Goal: Task Accomplishment & Management: Complete application form

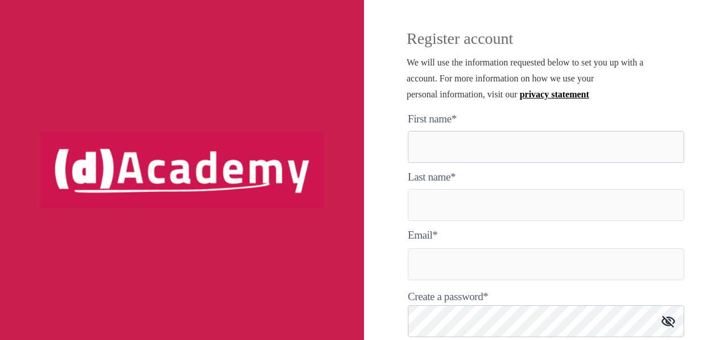
click at [465, 148] on here "text" at bounding box center [546, 147] width 276 height 32
type here "********"
type input "*****"
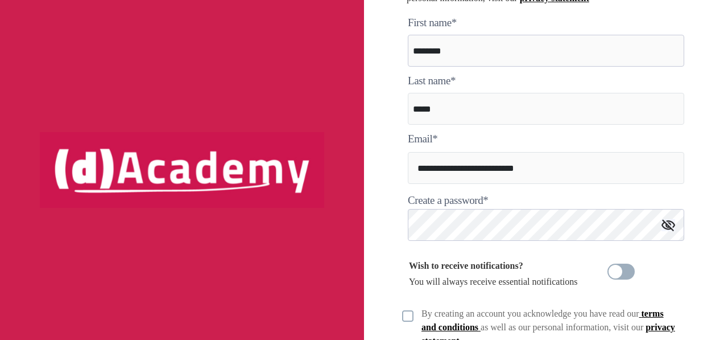
scroll to position [114, 0]
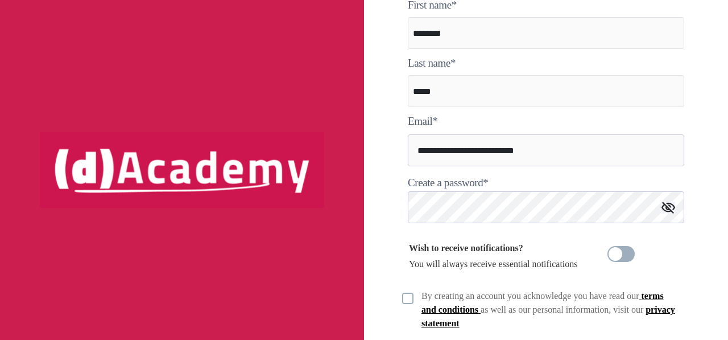
click at [536, 147] on input "**********" at bounding box center [546, 150] width 276 height 32
click at [555, 152] on input "**********" at bounding box center [546, 150] width 276 height 32
drag, startPoint x: 555, startPoint y: 152, endPoint x: 399, endPoint y: 150, distance: 156.4
click at [399, 150] on div "**********" at bounding box center [546, 170] width 364 height 340
type input "**********"
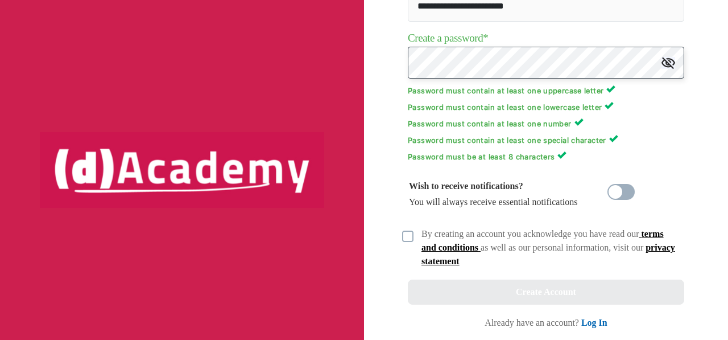
scroll to position [260, 0]
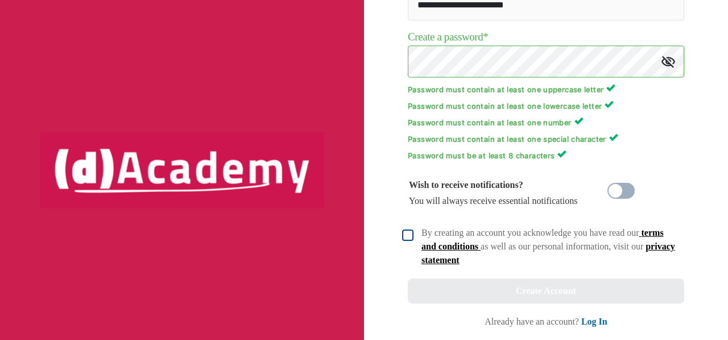
click at [409, 235] on img at bounding box center [407, 234] width 11 height 11
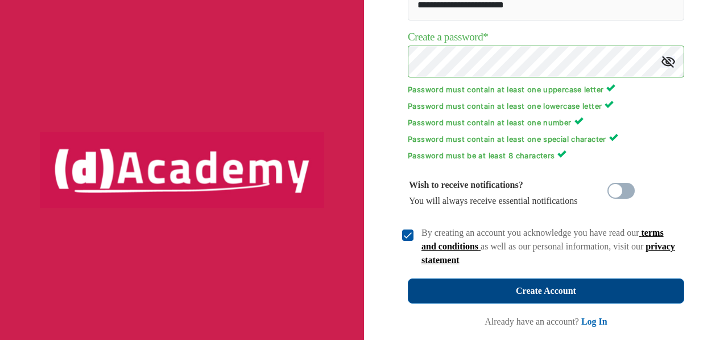
click at [545, 289] on div "Create Account" at bounding box center [546, 291] width 60 height 16
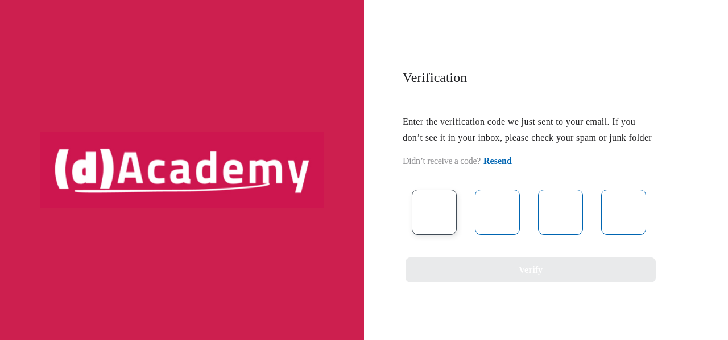
click at [448, 234] on input "text" at bounding box center [434, 211] width 45 height 45
type input "*"
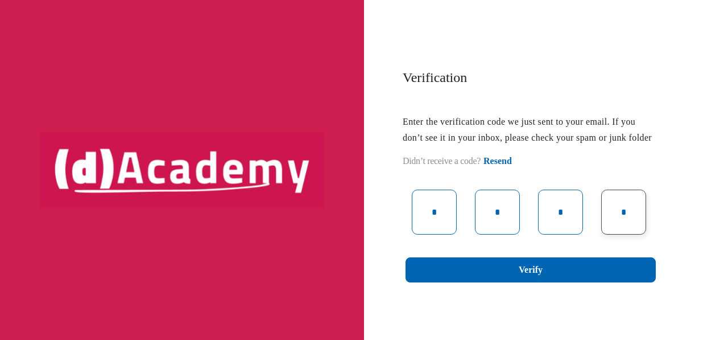
type input "*"
click at [574, 300] on div "Verification Enter the verification code we just sent to your email. If you don…" at bounding box center [364, 170] width 728 height 340
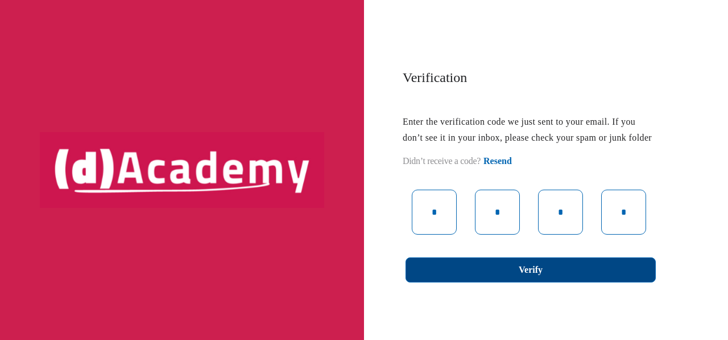
click at [578, 282] on button "Verify" at bounding box center [531, 269] width 250 height 25
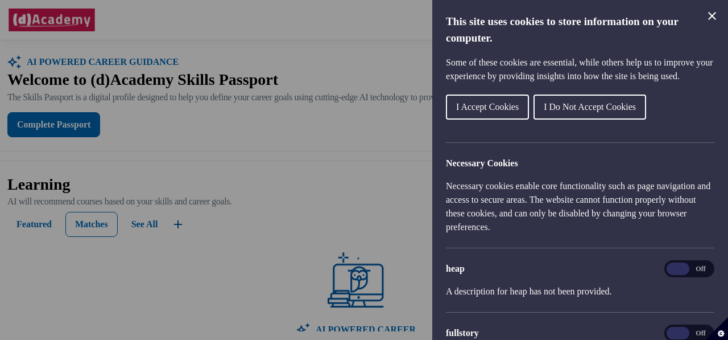
click at [515, 111] on span "I Accept Cookies" at bounding box center [487, 107] width 63 height 10
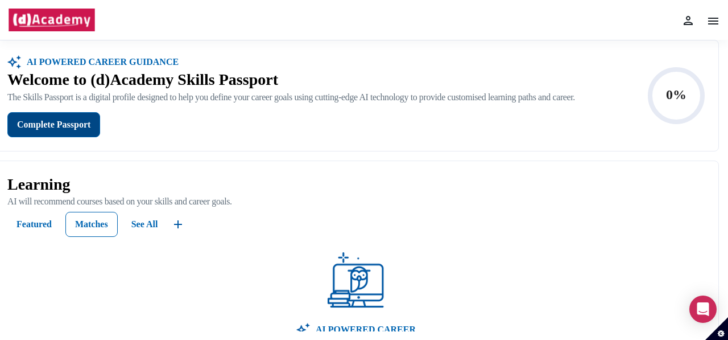
click at [68, 127] on div "Complete Passport" at bounding box center [53, 125] width 73 height 16
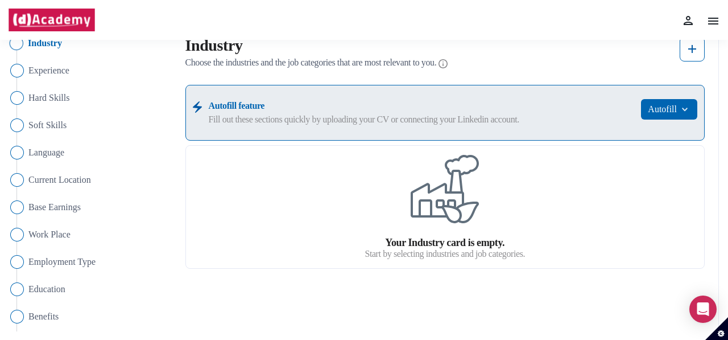
scroll to position [114, 0]
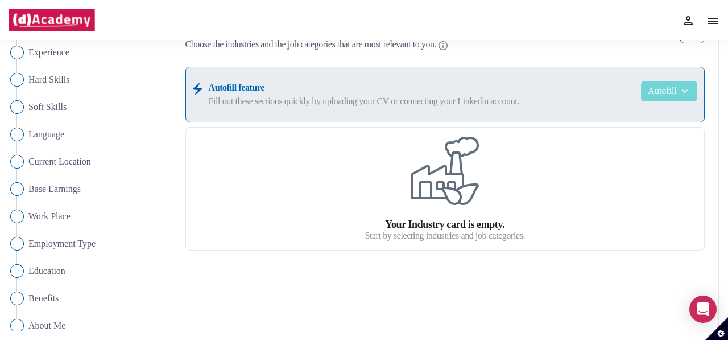
click at [653, 90] on button "Autofill" at bounding box center [669, 91] width 56 height 20
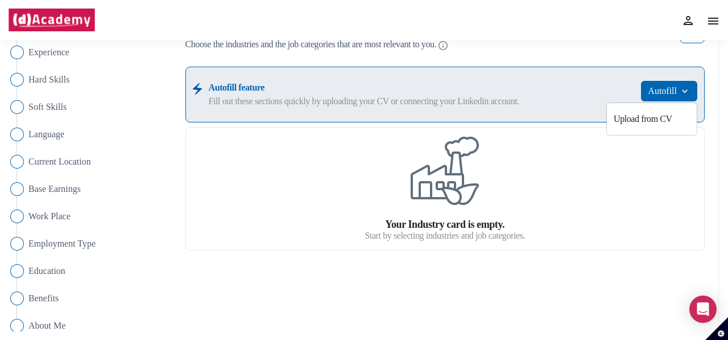
click at [505, 139] on div "Your Industry card is empty. Start by selecting industries and job categories." at bounding box center [445, 188] width 160 height 104
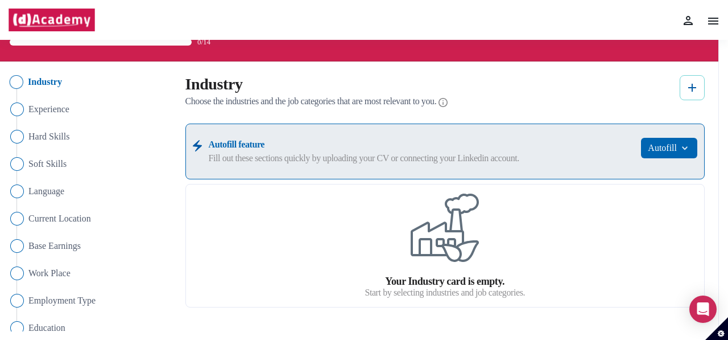
click at [698, 88] on img at bounding box center [692, 88] width 14 height 14
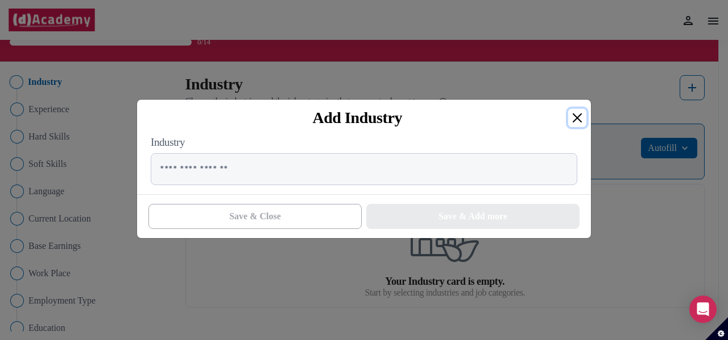
click at [571, 120] on button "Close" at bounding box center [577, 118] width 18 height 18
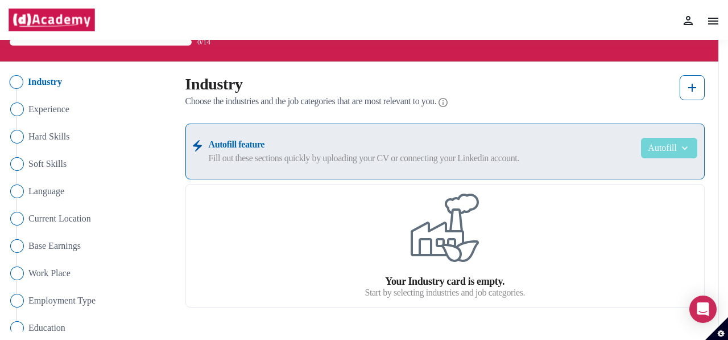
click at [672, 155] on button "Autofill" at bounding box center [669, 148] width 56 height 20
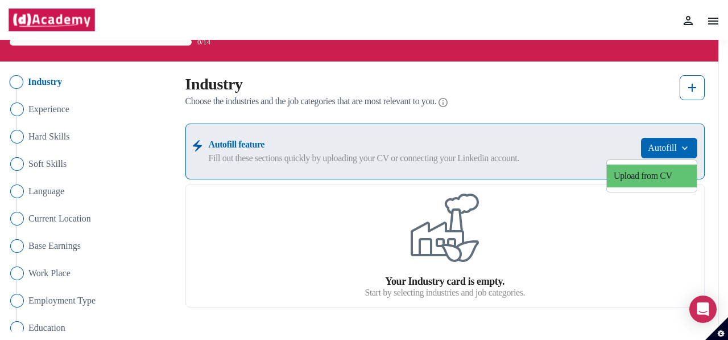
click at [666, 173] on link "Upload from CV" at bounding box center [652, 175] width 90 height 23
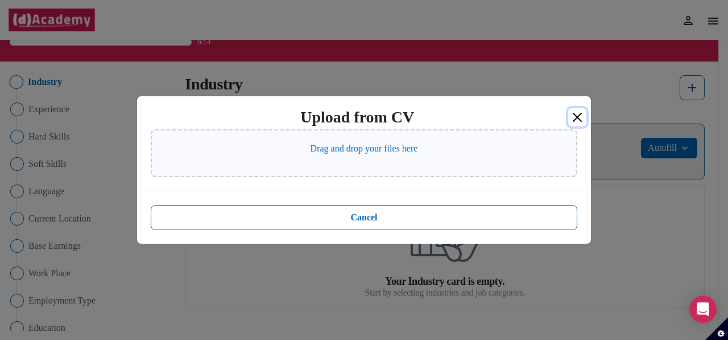
click at [576, 113] on button "Close" at bounding box center [577, 117] width 18 height 18
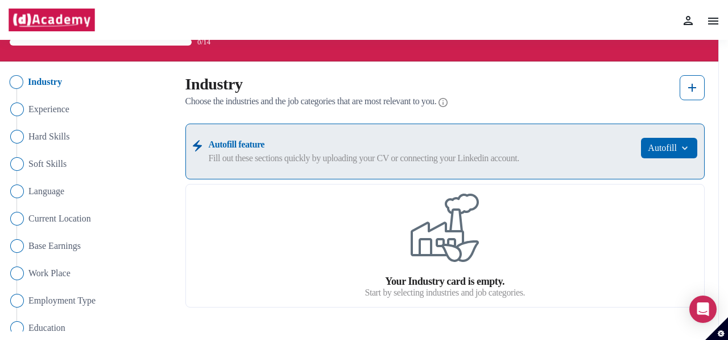
click at [365, 154] on label "Fill out these sections quickly by uploading your CV or connecting your Linkedi…" at bounding box center [422, 158] width 426 height 14
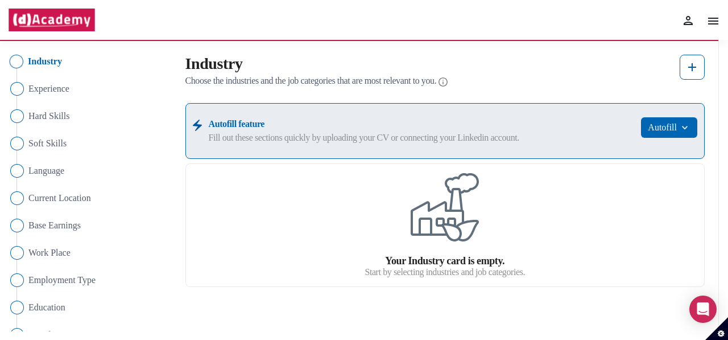
scroll to position [0, 0]
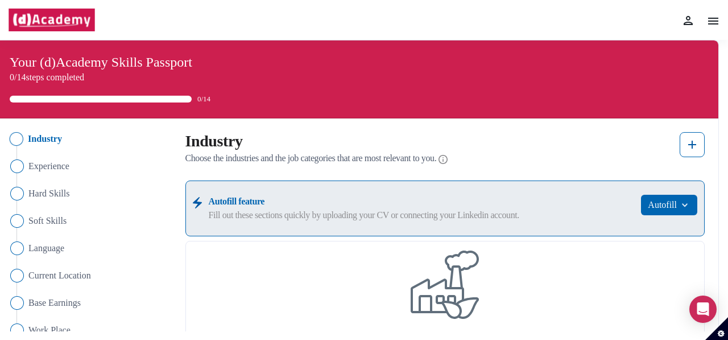
click at [715, 22] on img at bounding box center [713, 21] width 14 height 14
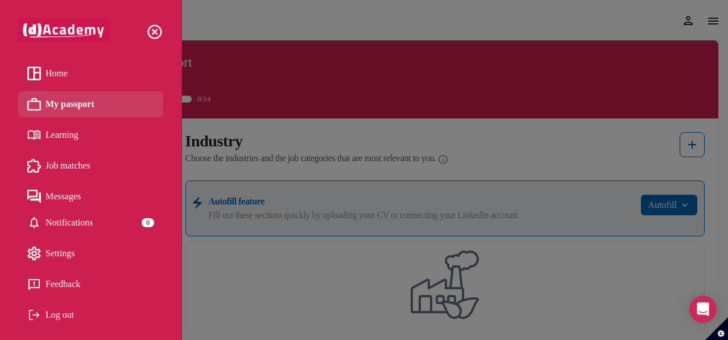
click at [64, 254] on div "Settings" at bounding box center [90, 253] width 127 height 17
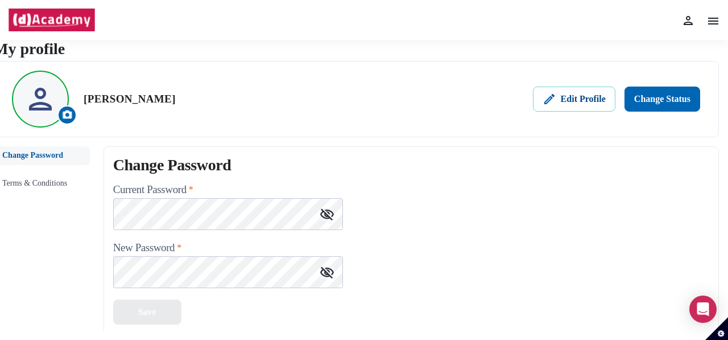
click at [596, 101] on div "Edit Profile" at bounding box center [574, 99] width 63 height 14
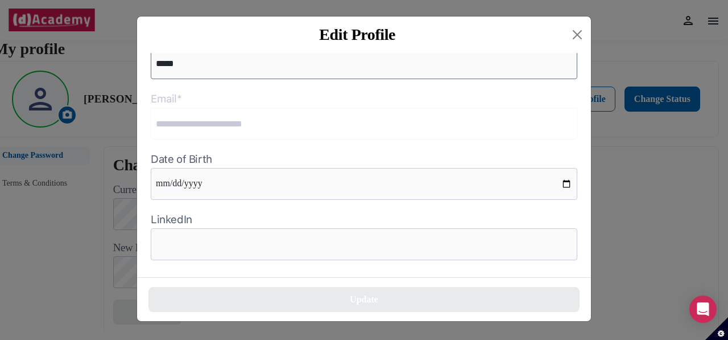
scroll to position [148, 0]
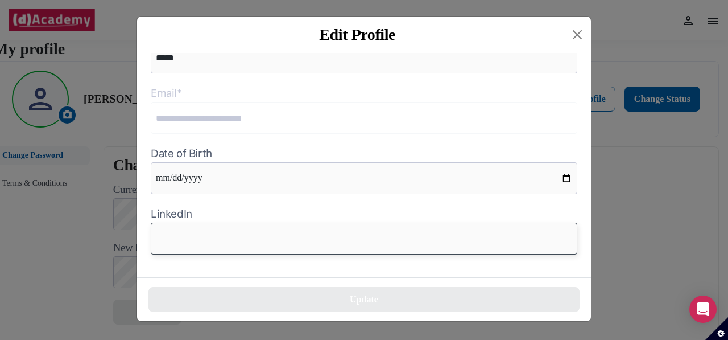
click at [235, 234] on input "text" at bounding box center [364, 238] width 427 height 32
click at [276, 234] on input "text" at bounding box center [364, 238] width 427 height 32
paste input "**********"
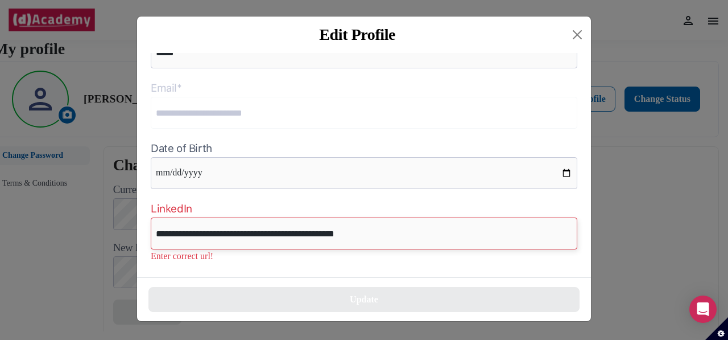
click at [271, 242] on input "**********" at bounding box center [364, 233] width 427 height 32
click at [395, 244] on input "**********" at bounding box center [364, 233] width 427 height 32
type input "**********"
click at [40, 234] on div "**********" at bounding box center [364, 170] width 728 height 340
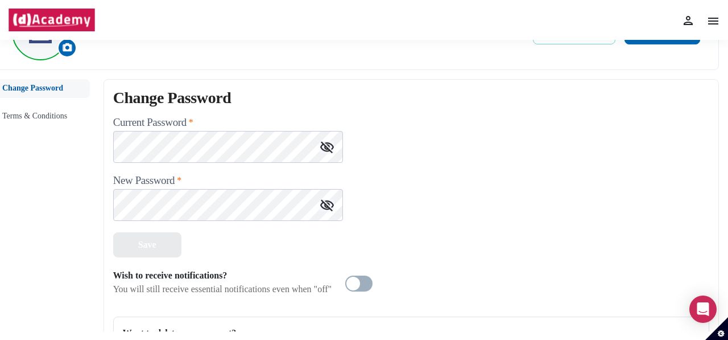
scroll to position [0, 0]
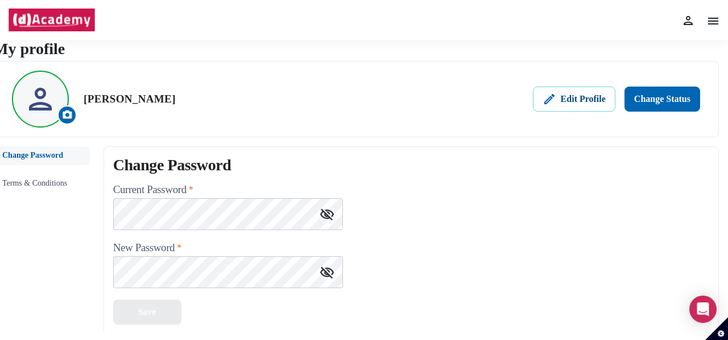
click at [552, 104] on img at bounding box center [550, 99] width 14 height 14
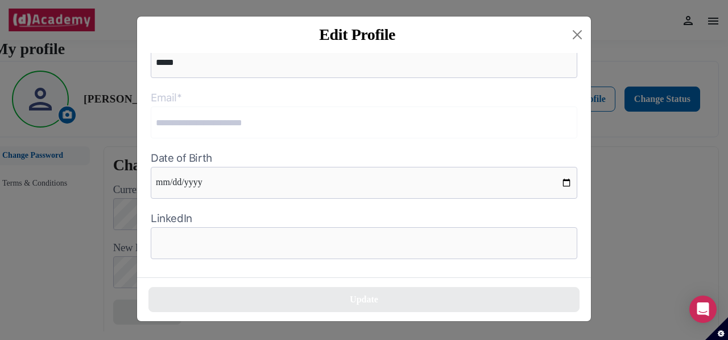
scroll to position [148, 0]
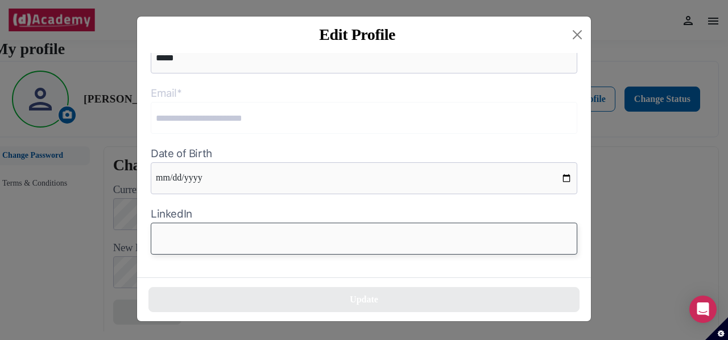
click at [270, 236] on input "text" at bounding box center [364, 238] width 427 height 32
paste input "**********"
type input "**********"
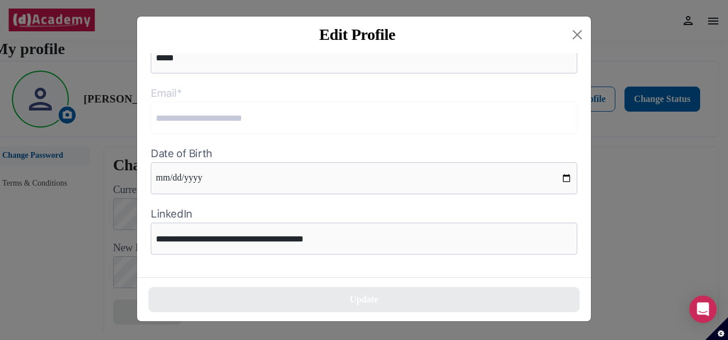
click at [390, 211] on div "**********" at bounding box center [364, 165] width 454 height 224
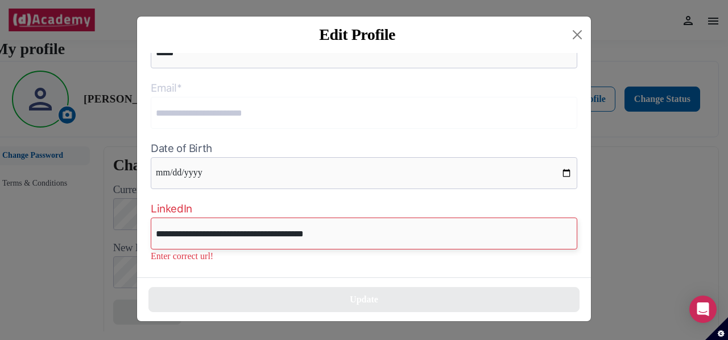
click at [251, 243] on input "**********" at bounding box center [364, 233] width 427 height 32
click at [206, 242] on input "**********" at bounding box center [364, 233] width 427 height 32
click at [208, 260] on p "Enter correct url!" at bounding box center [364, 256] width 427 height 14
click at [233, 271] on div "**********" at bounding box center [364, 165] width 454 height 224
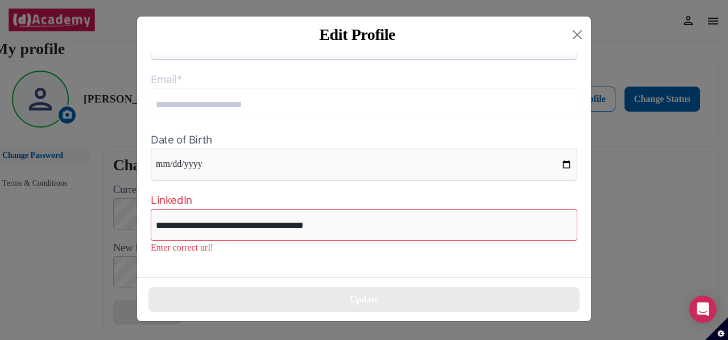
drag, startPoint x: 705, startPoint y: 272, endPoint x: 697, endPoint y: 268, distance: 8.9
click at [705, 271] on div "**********" at bounding box center [364, 170] width 728 height 340
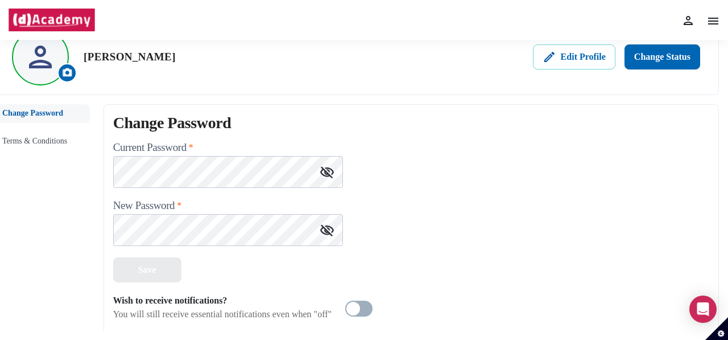
scroll to position [0, 0]
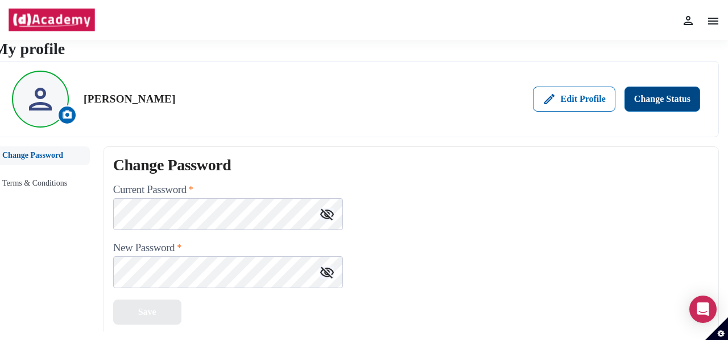
click at [655, 100] on div "Change Status" at bounding box center [662, 99] width 56 height 14
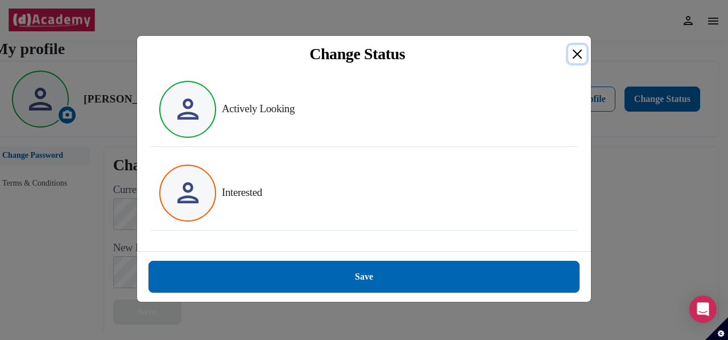
click at [576, 61] on button "Close" at bounding box center [577, 54] width 18 height 18
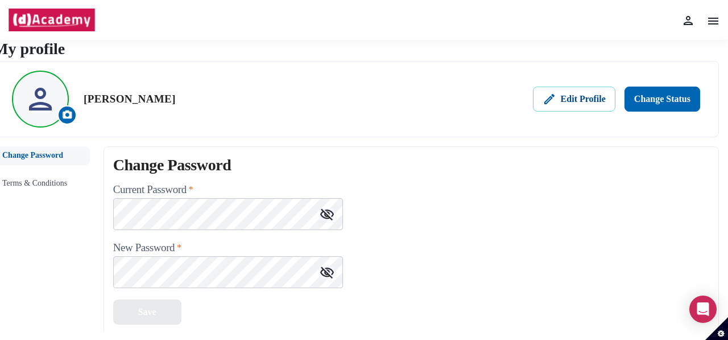
click at [590, 103] on div "Edit Profile" at bounding box center [574, 99] width 63 height 14
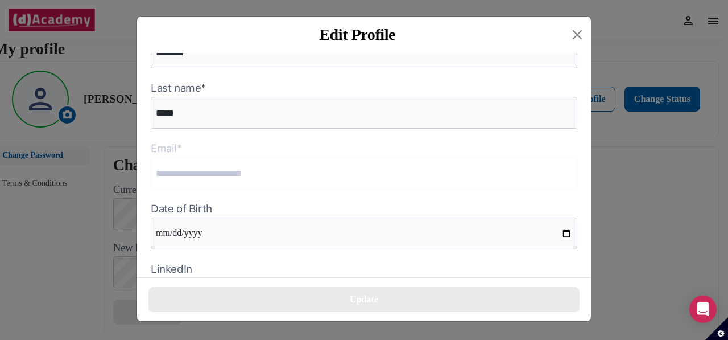
scroll to position [148, 0]
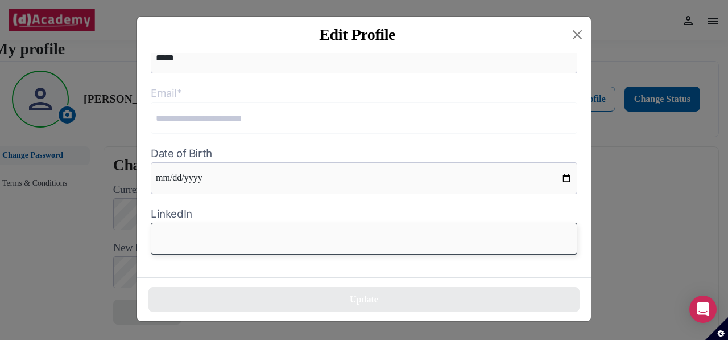
click at [241, 236] on input "text" at bounding box center [364, 238] width 427 height 32
paste input "********"
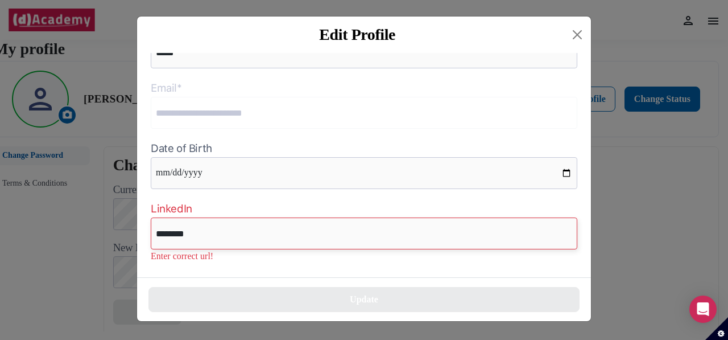
drag, startPoint x: 192, startPoint y: 236, endPoint x: 115, endPoint y: 228, distance: 77.8
click at [115, 228] on div "**********" at bounding box center [364, 170] width 728 height 340
paste input "**********"
type input "**********"
click at [324, 263] on p "Enter correct url!" at bounding box center [364, 256] width 427 height 14
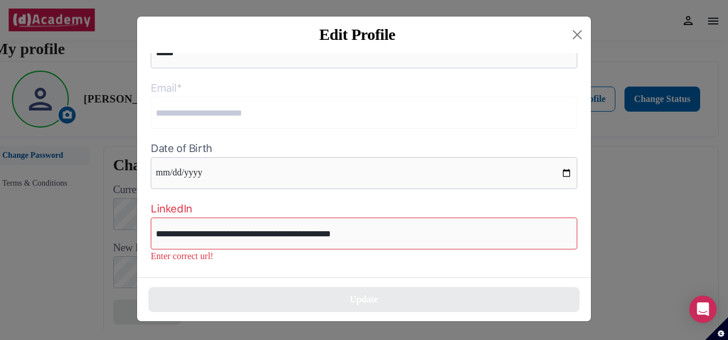
click at [316, 274] on div "**********" at bounding box center [364, 165] width 454 height 224
click at [222, 177] on input "date" at bounding box center [364, 173] width 427 height 32
click at [284, 184] on input "date" at bounding box center [364, 173] width 427 height 32
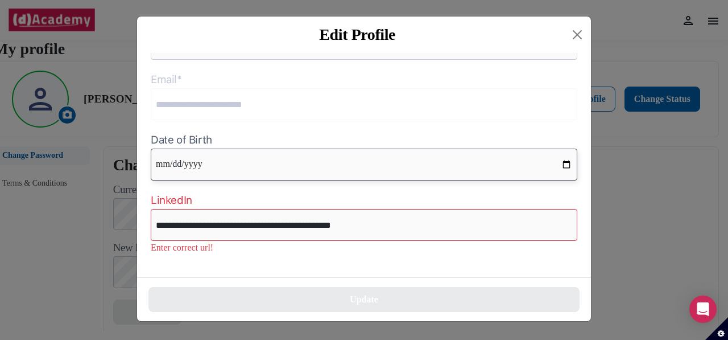
scroll to position [162, 0]
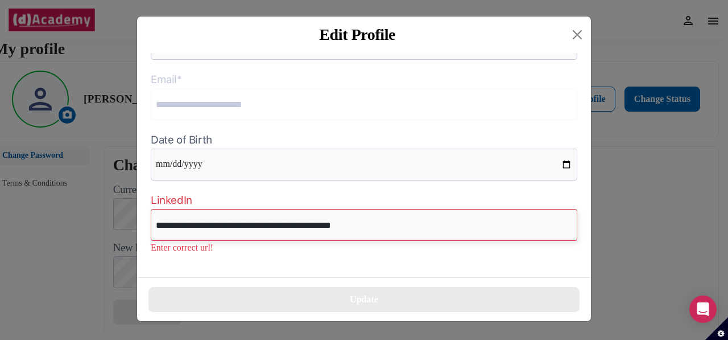
click at [347, 230] on input "**********" at bounding box center [364, 225] width 427 height 32
click at [338, 226] on input "**********" at bounding box center [364, 225] width 427 height 32
click at [577, 32] on button "Close" at bounding box center [577, 35] width 18 height 18
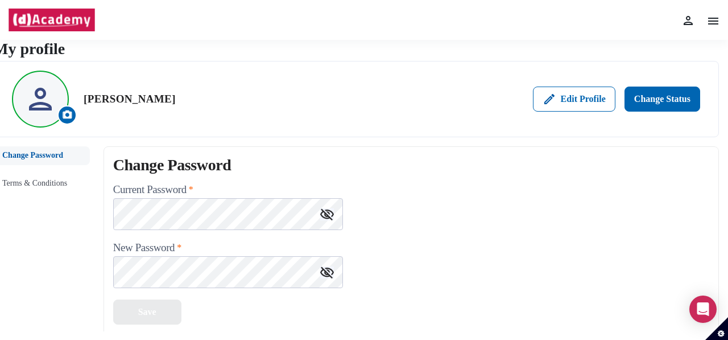
click at [50, 24] on img at bounding box center [52, 20] width 88 height 23
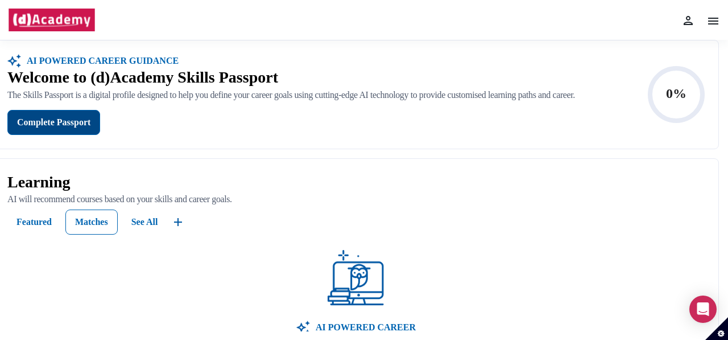
click at [75, 126] on div "Complete Passport" at bounding box center [53, 122] width 73 height 14
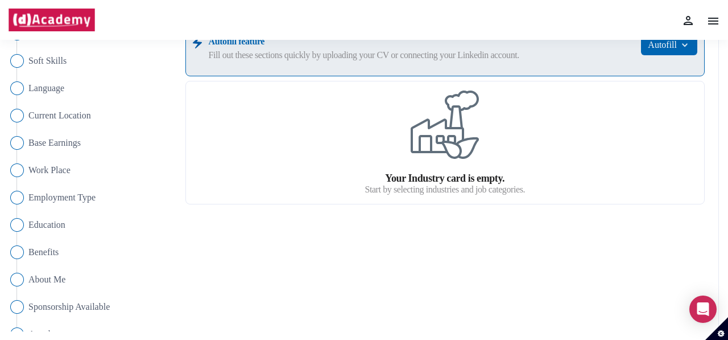
scroll to position [171, 0]
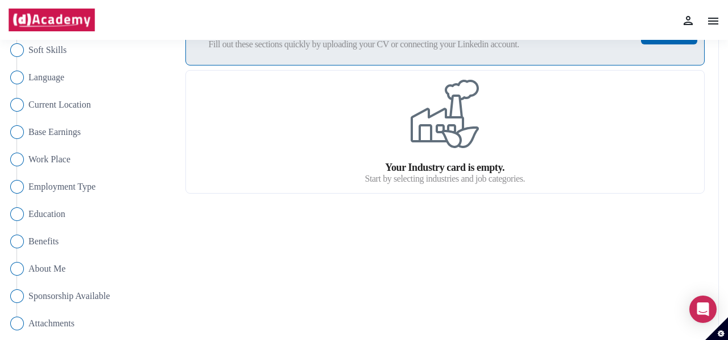
click at [448, 158] on div "Your Industry card is empty. Start by selecting industries and job categories." at bounding box center [445, 132] width 160 height 104
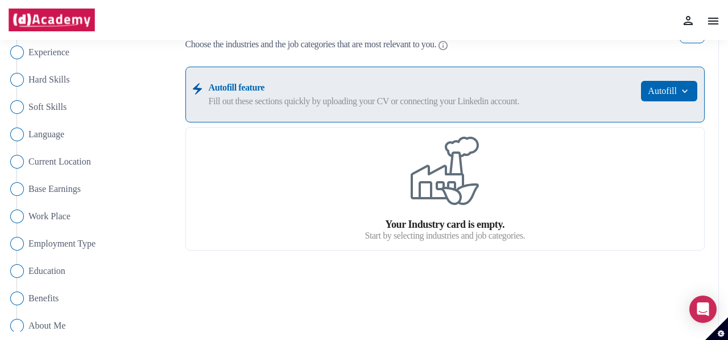
scroll to position [57, 0]
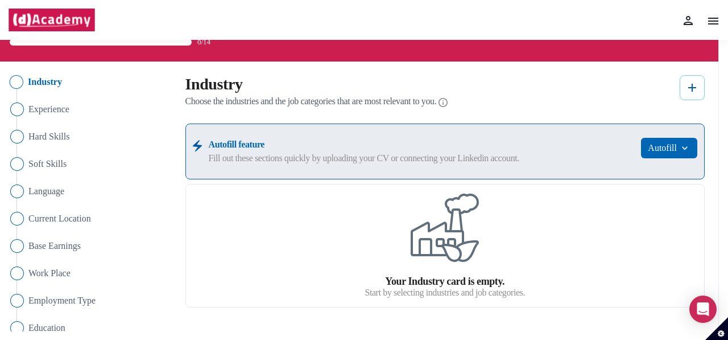
click at [689, 91] on img at bounding box center [692, 88] width 14 height 14
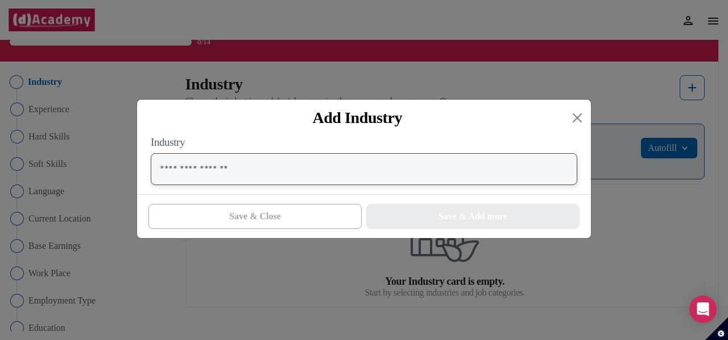
click at [258, 175] on input "text" at bounding box center [364, 169] width 427 height 32
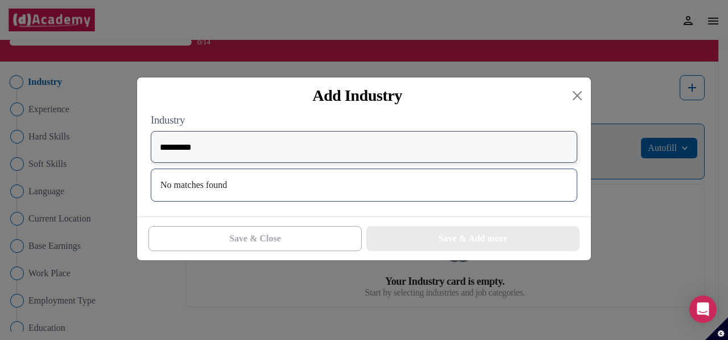
drag, startPoint x: 197, startPoint y: 152, endPoint x: 135, endPoint y: 142, distance: 62.2
click at [139, 143] on div "Industry ********* No matches found" at bounding box center [364, 165] width 454 height 102
type input "*******"
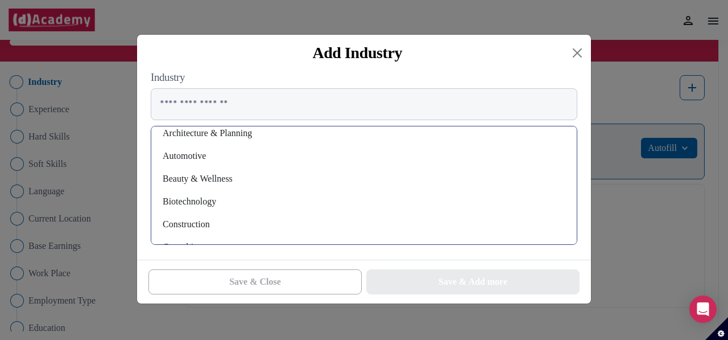
click at [210, 203] on div "Biotechnology" at bounding box center [363, 201] width 407 height 18
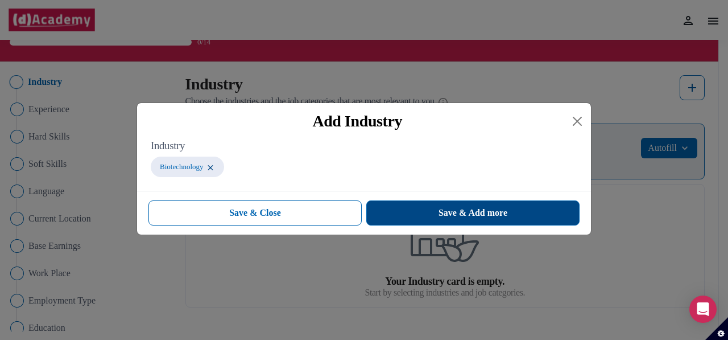
click at [481, 212] on span "Save & Add more" at bounding box center [472, 213] width 69 height 14
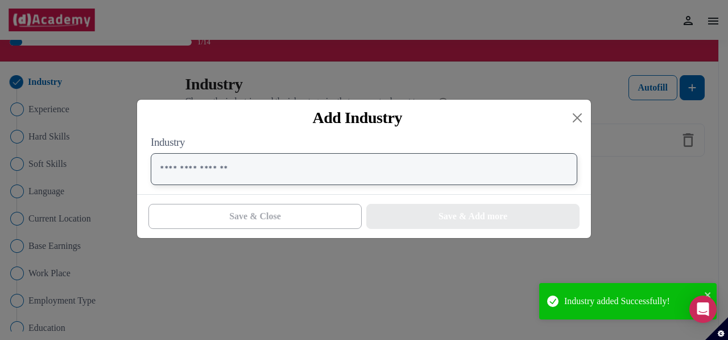
click at [225, 169] on input "text" at bounding box center [364, 169] width 427 height 32
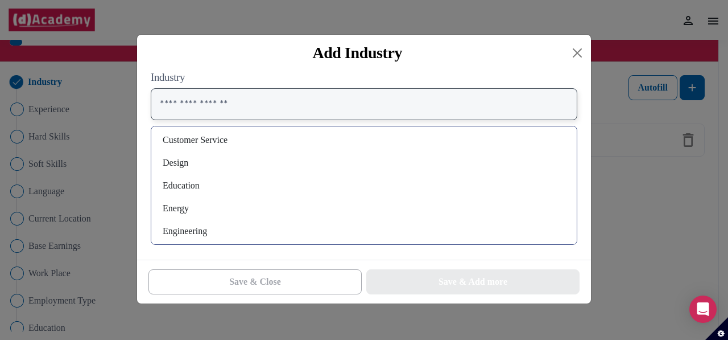
scroll to position [227, 0]
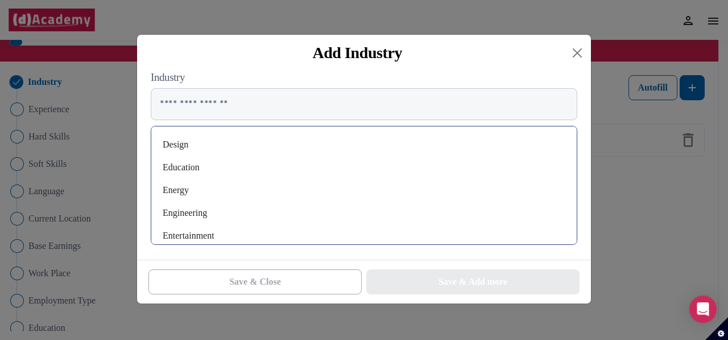
click at [187, 166] on div "Education" at bounding box center [363, 167] width 407 height 18
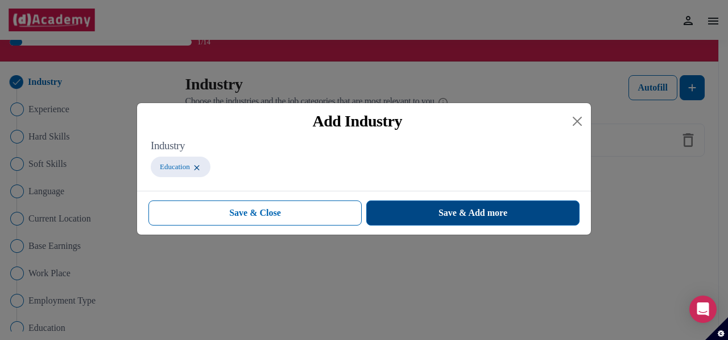
click at [436, 214] on button "Save & Add more" at bounding box center [472, 212] width 213 height 25
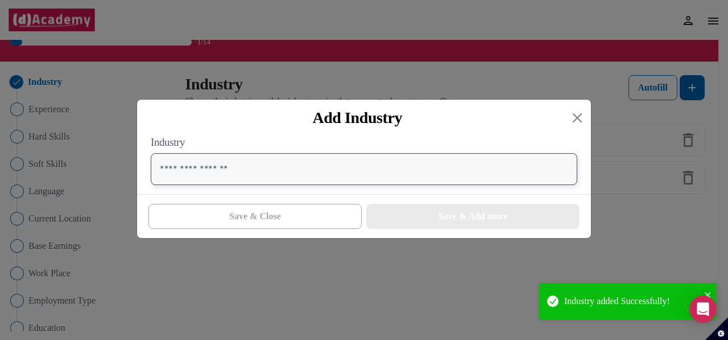
click at [225, 168] on input "text" at bounding box center [364, 169] width 427 height 32
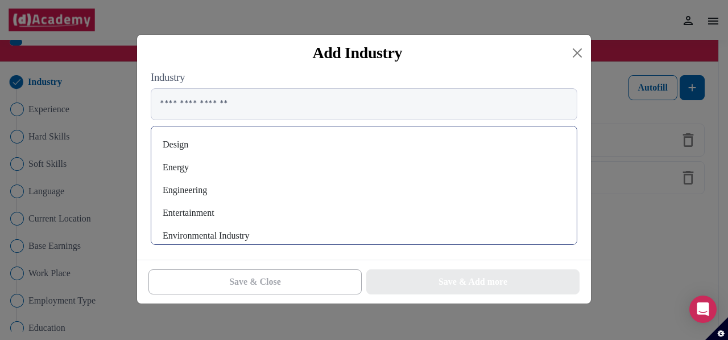
click at [182, 170] on div "Energy" at bounding box center [363, 167] width 407 height 18
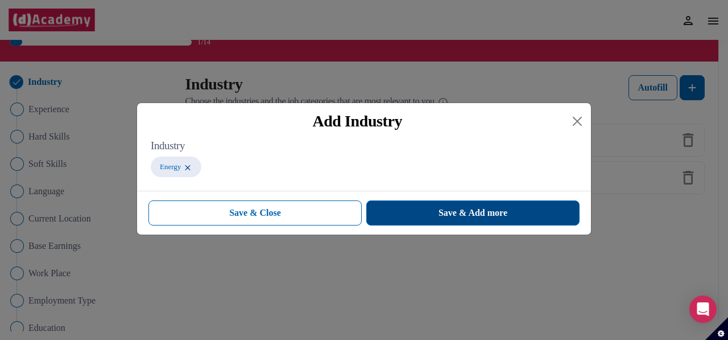
click at [539, 213] on button "Save & Add more" at bounding box center [472, 212] width 213 height 25
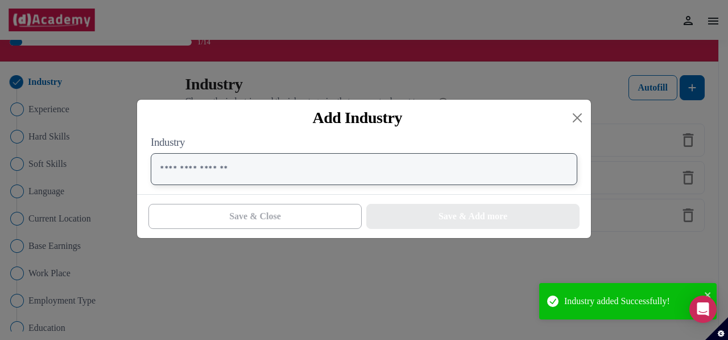
click at [212, 173] on input "text" at bounding box center [364, 169] width 427 height 32
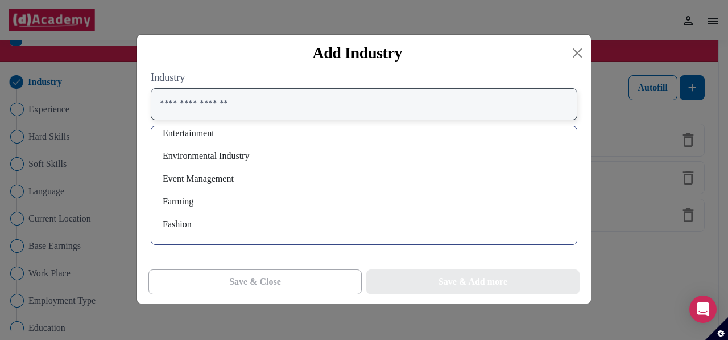
scroll to position [341, 0]
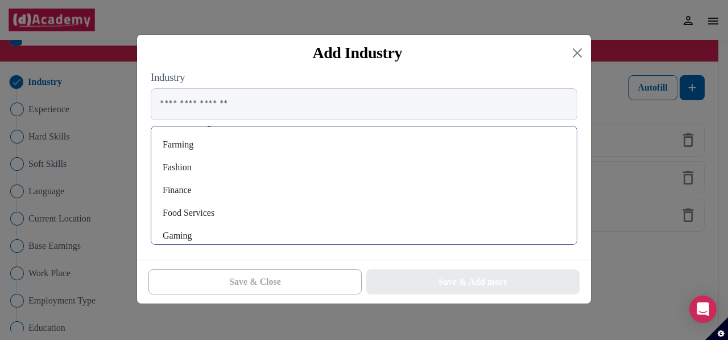
click at [188, 146] on div "Farming" at bounding box center [363, 144] width 407 height 18
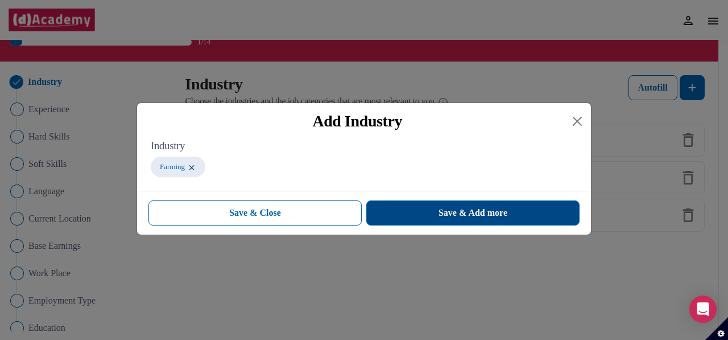
click at [449, 224] on button "Save & Add more" at bounding box center [472, 212] width 213 height 25
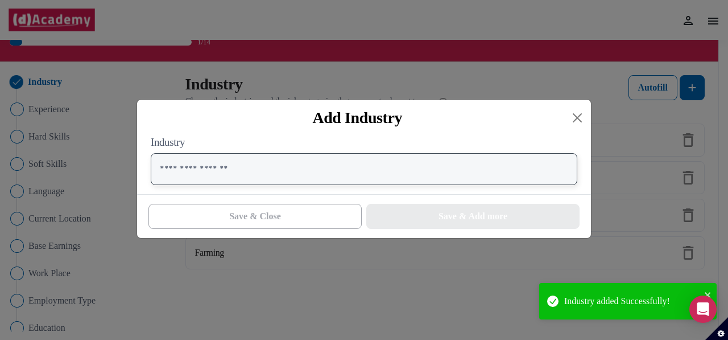
click at [237, 173] on input "text" at bounding box center [364, 169] width 427 height 32
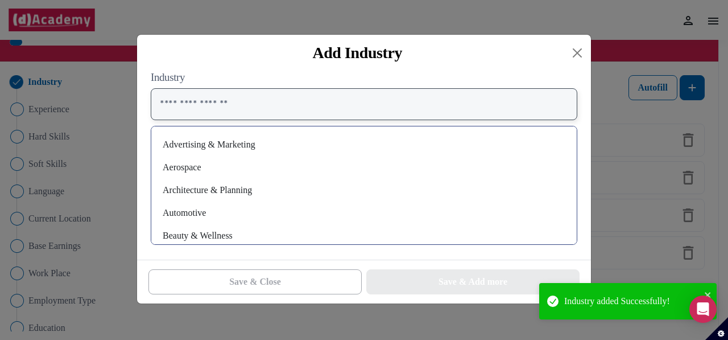
click at [214, 98] on input "text" at bounding box center [364, 104] width 427 height 32
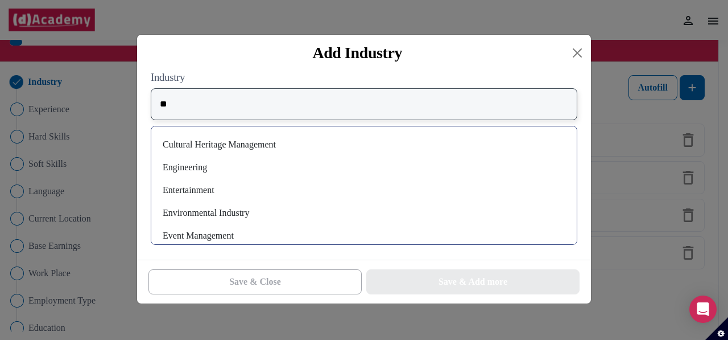
type input "**"
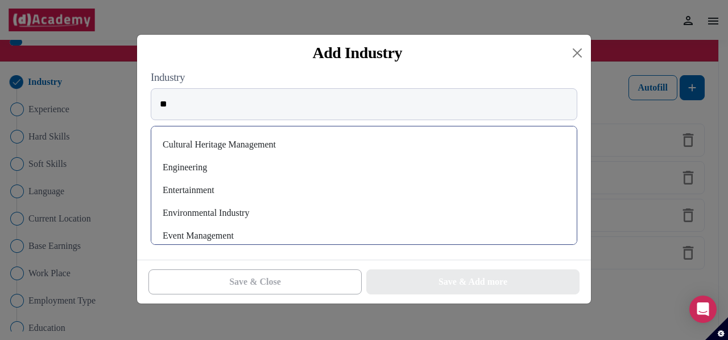
click at [202, 179] on div "Cultural Heritage Management Engineering Entertainment Environmental Industry E…" at bounding box center [364, 185] width 427 height 119
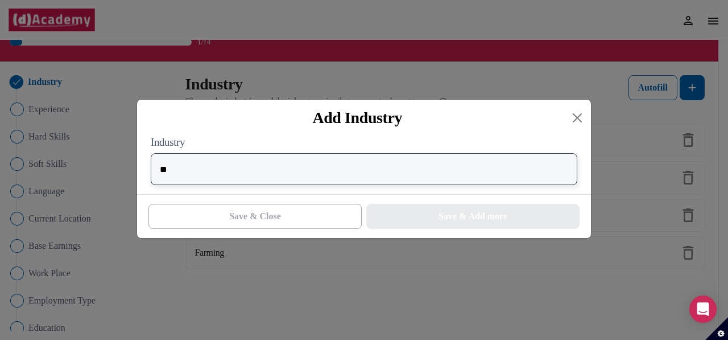
click at [230, 178] on input "**" at bounding box center [364, 169] width 427 height 32
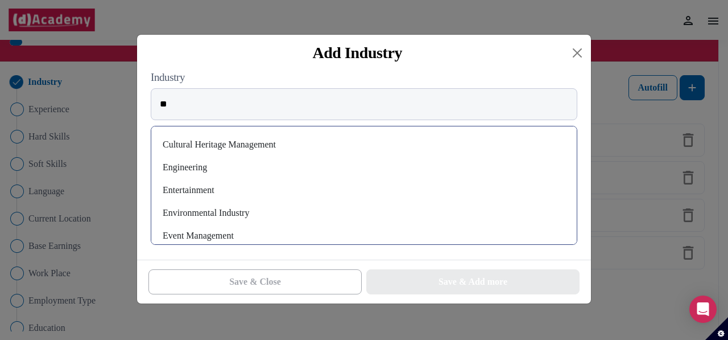
click at [197, 166] on div "Engineering" at bounding box center [363, 167] width 407 height 18
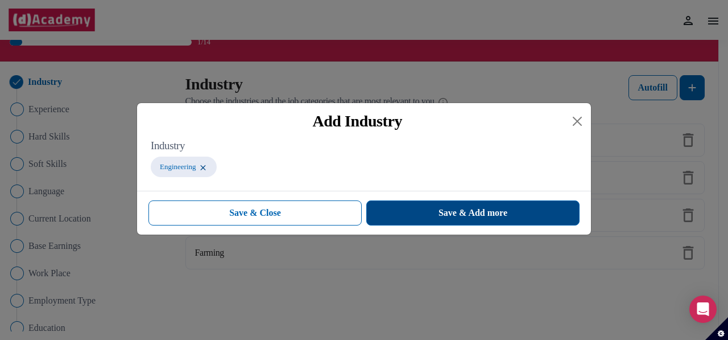
click at [399, 217] on button "Save & Add more" at bounding box center [472, 212] width 213 height 25
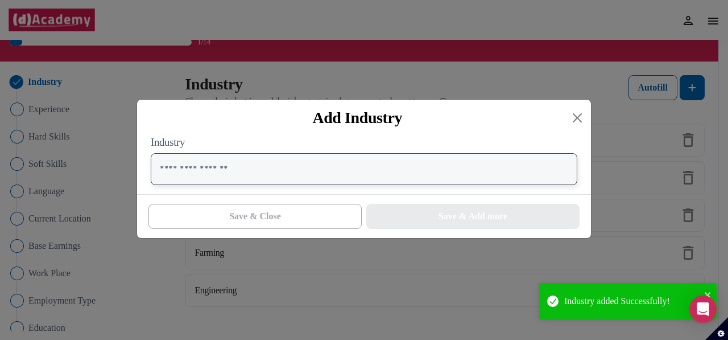
click at [184, 169] on input "text" at bounding box center [364, 169] width 427 height 32
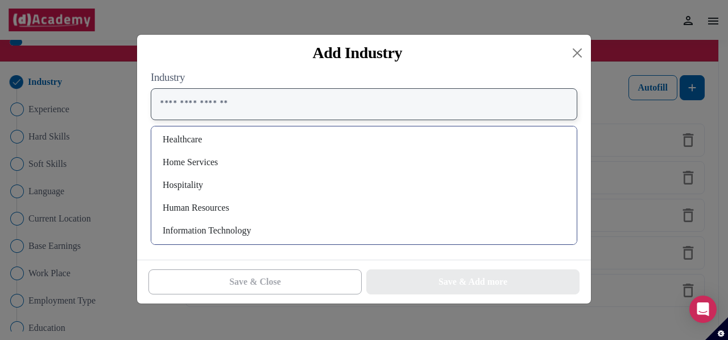
scroll to position [455, 0]
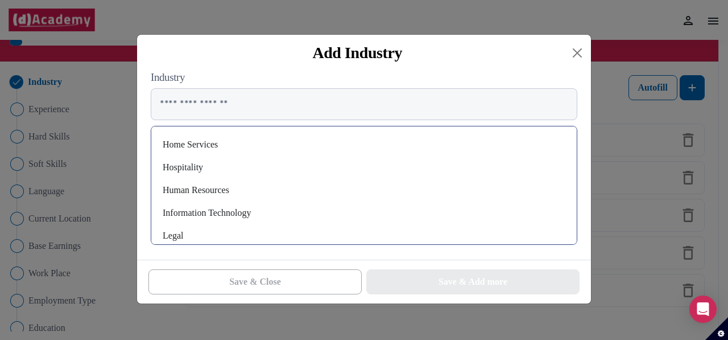
click at [224, 191] on div "Human Resources" at bounding box center [363, 190] width 407 height 18
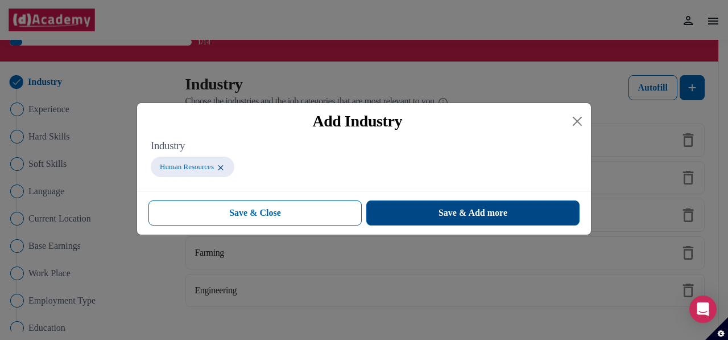
click at [486, 213] on span "Save & Add more" at bounding box center [472, 213] width 69 height 14
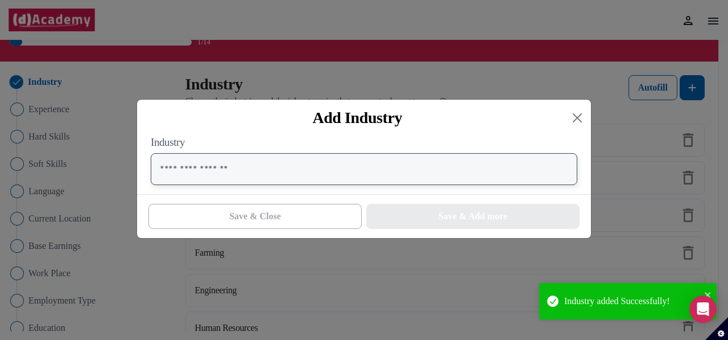
click at [221, 175] on input "text" at bounding box center [364, 169] width 427 height 32
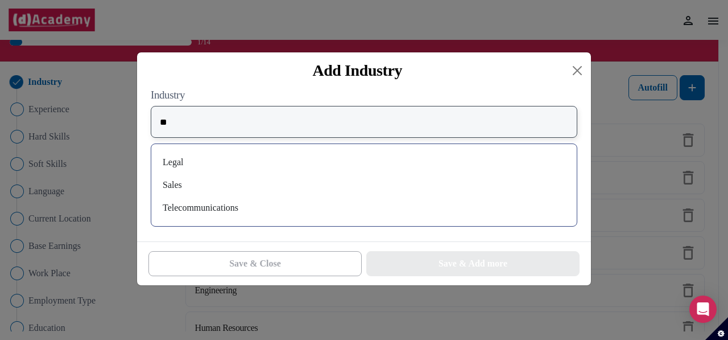
type input "**"
click at [179, 166] on div "Legal" at bounding box center [363, 162] width 407 height 18
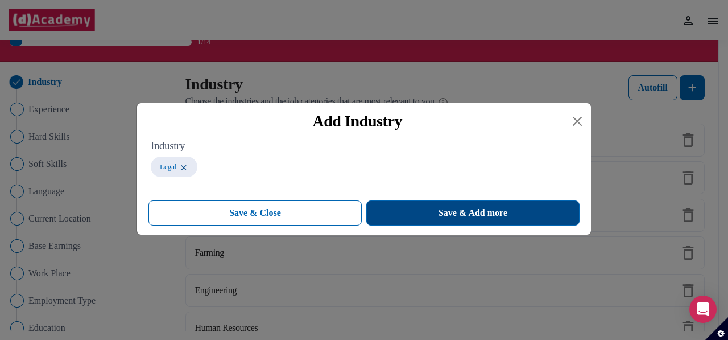
click at [416, 218] on button "Save & Add more" at bounding box center [472, 212] width 213 height 25
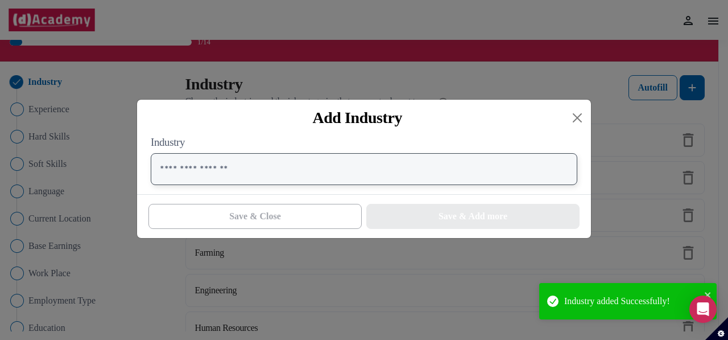
click at [256, 159] on input "text" at bounding box center [364, 169] width 427 height 32
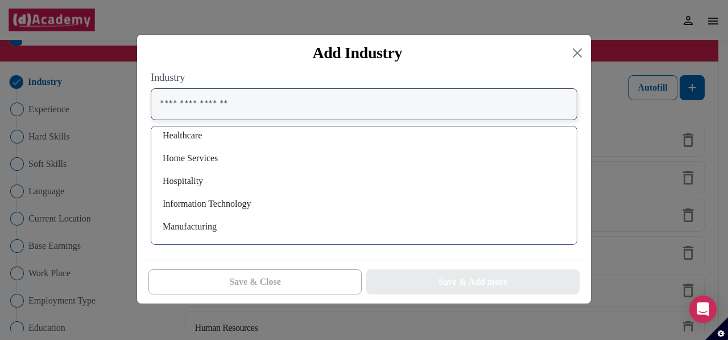
scroll to position [384, 0]
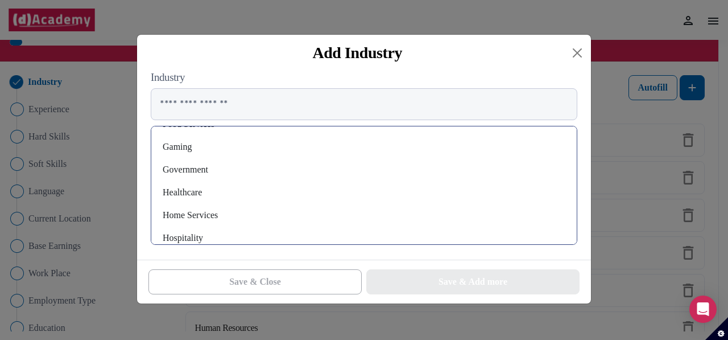
click at [205, 167] on div "Government" at bounding box center [363, 169] width 407 height 18
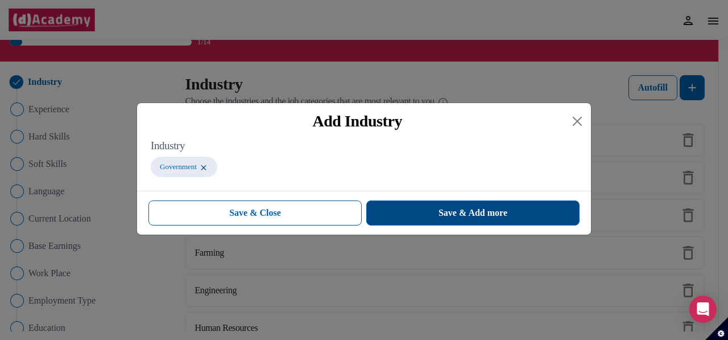
click at [483, 213] on span "Save & Add more" at bounding box center [472, 213] width 69 height 14
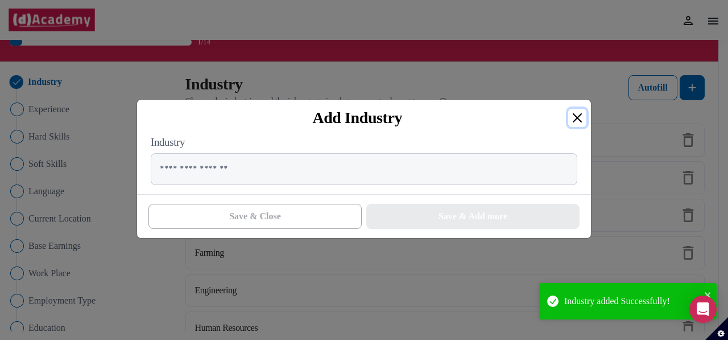
click at [580, 115] on button "Close" at bounding box center [577, 118] width 18 height 18
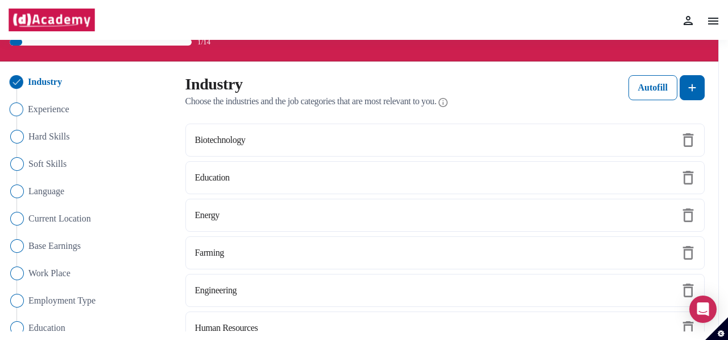
click at [53, 108] on span "Experience" at bounding box center [49, 109] width 42 height 14
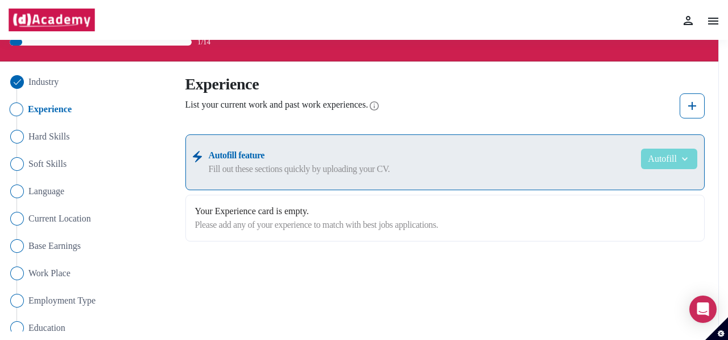
click at [691, 160] on button "Autofill" at bounding box center [669, 158] width 56 height 20
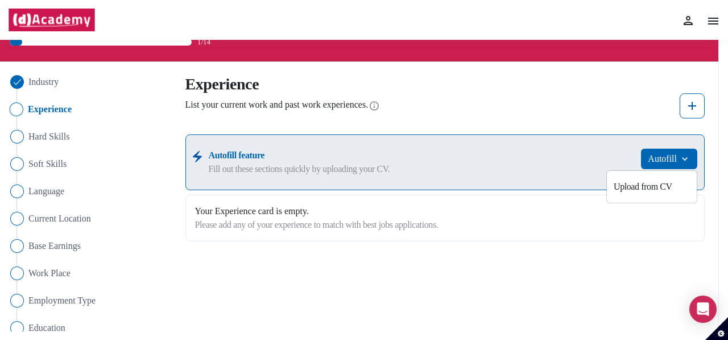
click at [574, 118] on div "Experience List your current work and past work experiences. Autofill feature F…" at bounding box center [445, 158] width 520 height 166
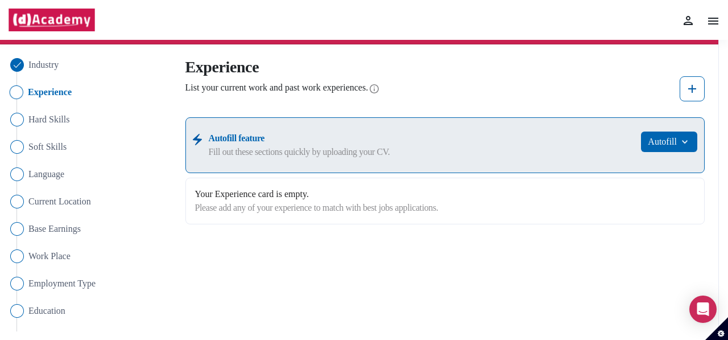
scroll to position [0, 0]
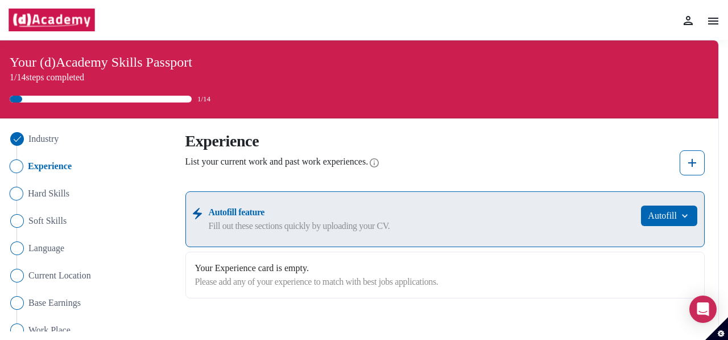
click at [44, 192] on span "Hard Skills" at bounding box center [49, 194] width 42 height 14
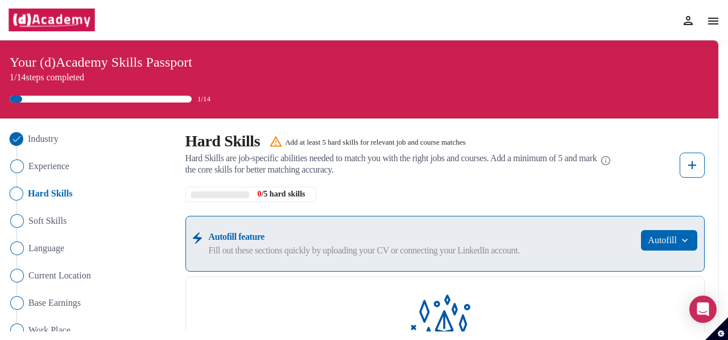
click at [43, 137] on span "Industry" at bounding box center [43, 139] width 31 height 14
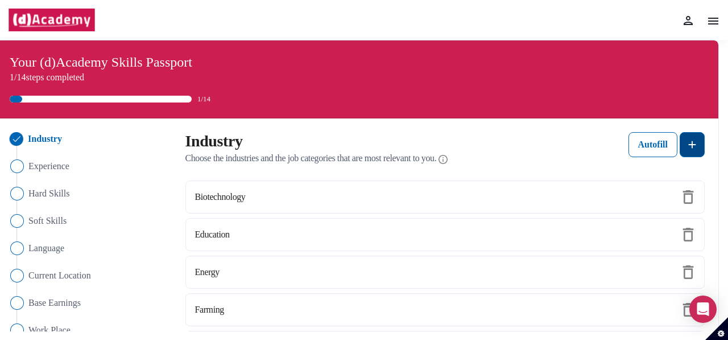
click at [693, 148] on img at bounding box center [692, 145] width 14 height 14
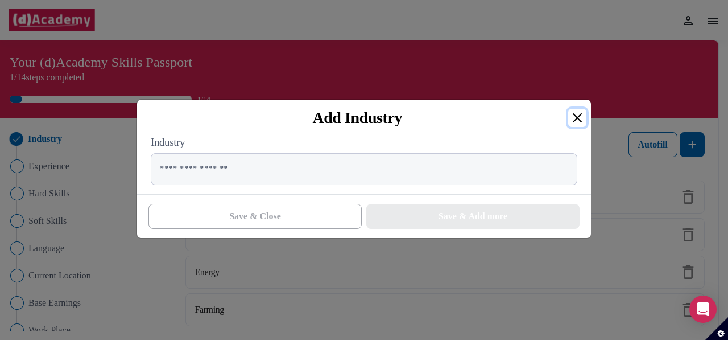
click at [580, 117] on button "Close" at bounding box center [577, 118] width 18 height 18
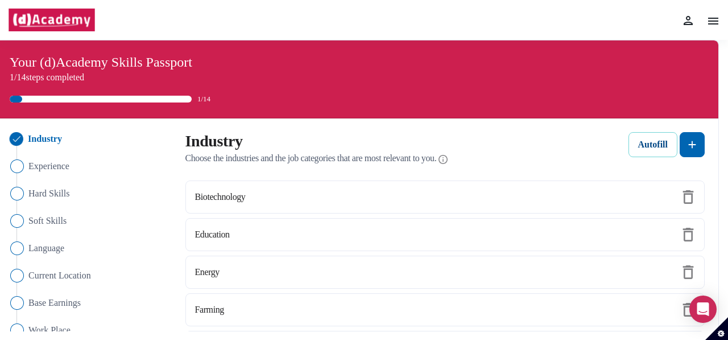
click at [646, 146] on div "Autofill" at bounding box center [653, 145] width 30 height 14
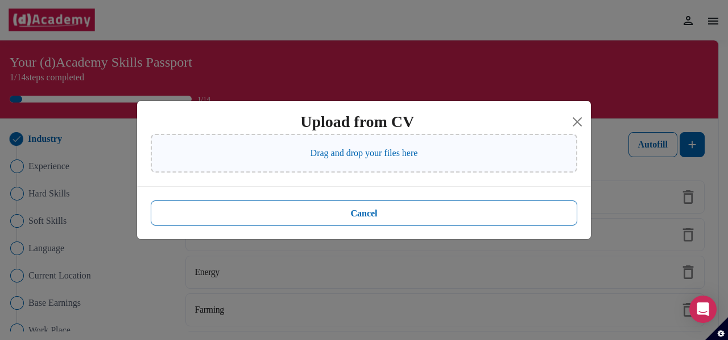
click at [383, 156] on p "Drag and drop your files here" at bounding box center [364, 153] width 107 height 14
click at [392, 153] on p "Drag and drop your files here" at bounding box center [364, 153] width 107 height 14
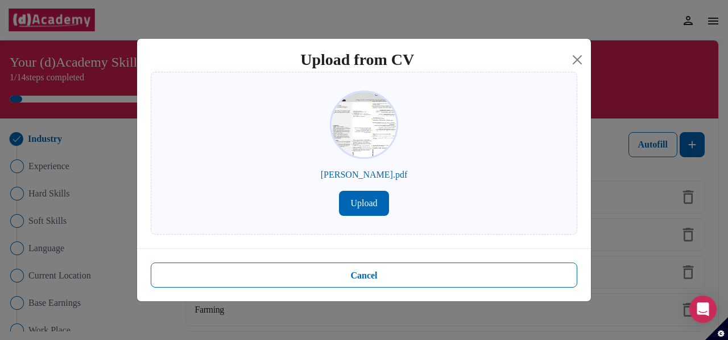
click at [367, 203] on button "Upload" at bounding box center [363, 203] width 49 height 25
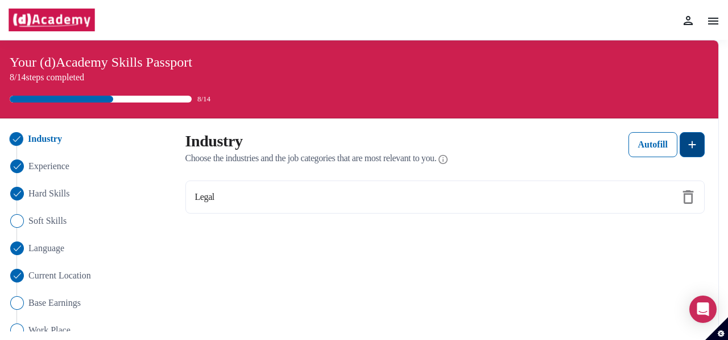
click at [686, 145] on img at bounding box center [692, 145] width 14 height 14
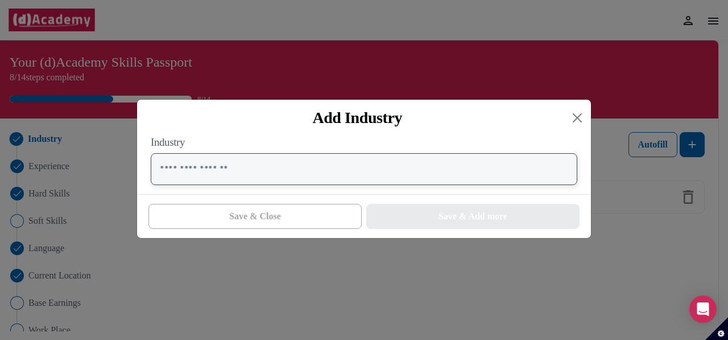
click at [279, 175] on input "text" at bounding box center [364, 169] width 427 height 32
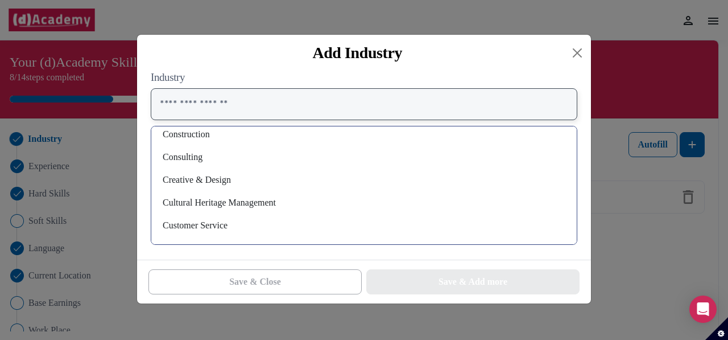
scroll to position [171, 0]
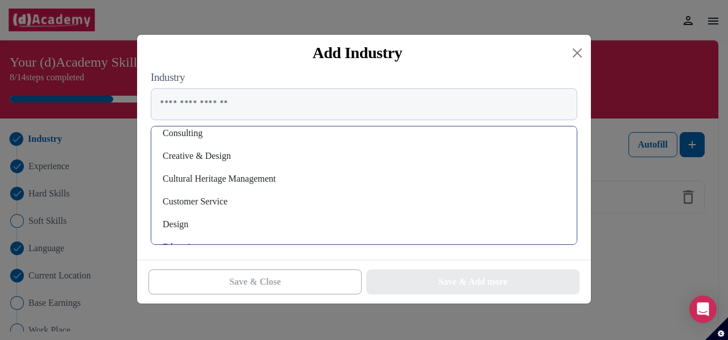
click at [189, 134] on div "Consulting" at bounding box center [363, 133] width 407 height 18
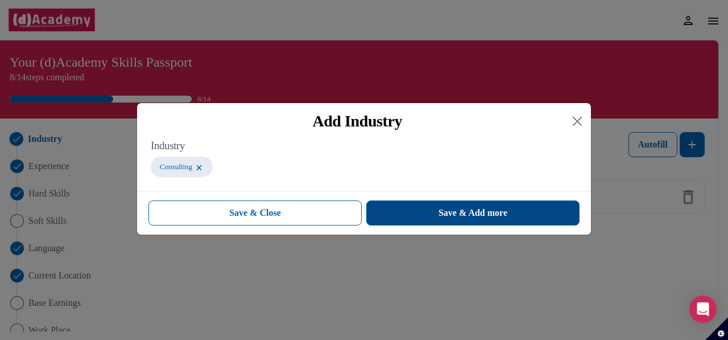
click at [458, 211] on span "Save & Add more" at bounding box center [472, 213] width 69 height 14
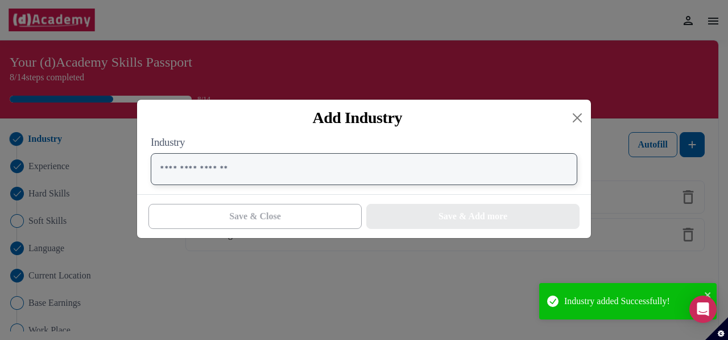
click at [261, 178] on input "text" at bounding box center [364, 169] width 427 height 32
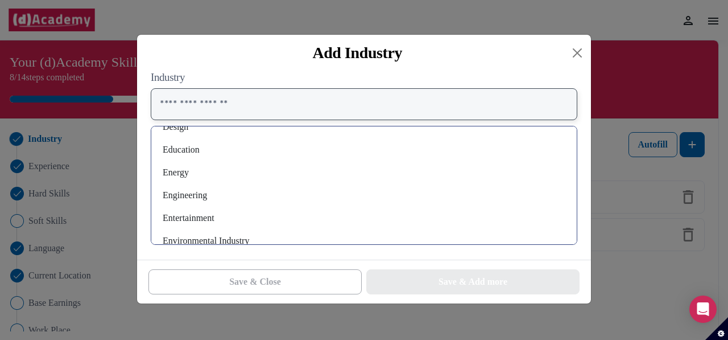
scroll to position [227, 0]
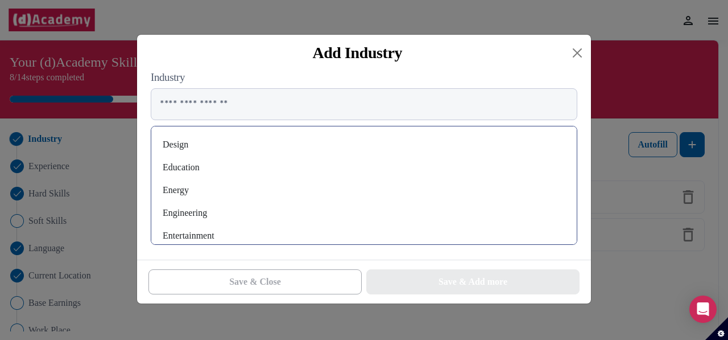
click at [180, 167] on div "Education" at bounding box center [363, 167] width 407 height 18
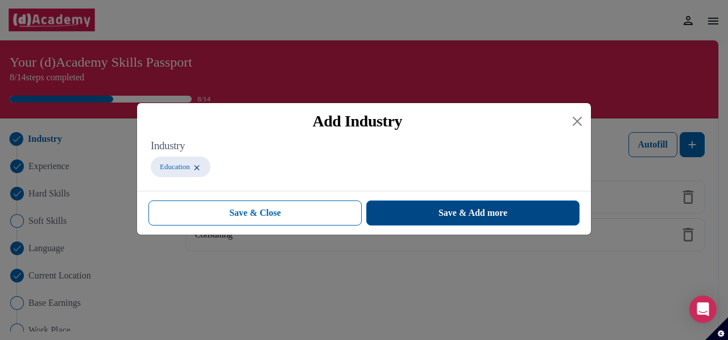
click at [402, 204] on button "Save & Add more" at bounding box center [472, 212] width 213 height 25
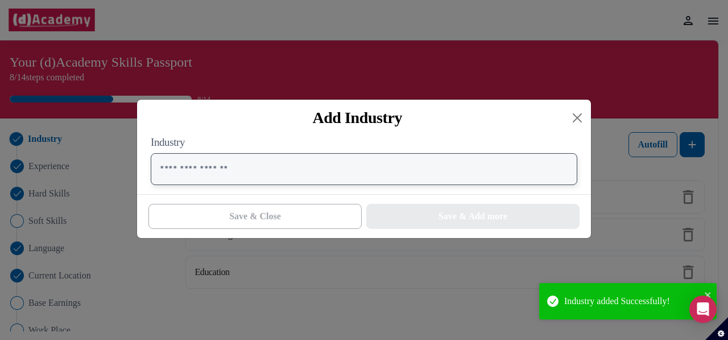
click at [236, 175] on input "text" at bounding box center [364, 169] width 427 height 32
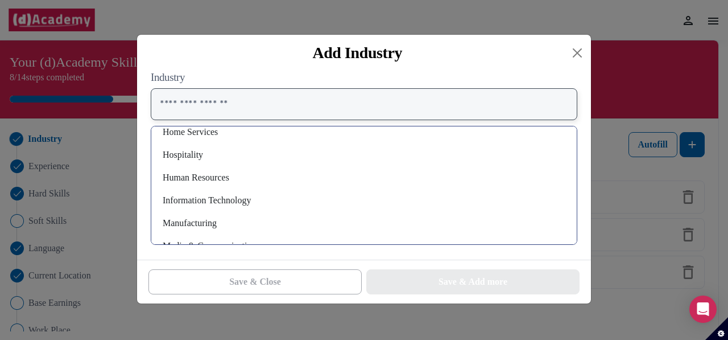
scroll to position [569, 0]
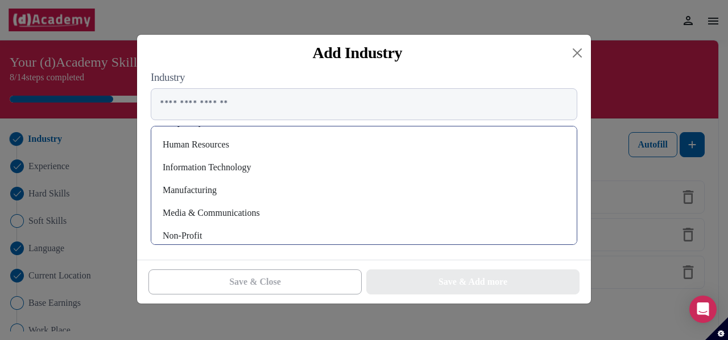
click at [221, 146] on div "Human Resources" at bounding box center [363, 144] width 407 height 18
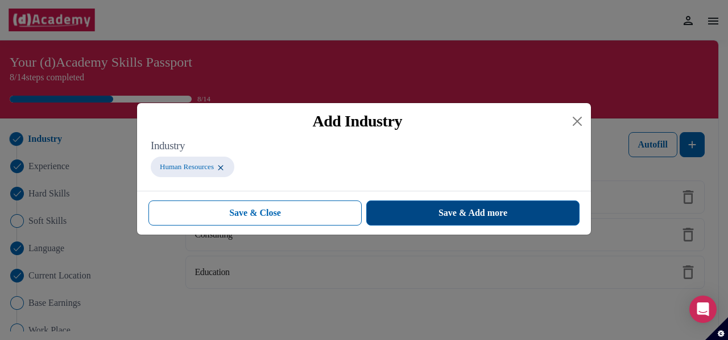
click at [436, 218] on button "Save & Add more" at bounding box center [472, 212] width 213 height 25
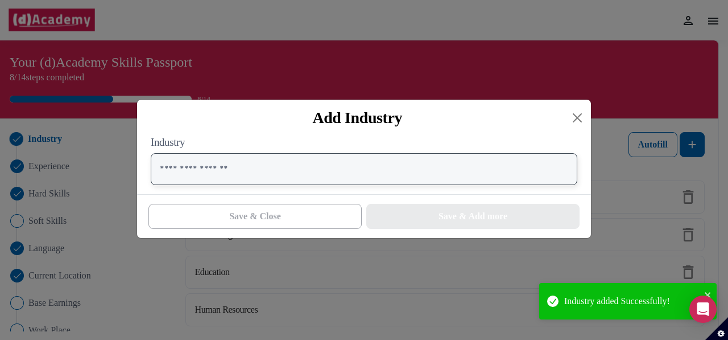
click at [208, 170] on input "text" at bounding box center [364, 169] width 427 height 32
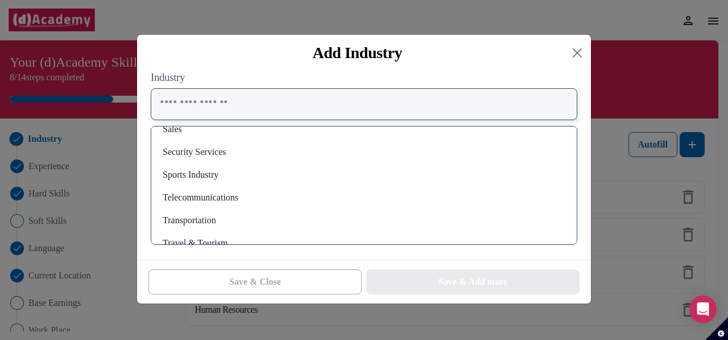
scroll to position [794, 0]
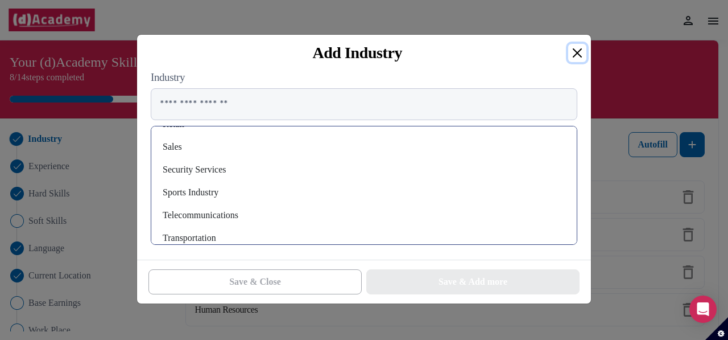
click at [574, 55] on button "Close" at bounding box center [577, 53] width 18 height 18
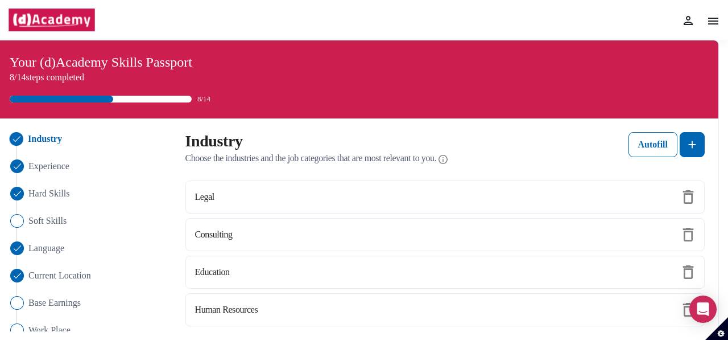
scroll to position [0, 0]
click at [65, 168] on span "Experience" at bounding box center [49, 166] width 42 height 14
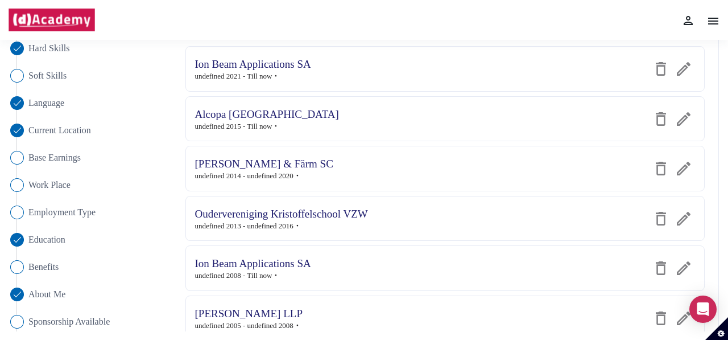
scroll to position [171, 0]
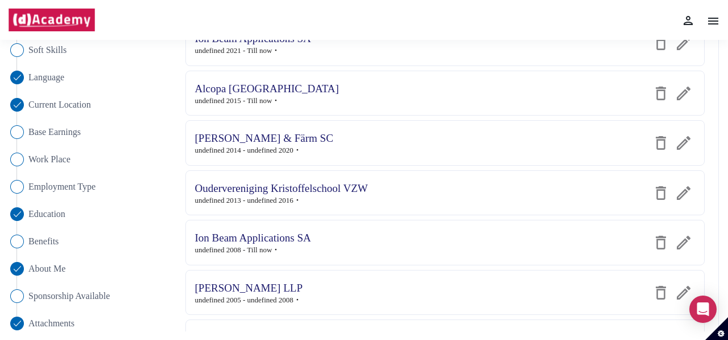
click at [664, 198] on img at bounding box center [661, 193] width 14 height 14
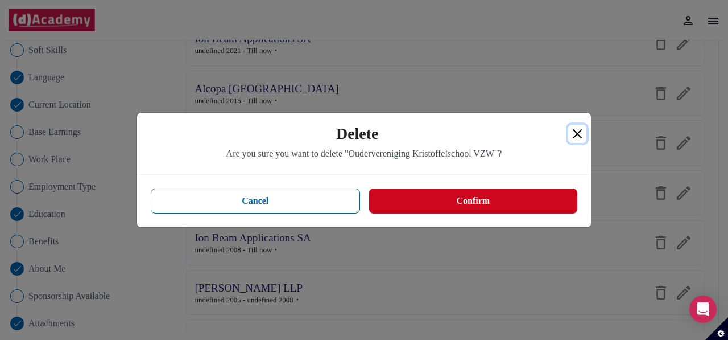
click at [572, 136] on button "Close" at bounding box center [577, 134] width 18 height 18
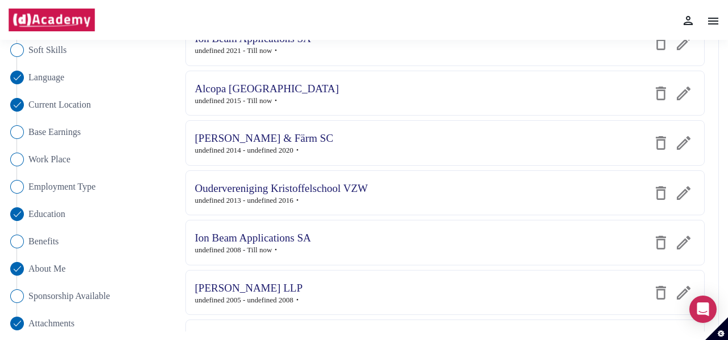
scroll to position [114, 0]
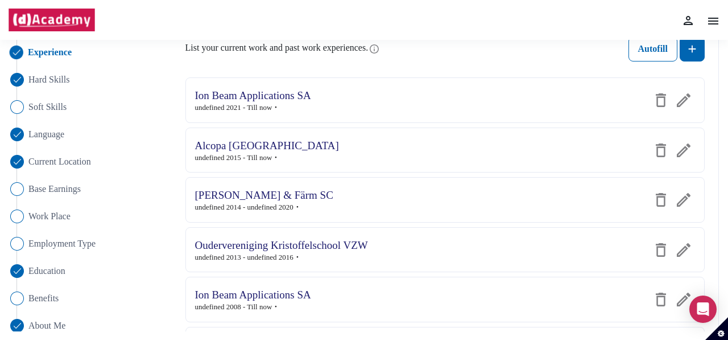
click at [664, 102] on img at bounding box center [661, 100] width 14 height 14
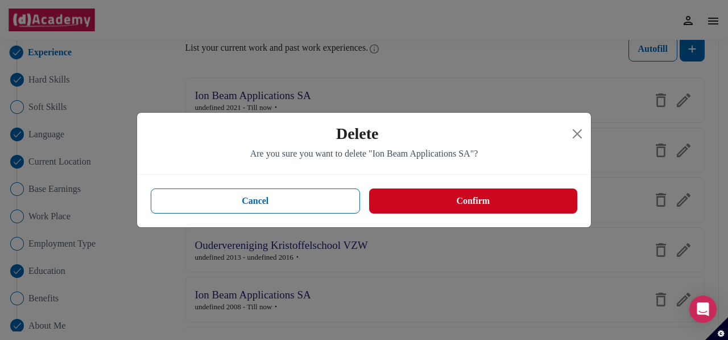
click at [531, 206] on button "Confirm" at bounding box center [473, 200] width 208 height 25
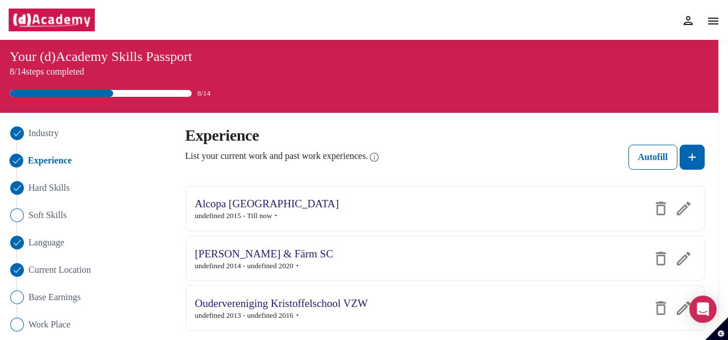
scroll to position [1, 0]
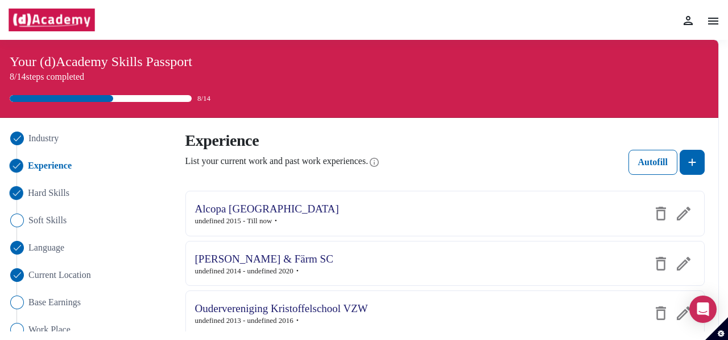
click at [53, 189] on span "Hard Skills" at bounding box center [49, 193] width 42 height 14
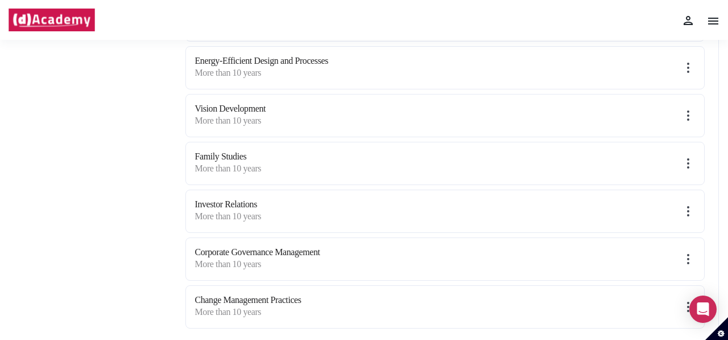
scroll to position [569, 0]
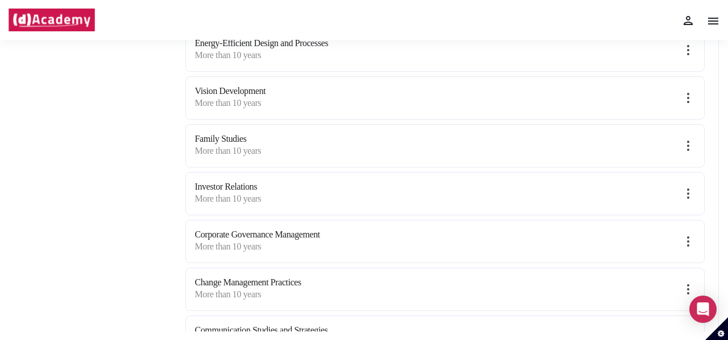
click at [684, 144] on img at bounding box center [688, 146] width 14 height 14
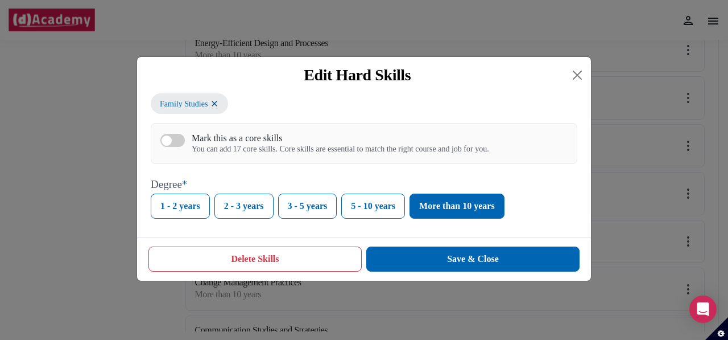
click at [308, 254] on button "Delete Skills" at bounding box center [254, 258] width 213 height 25
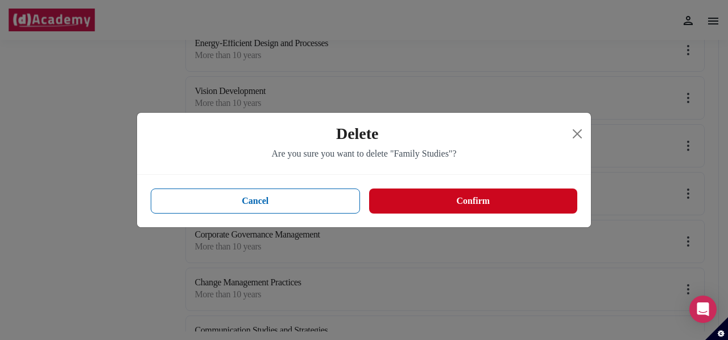
click at [443, 206] on button "Confirm" at bounding box center [473, 200] width 208 height 25
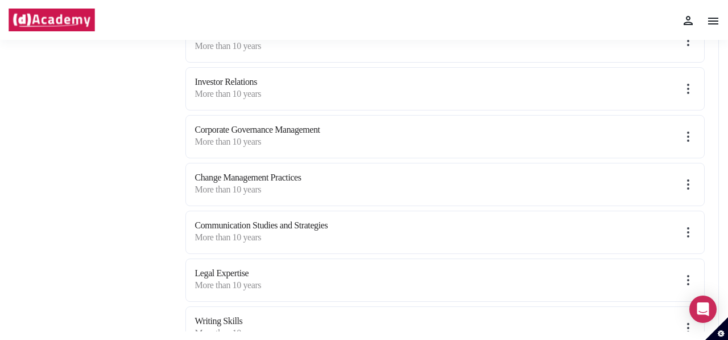
scroll to position [656, 0]
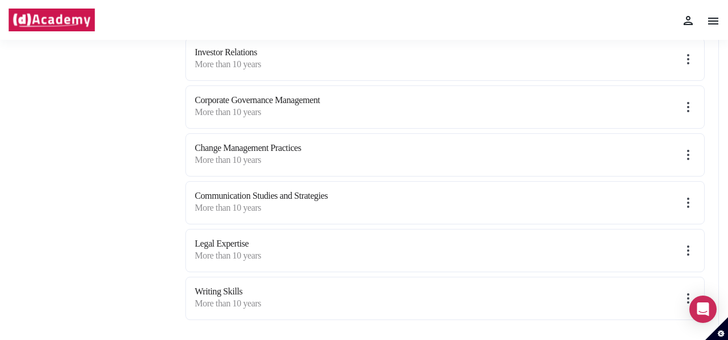
click at [690, 291] on img at bounding box center [688, 298] width 14 height 14
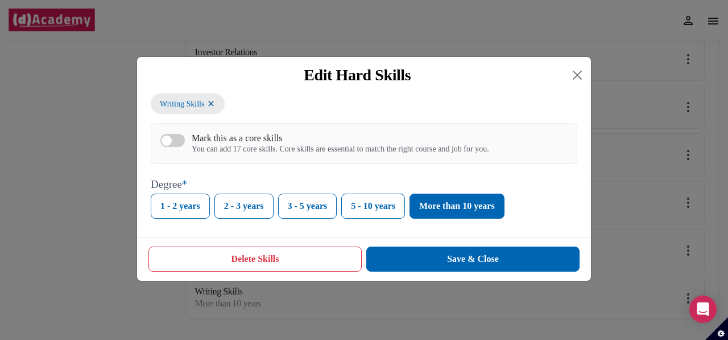
click at [285, 261] on button "Delete Skills" at bounding box center [254, 258] width 213 height 25
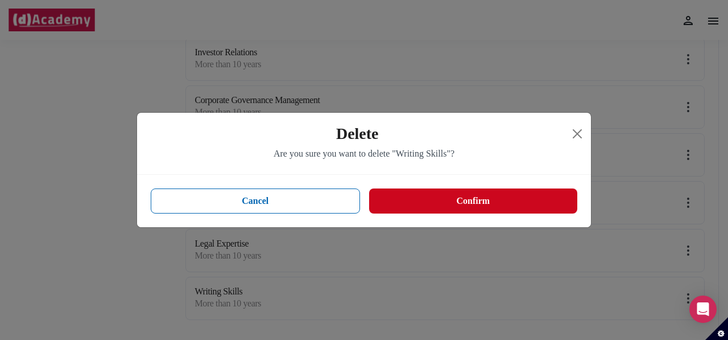
click at [529, 206] on button "Confirm" at bounding box center [473, 200] width 208 height 25
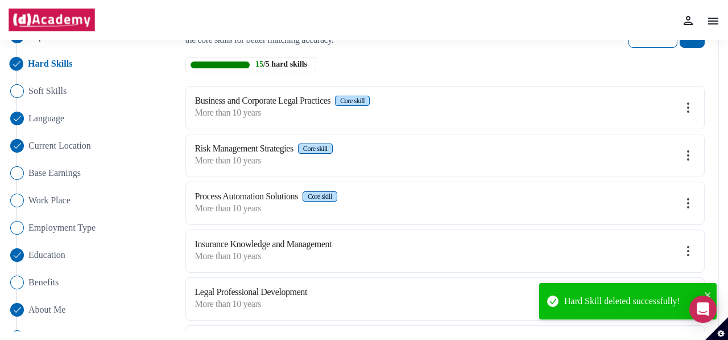
scroll to position [0, 0]
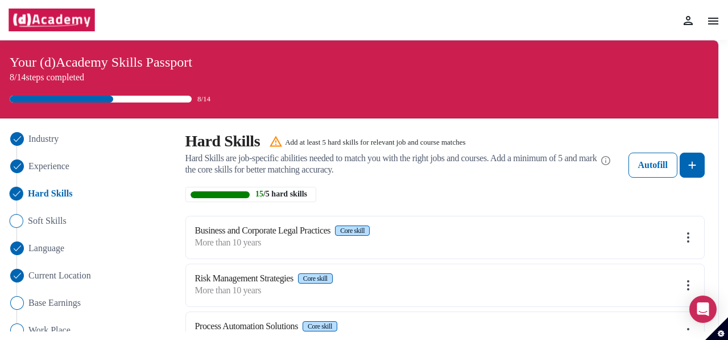
click at [42, 224] on span "Soft Skills" at bounding box center [47, 221] width 39 height 14
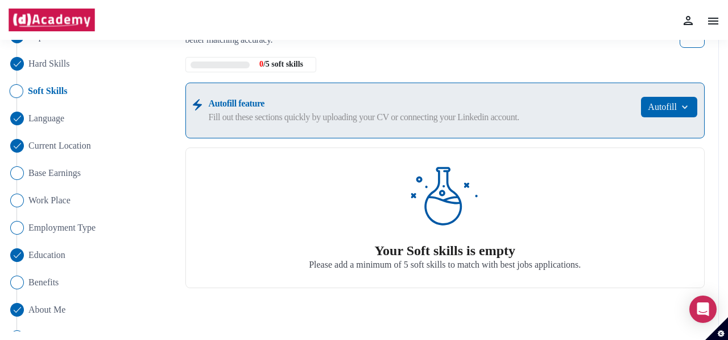
scroll to position [114, 0]
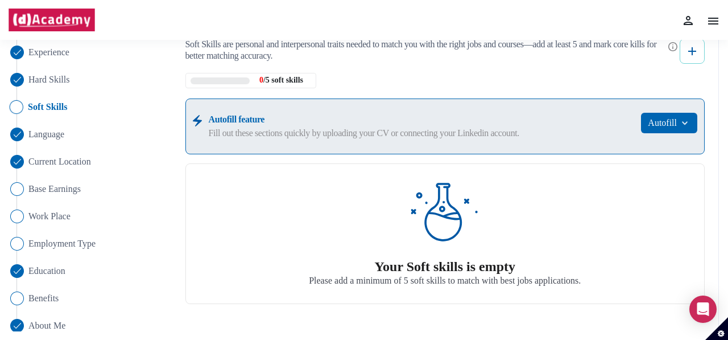
click at [684, 53] on button at bounding box center [692, 51] width 25 height 25
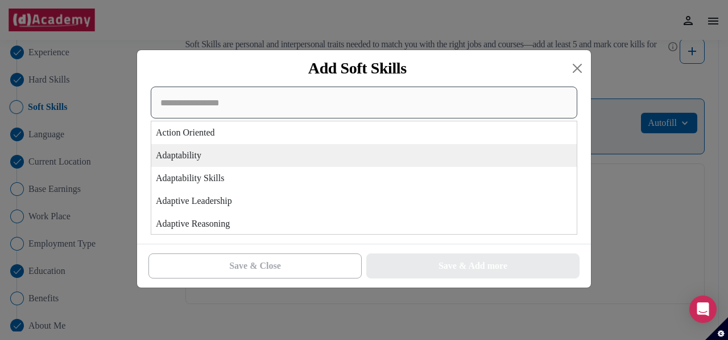
click at [201, 158] on div "Action Oriented Adaptability Adaptability Skills Adaptive Leadership Adaptive R…" at bounding box center [364, 160] width 427 height 148
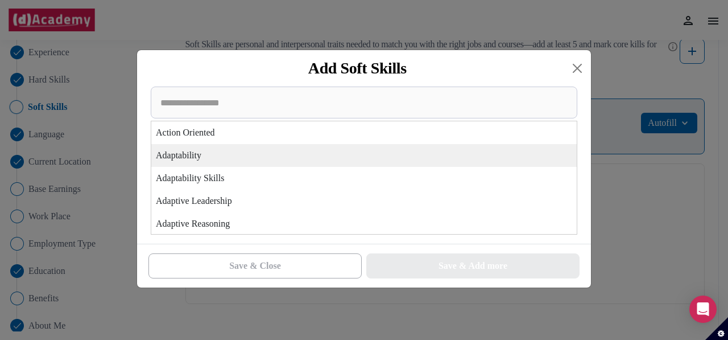
click at [241, 160] on div "Adaptability" at bounding box center [363, 155] width 425 height 23
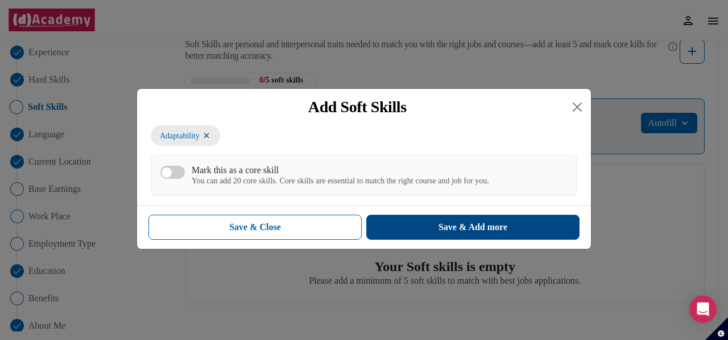
click at [442, 227] on div "Save & Add more" at bounding box center [472, 227] width 69 height 14
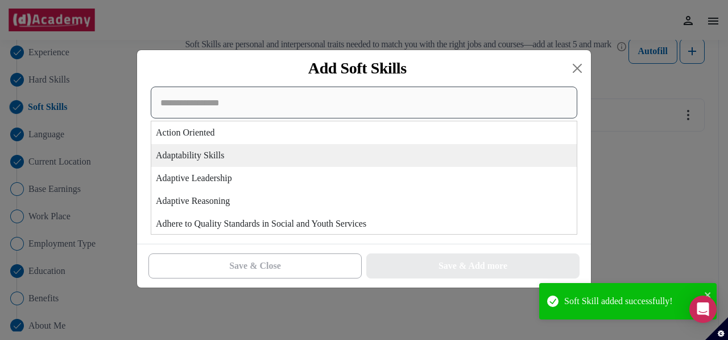
click at [247, 164] on div "Action Oriented Adaptability Skills Adaptive Leadership Adaptive Reasoning Adhe…" at bounding box center [364, 160] width 427 height 148
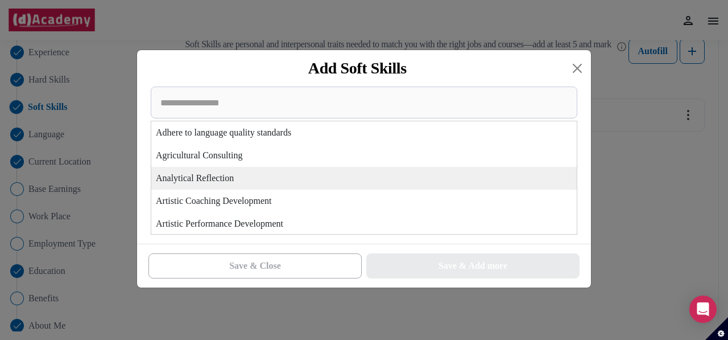
click at [249, 179] on div "Analytical Reflection" at bounding box center [363, 178] width 425 height 23
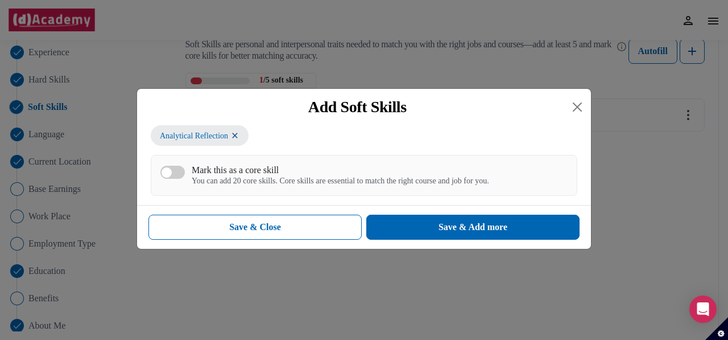
click at [249, 179] on div "You can add 20 core skills. Core skills are essential to match the right course…" at bounding box center [340, 181] width 297 height 10
click at [185, 179] on button "Mark this as a core skill You can add 20 core skills. Core skills are essential…" at bounding box center [172, 172] width 24 height 13
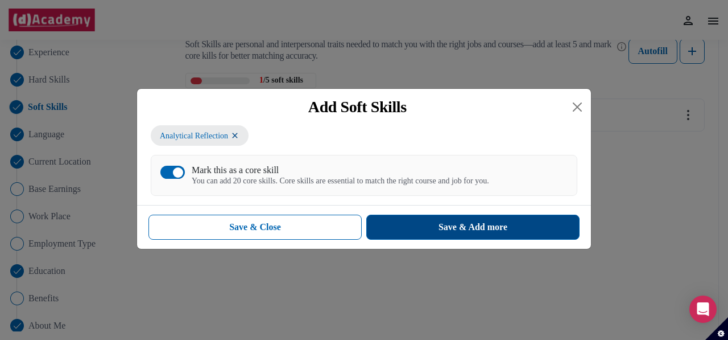
click at [462, 226] on div "Save & Add more" at bounding box center [472, 227] width 69 height 14
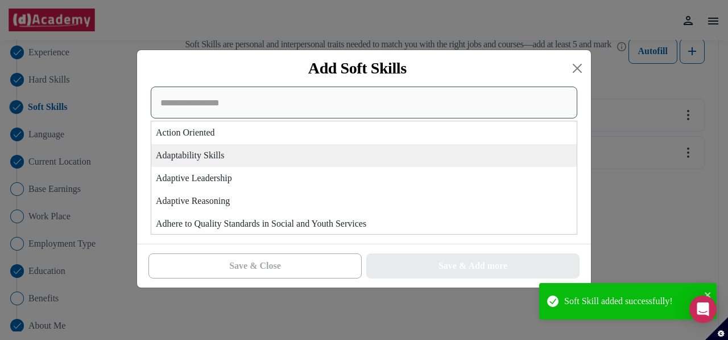
click at [295, 164] on div "Action Oriented Adaptability Skills Adaptive Leadership Adaptive Reasoning Adhe…" at bounding box center [364, 160] width 427 height 148
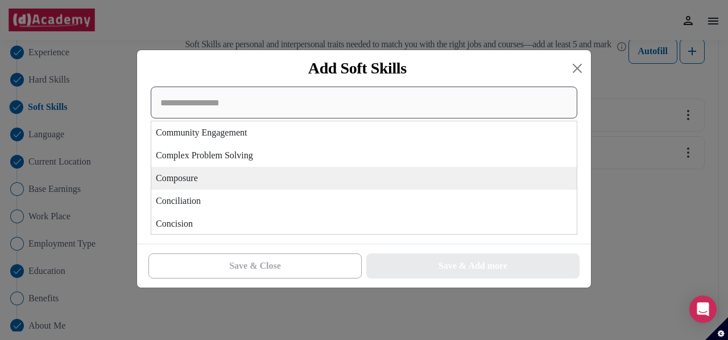
scroll to position [853, 0]
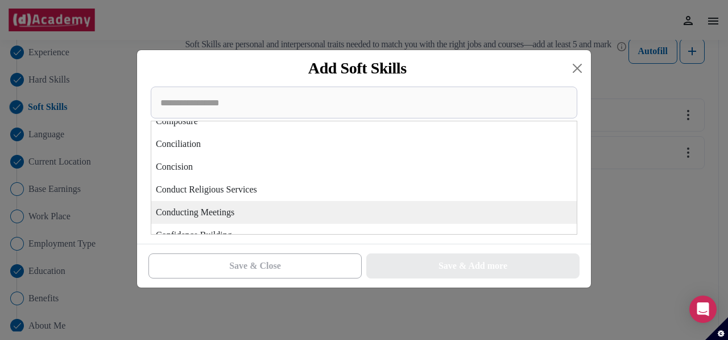
click at [371, 218] on div "Conducting Meetings" at bounding box center [363, 212] width 425 height 23
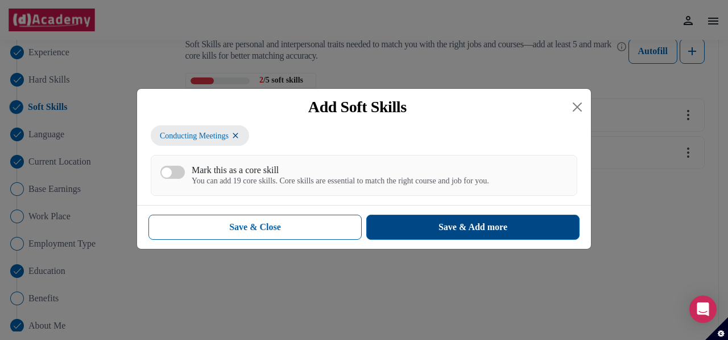
click at [429, 226] on button "Save & Add more" at bounding box center [472, 226] width 213 height 25
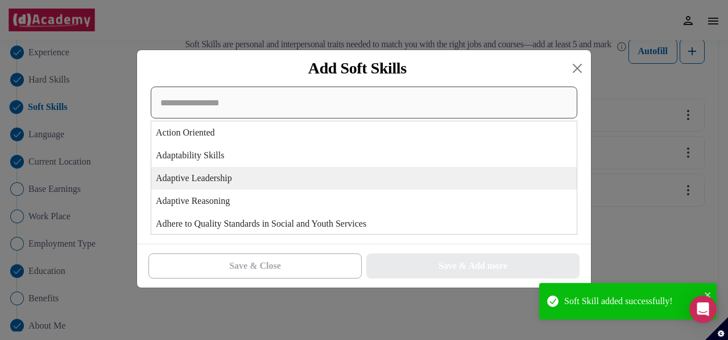
click at [243, 172] on div "Action Oriented Adaptability Skills Adaptive Leadership Adaptive Reasoning Adhe…" at bounding box center [364, 160] width 427 height 148
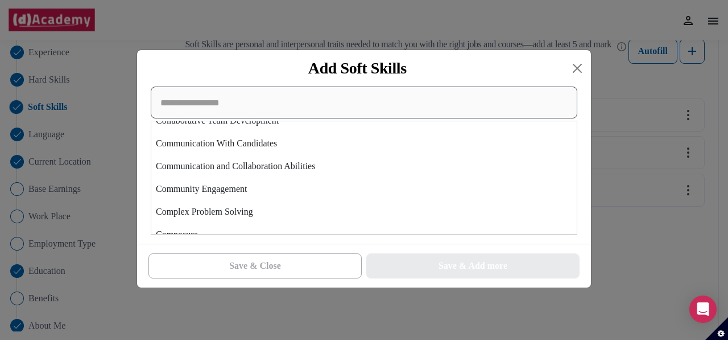
scroll to position [738, 0]
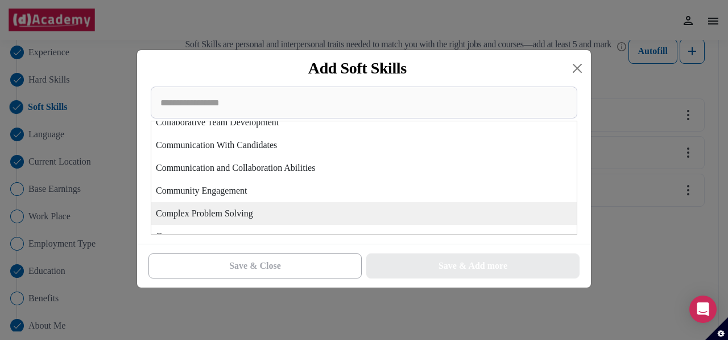
click at [268, 218] on div "Complex Problem Solving" at bounding box center [363, 213] width 425 height 23
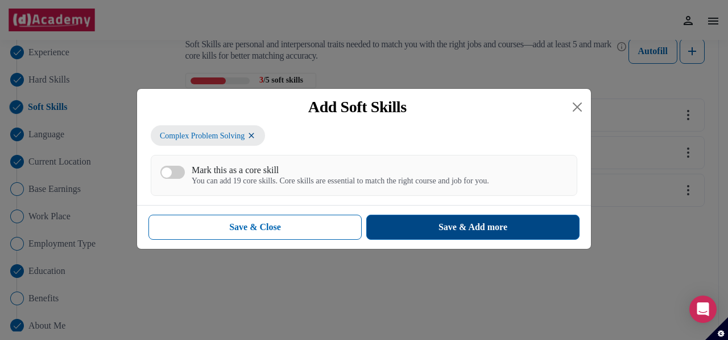
click at [417, 222] on button "Save & Add more" at bounding box center [472, 226] width 213 height 25
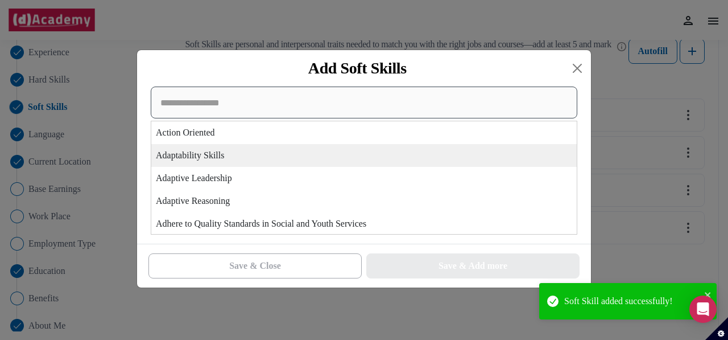
click at [240, 166] on div "Action Oriented Adaptability Skills Adaptive Leadership Adaptive Reasoning Adhe…" at bounding box center [364, 160] width 427 height 148
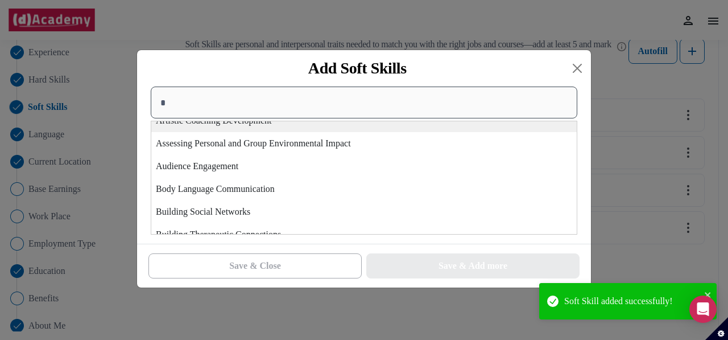
scroll to position [114, 0]
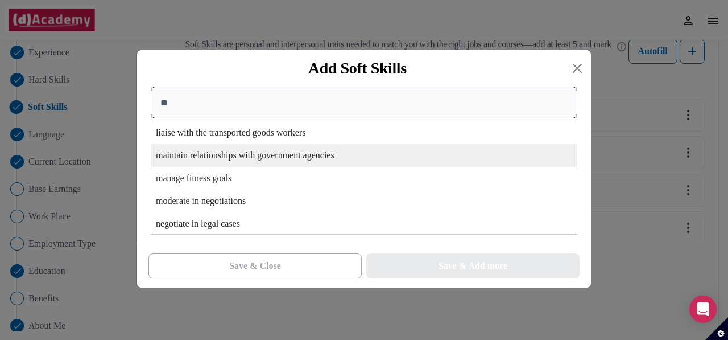
type input "***"
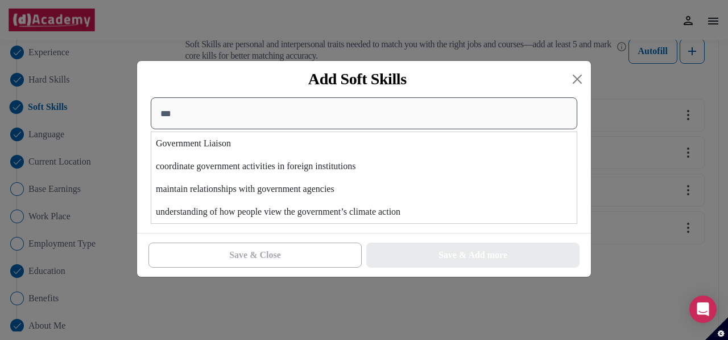
drag, startPoint x: 377, startPoint y: 113, endPoint x: 153, endPoint y: 127, distance: 224.5
click at [153, 127] on input "***" at bounding box center [364, 113] width 427 height 32
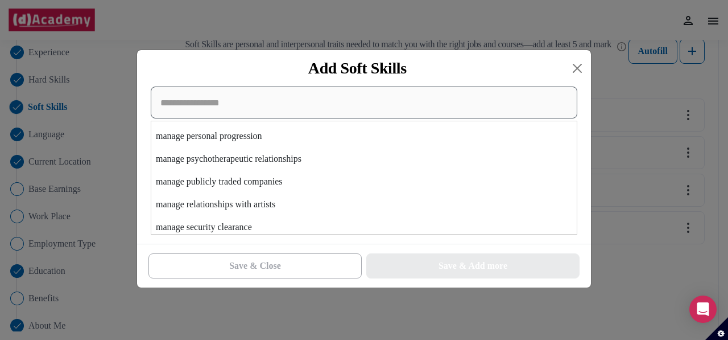
scroll to position [14957, 0]
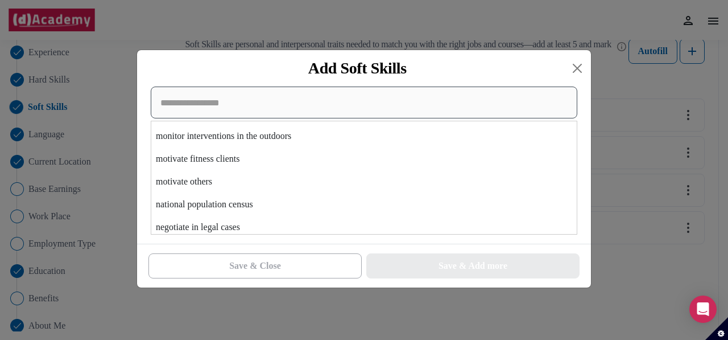
click at [392, 104] on input at bounding box center [364, 102] width 427 height 32
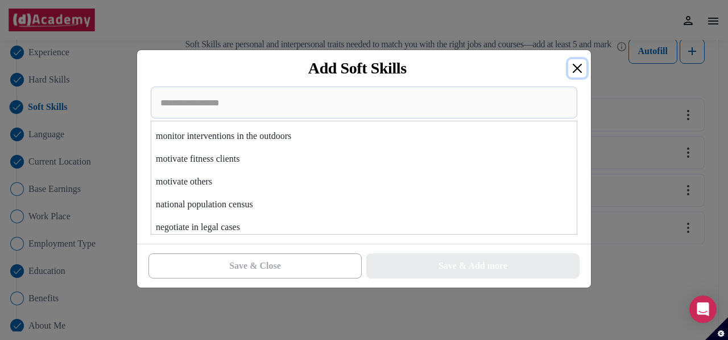
click at [578, 63] on button "Close" at bounding box center [577, 68] width 18 height 18
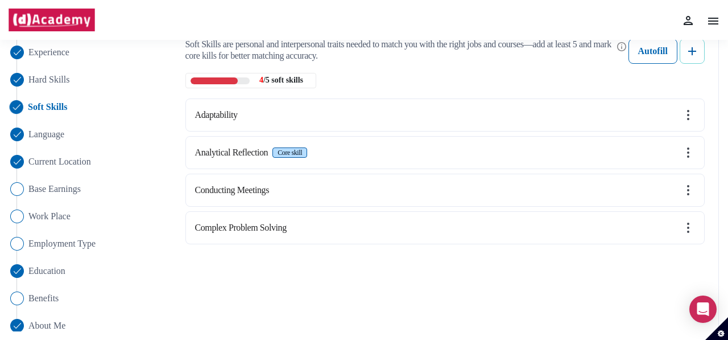
scroll to position [112, 0]
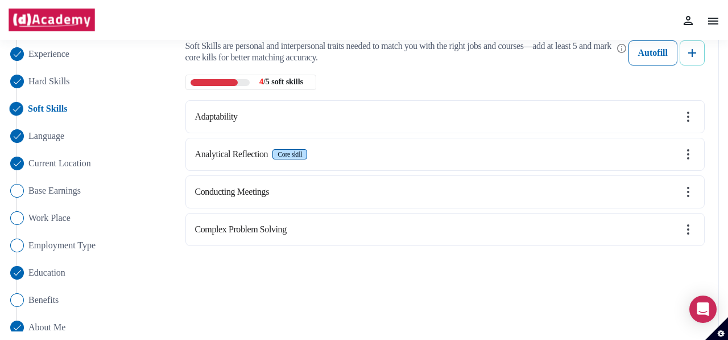
click at [695, 52] on img at bounding box center [692, 53] width 14 height 14
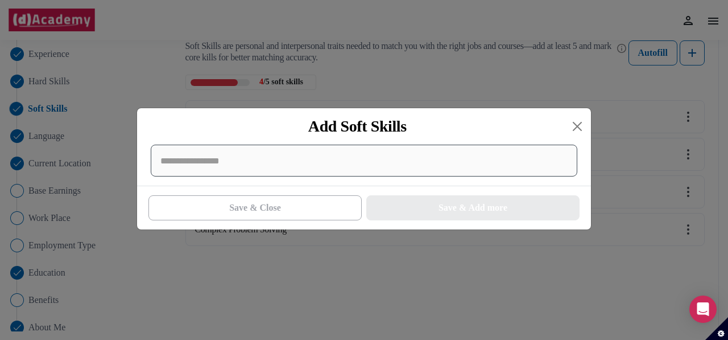
click at [304, 166] on div at bounding box center [364, 160] width 427 height 32
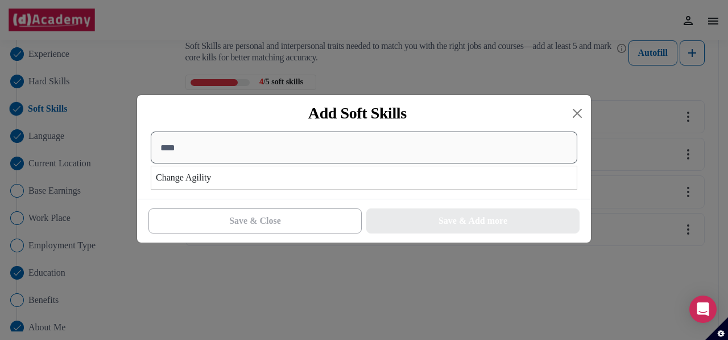
drag, startPoint x: 188, startPoint y: 153, endPoint x: 143, endPoint y: 149, distance: 45.1
click at [148, 150] on div "**** Change Agility" at bounding box center [364, 160] width 440 height 58
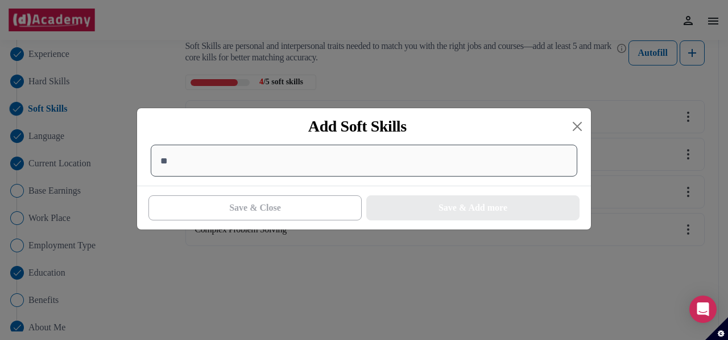
type input "*"
drag, startPoint x: 201, startPoint y: 156, endPoint x: 162, endPoint y: 162, distance: 40.1
click at [166, 161] on input "**********" at bounding box center [364, 160] width 427 height 32
click at [162, 162] on input "**********" at bounding box center [364, 160] width 427 height 32
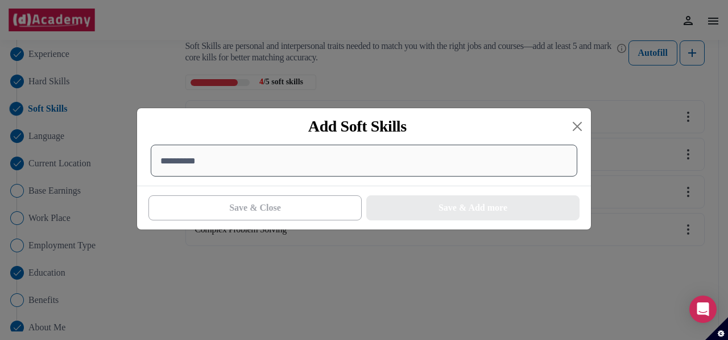
click at [167, 165] on input "**********" at bounding box center [364, 160] width 427 height 32
type input "****"
click at [167, 165] on input "****" at bounding box center [364, 160] width 427 height 32
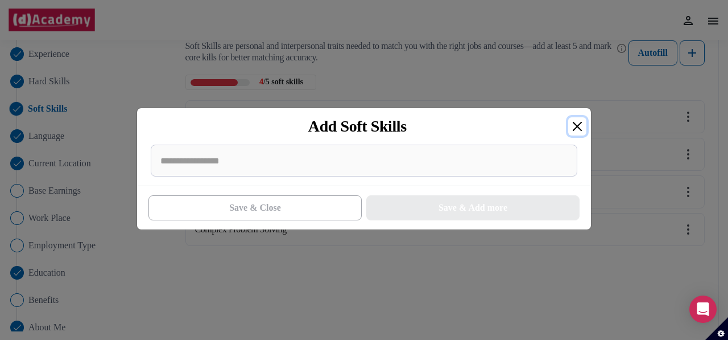
click at [574, 124] on button "Close" at bounding box center [577, 126] width 18 height 18
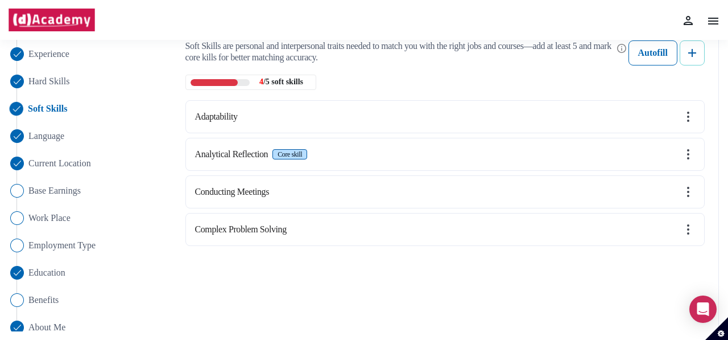
click at [702, 51] on button at bounding box center [692, 52] width 25 height 25
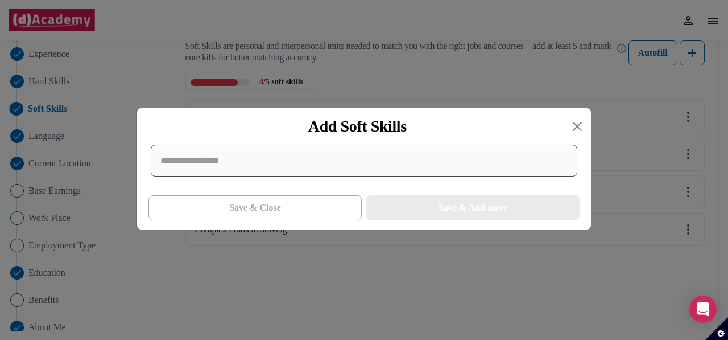
click at [255, 166] on div at bounding box center [364, 160] width 427 height 32
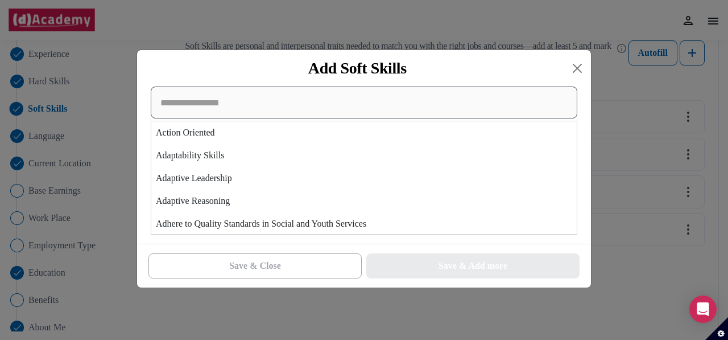
click at [200, 105] on input at bounding box center [364, 102] width 427 height 32
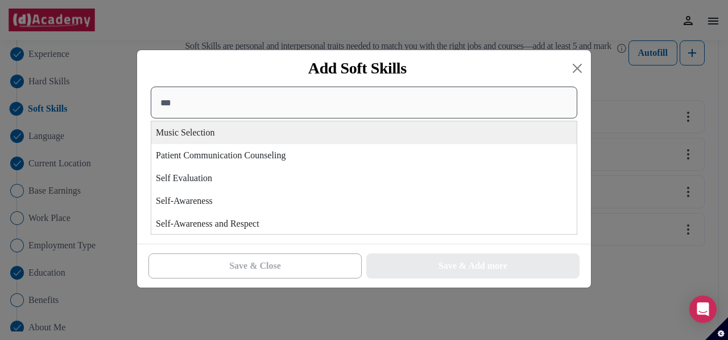
type input "****"
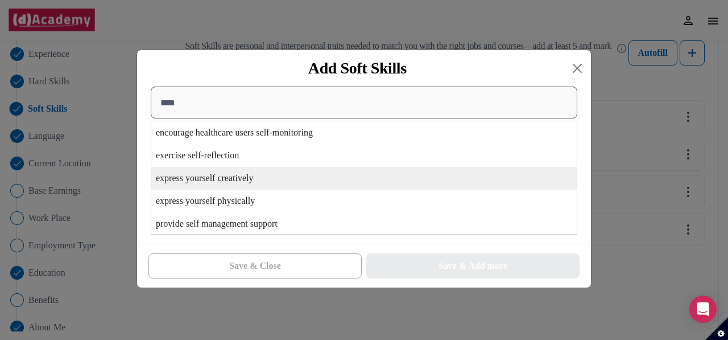
scroll to position [160, 0]
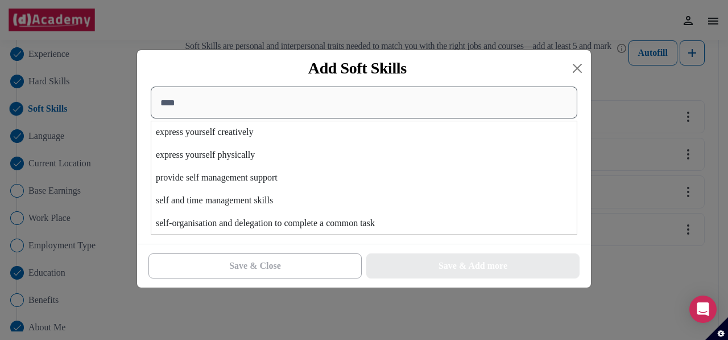
click at [172, 104] on input "****" at bounding box center [364, 102] width 427 height 32
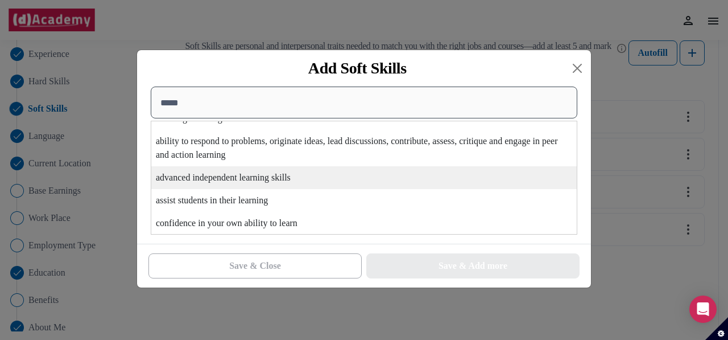
type input "*****"
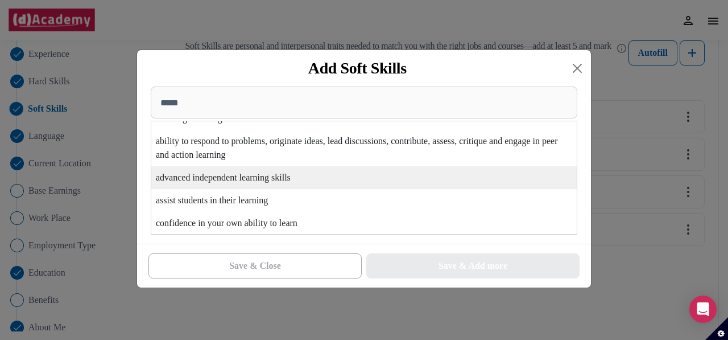
click at [222, 181] on div "advanced independent learning skills" at bounding box center [363, 177] width 425 height 23
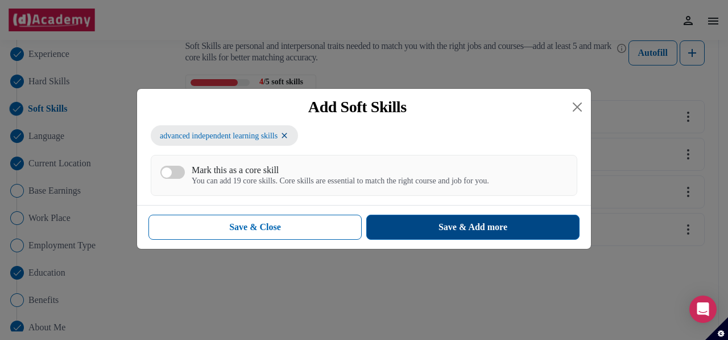
click at [441, 226] on div "Save & Add more" at bounding box center [472, 227] width 69 height 14
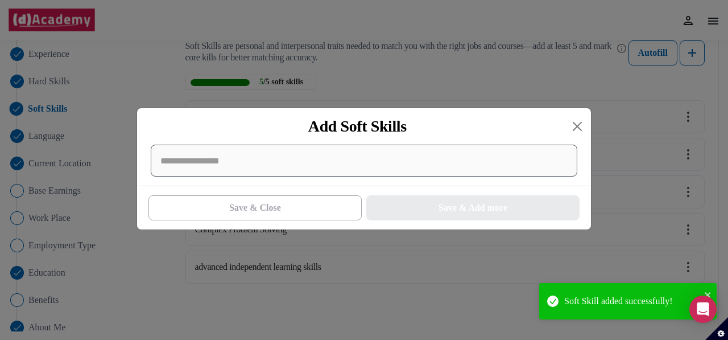
click at [205, 162] on div at bounding box center [364, 160] width 427 height 32
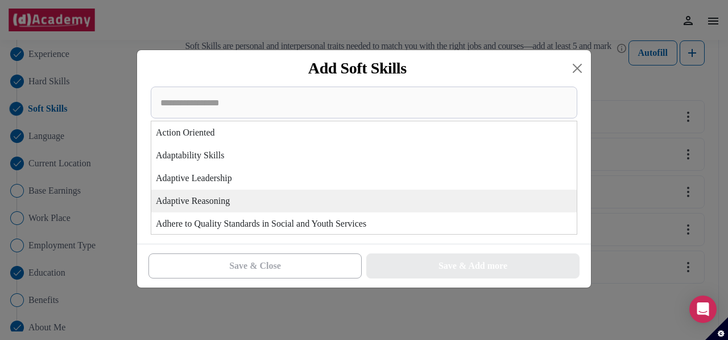
click at [303, 204] on div "Adaptive Reasoning" at bounding box center [363, 200] width 425 height 23
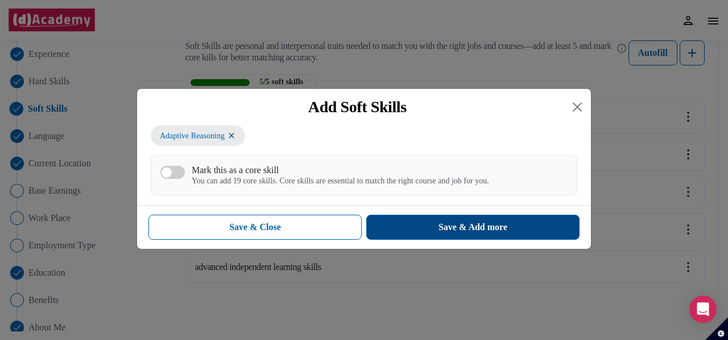
click at [441, 225] on div "Save & Add more" at bounding box center [472, 227] width 69 height 14
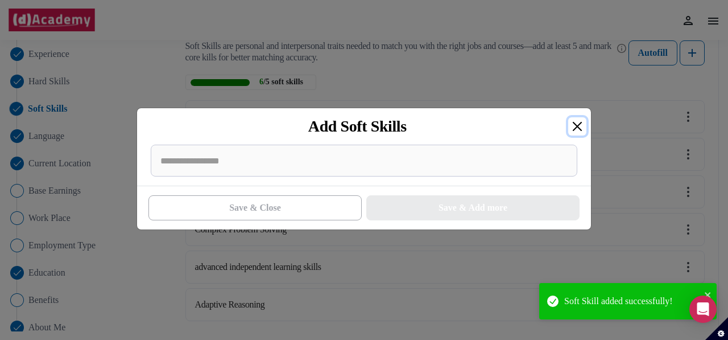
click at [577, 126] on button "Close" at bounding box center [577, 126] width 18 height 18
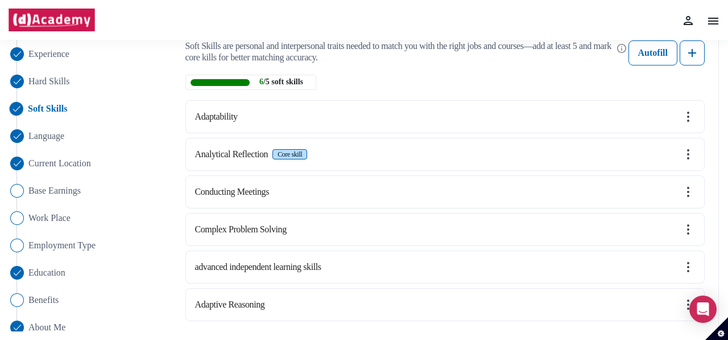
click at [692, 266] on img at bounding box center [688, 267] width 14 height 14
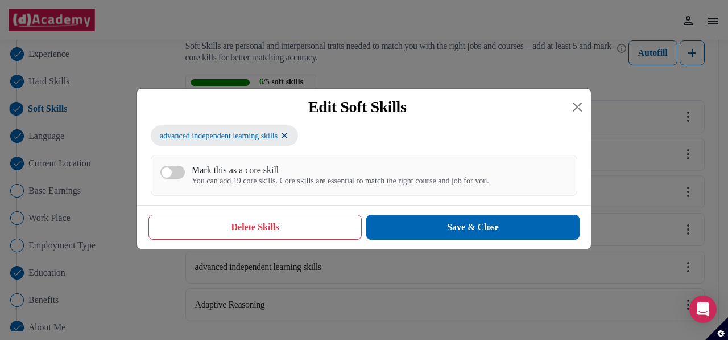
click at [243, 175] on div "Mark this as a core skill" at bounding box center [340, 169] width 297 height 11
click at [185, 175] on button "Mark this as a core skill You can add 19 core skills. Core skills are essential…" at bounding box center [172, 172] width 24 height 13
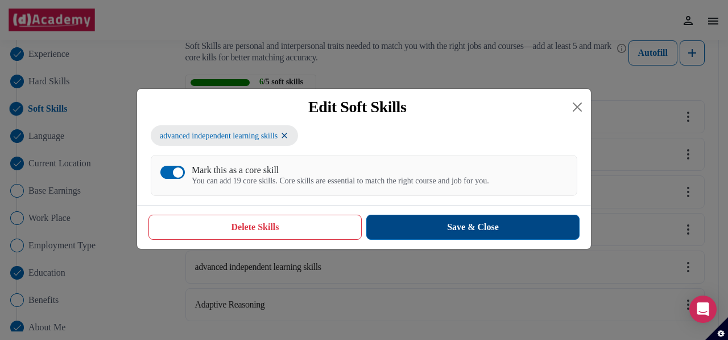
click at [460, 233] on button "Save & Close" at bounding box center [472, 226] width 213 height 25
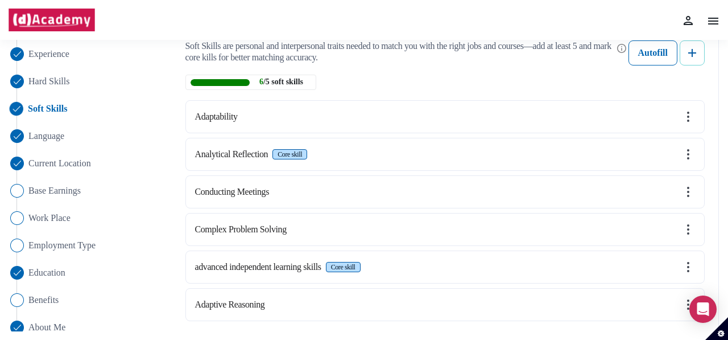
click at [689, 57] on img at bounding box center [692, 53] width 14 height 14
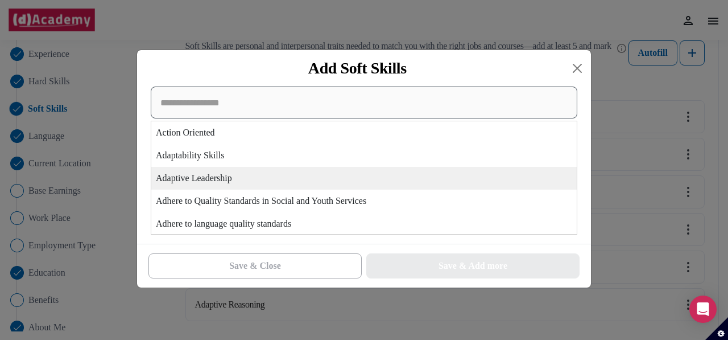
click at [276, 175] on div "Action Oriented Adaptability Skills Adaptive Leadership Adhere to Quality Stand…" at bounding box center [364, 160] width 427 height 148
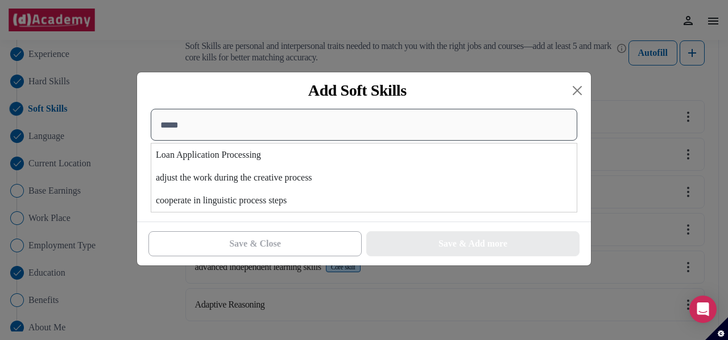
drag, startPoint x: 178, startPoint y: 123, endPoint x: 150, endPoint y: 127, distance: 28.2
click at [151, 127] on input "*****" at bounding box center [364, 125] width 427 height 32
type input "*"
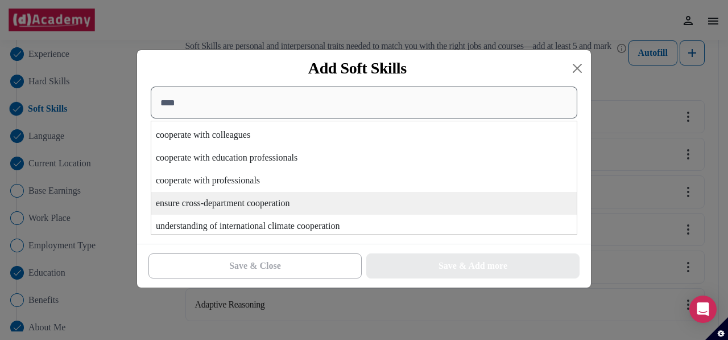
scroll to position [69, 0]
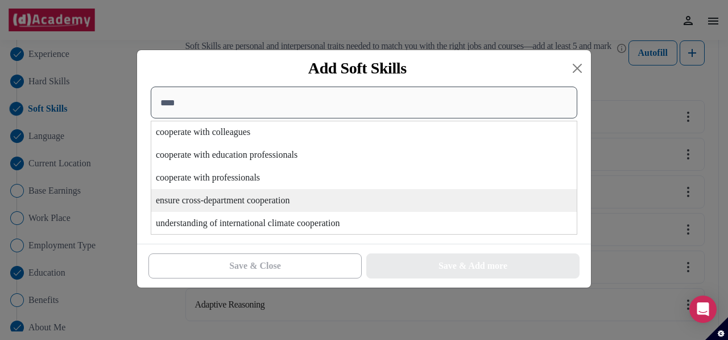
type input "****"
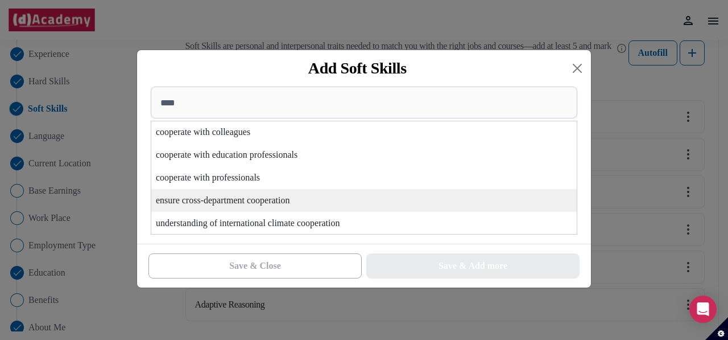
click at [288, 200] on div "ensure cross-department cooperation" at bounding box center [363, 200] width 425 height 23
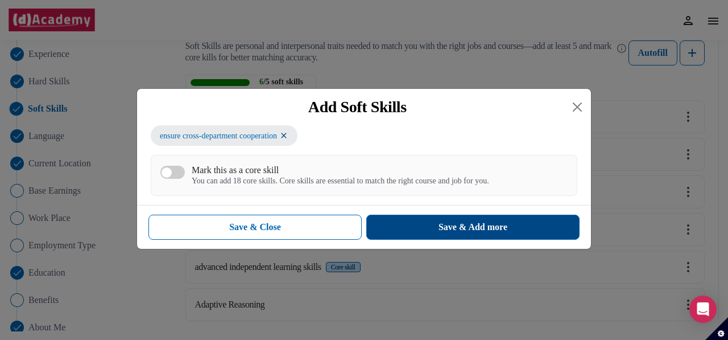
click at [435, 221] on button "Save & Add more" at bounding box center [472, 226] width 213 height 25
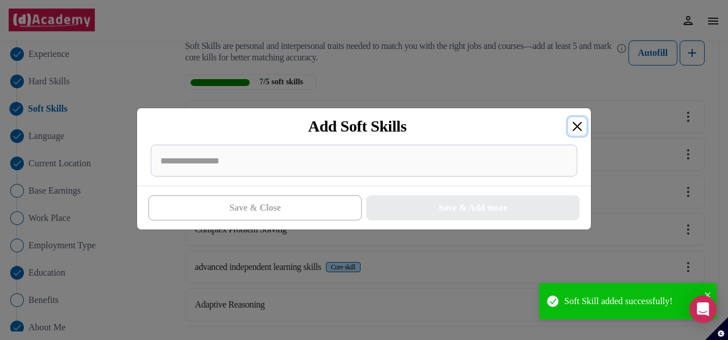
click at [577, 119] on button "Close" at bounding box center [577, 126] width 18 height 18
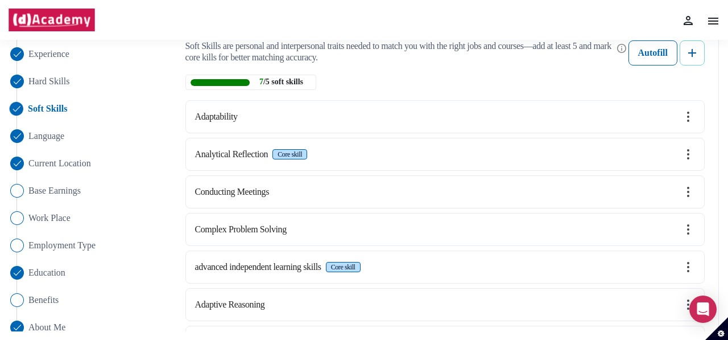
click at [689, 51] on img at bounding box center [692, 53] width 14 height 14
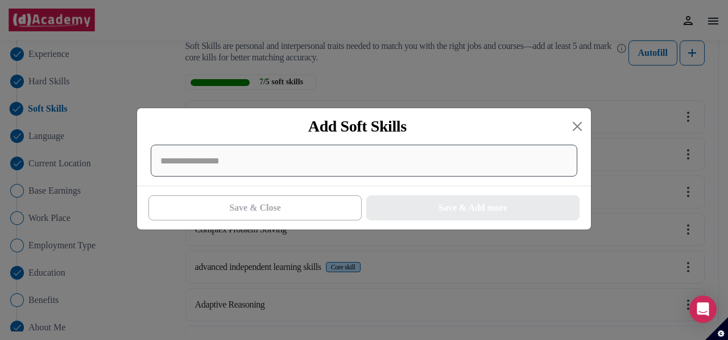
click at [446, 164] on div at bounding box center [364, 160] width 427 height 32
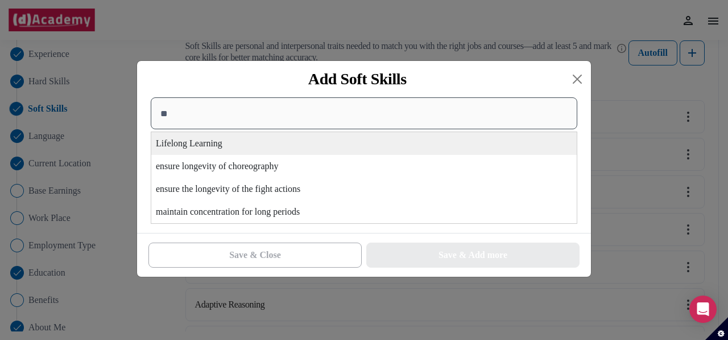
type input "*"
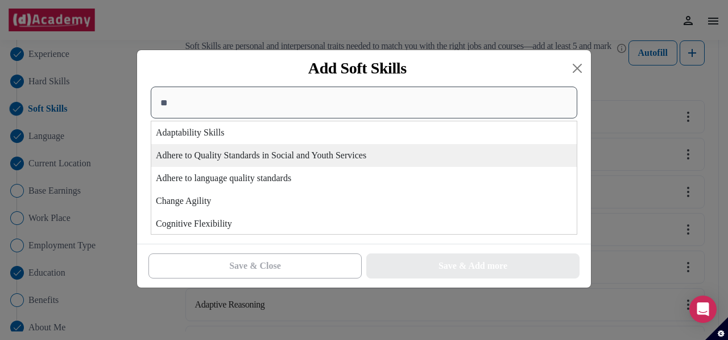
type input "**"
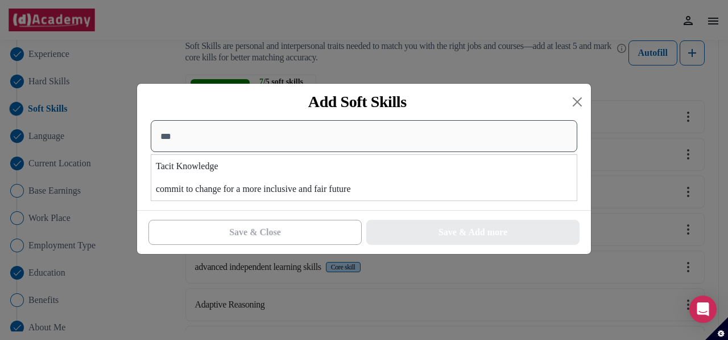
drag, startPoint x: 189, startPoint y: 132, endPoint x: 147, endPoint y: 132, distance: 42.1
click at [147, 132] on div "** Tacit Knowledge commit to change for a more inclusive and fair future" at bounding box center [364, 160] width 440 height 81
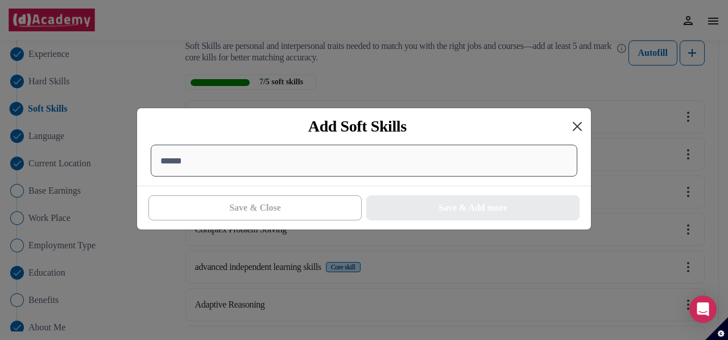
type input "******"
drag, startPoint x: 576, startPoint y: 130, endPoint x: 557, endPoint y: 130, distance: 18.8
click at [576, 130] on button "Close" at bounding box center [577, 126] width 18 height 18
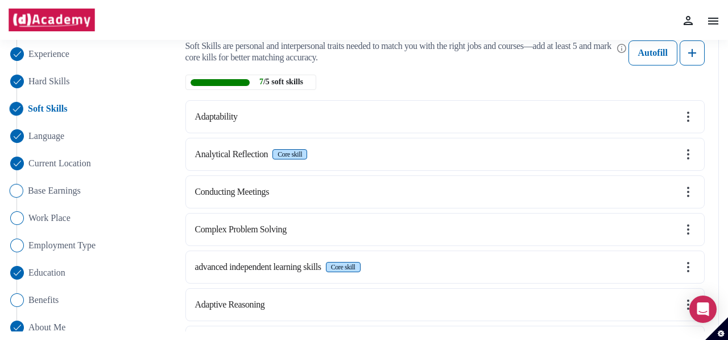
click at [72, 193] on span "Base Earnings" at bounding box center [54, 191] width 53 height 14
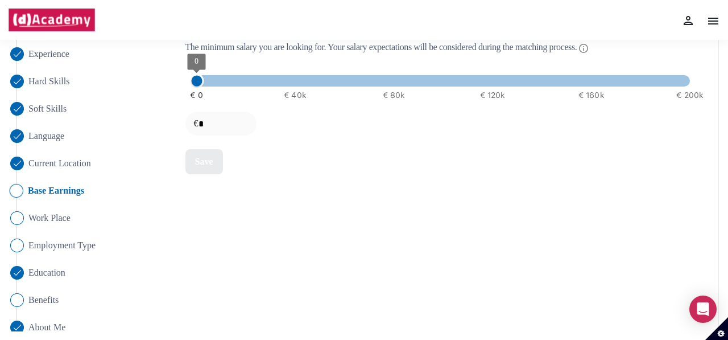
type input "******"
click at [466, 80] on span at bounding box center [444, 80] width 494 height 11
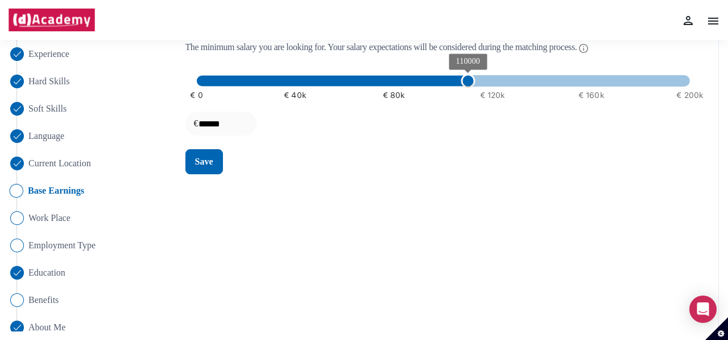
type input "******"
click at [464, 78] on span "110000" at bounding box center [468, 81] width 14 height 14
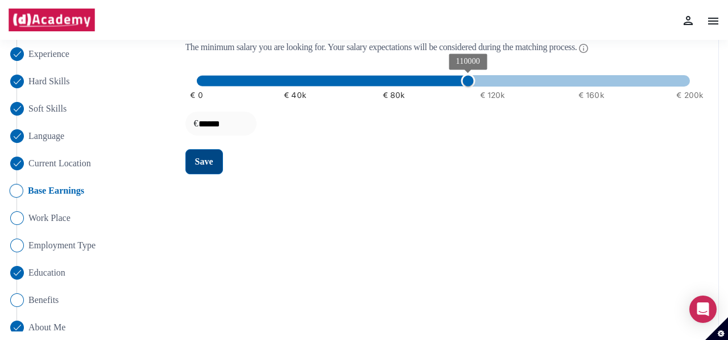
click at [208, 161] on div "Save" at bounding box center [204, 162] width 18 height 14
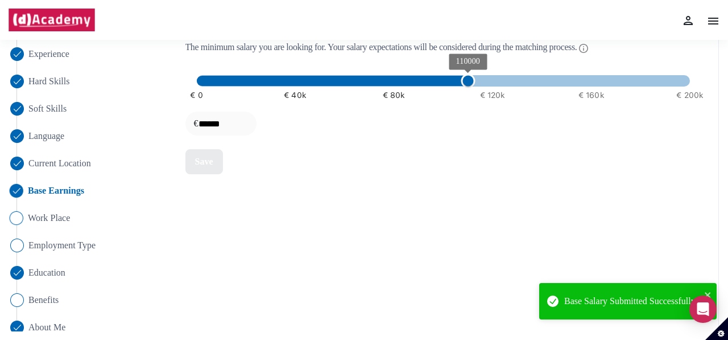
click at [45, 216] on span "Work Place" at bounding box center [49, 218] width 43 height 14
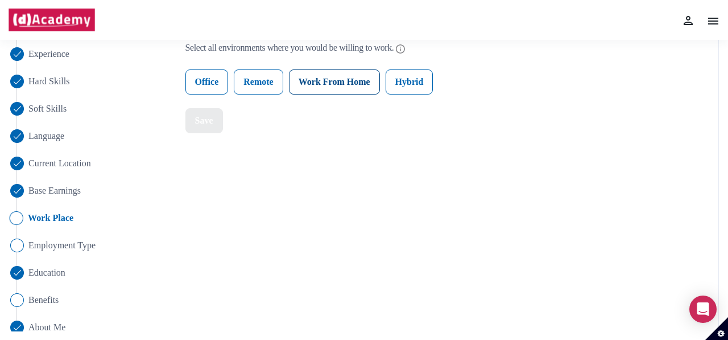
click at [329, 82] on label "Work From Home" at bounding box center [334, 81] width 91 height 25
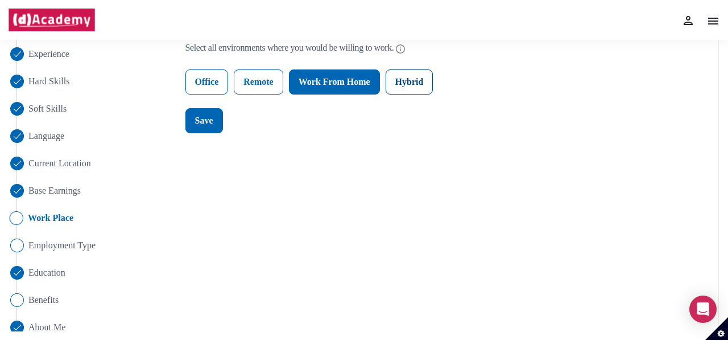
click at [423, 80] on label "Hybrid" at bounding box center [410, 81] width 48 height 25
click at [210, 122] on div "Save" at bounding box center [204, 121] width 18 height 14
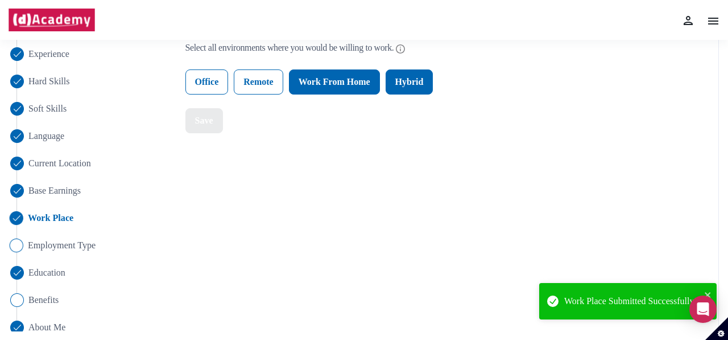
click at [58, 249] on span "Employment Type" at bounding box center [62, 245] width 68 height 14
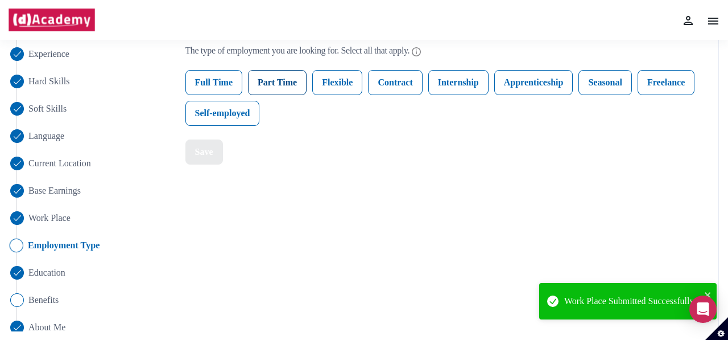
click at [299, 79] on label "Part Time" at bounding box center [277, 82] width 59 height 25
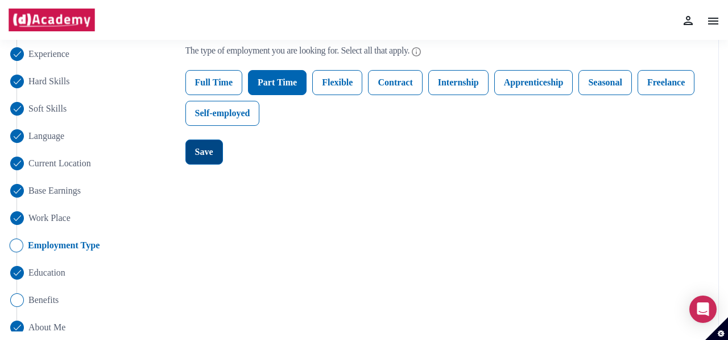
click at [195, 147] on div "Save" at bounding box center [204, 152] width 18 height 14
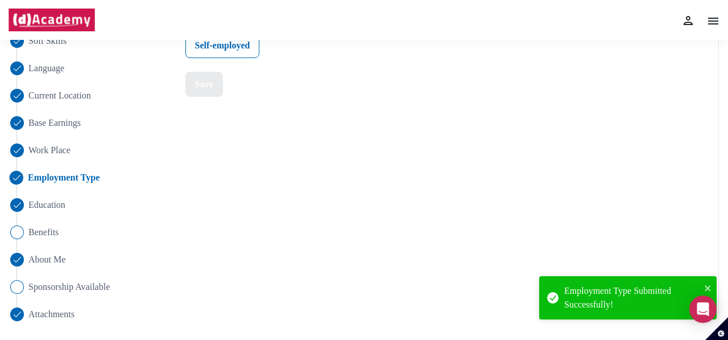
scroll to position [183, 0]
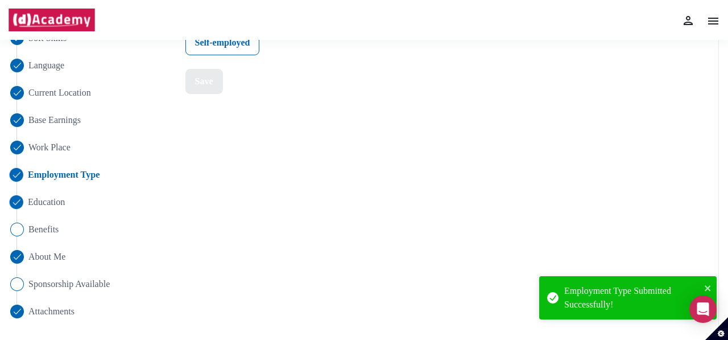
click at [60, 200] on span "Education" at bounding box center [47, 202] width 38 height 14
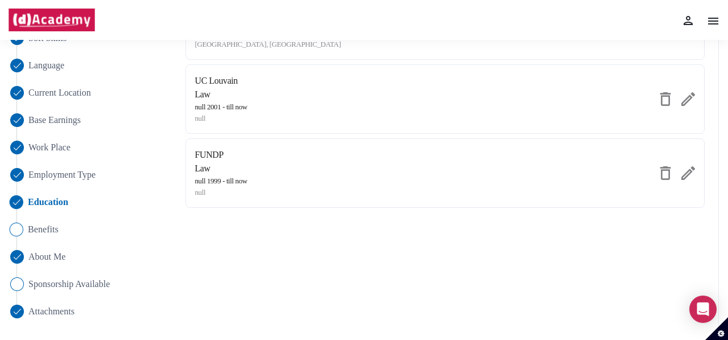
click at [49, 229] on span "Benefits" at bounding box center [43, 229] width 31 height 14
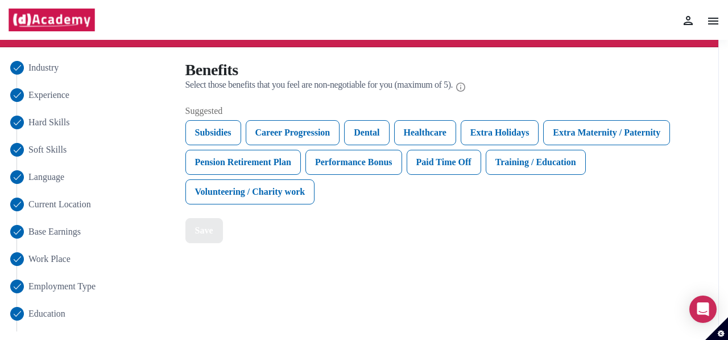
scroll to position [69, 0]
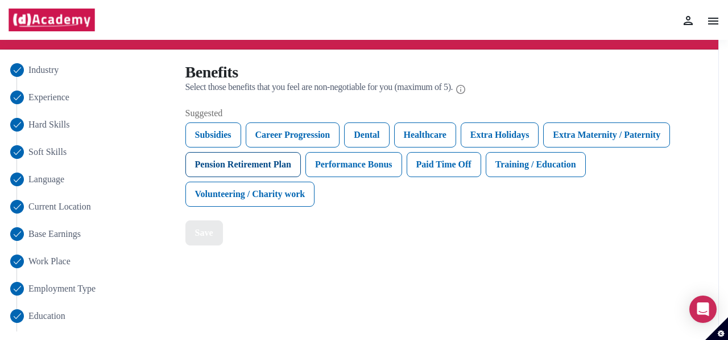
click at [267, 164] on div "Pension Retirement Plan" at bounding box center [242, 164] width 115 height 25
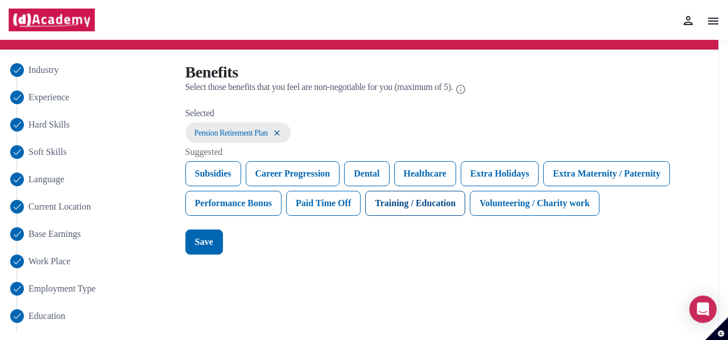
click at [405, 197] on div "Training / Education" at bounding box center [415, 203] width 100 height 25
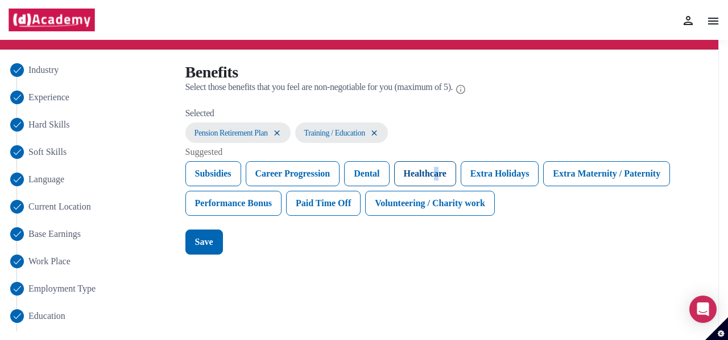
click at [442, 171] on div "Healthcare" at bounding box center [425, 173] width 62 height 25
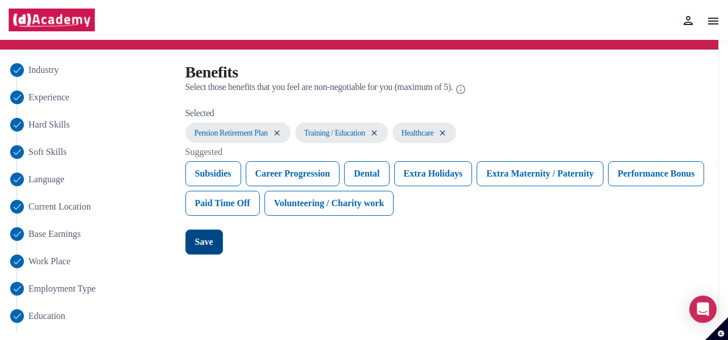
click at [216, 238] on button "Save" at bounding box center [204, 241] width 38 height 25
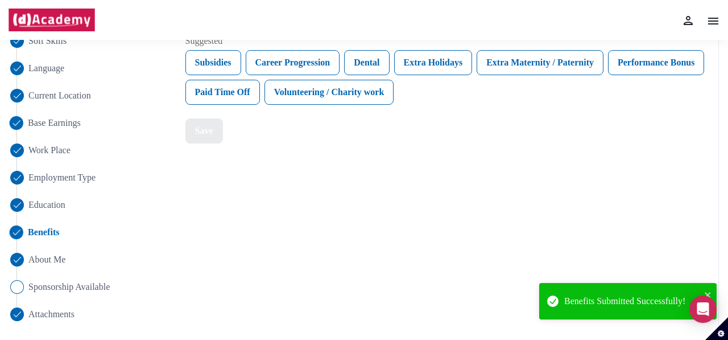
scroll to position [183, 0]
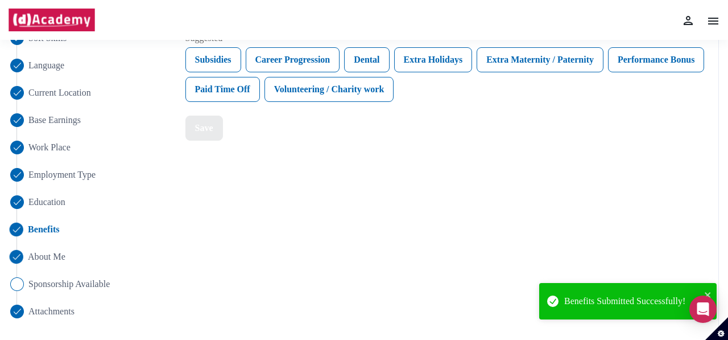
click at [49, 254] on span "About Me" at bounding box center [47, 257] width 38 height 14
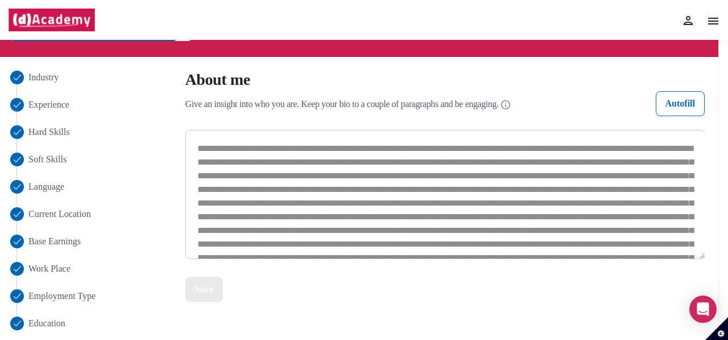
scroll to position [12, 0]
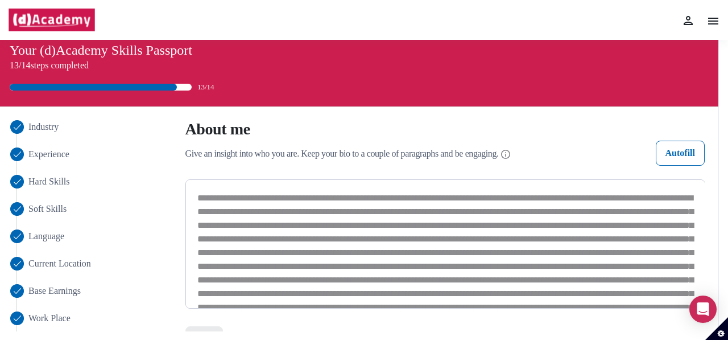
click at [289, 228] on textarea at bounding box center [445, 243] width 520 height 129
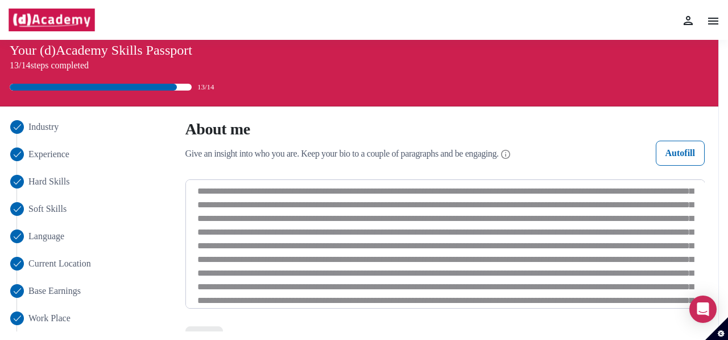
scroll to position [0, 0]
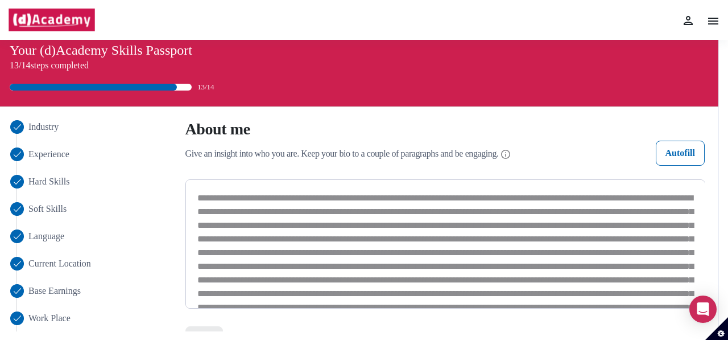
drag, startPoint x: 196, startPoint y: 197, endPoint x: 428, endPoint y: 252, distance: 237.8
click at [428, 252] on textarea at bounding box center [445, 243] width 520 height 129
drag, startPoint x: 199, startPoint y: 197, endPoint x: 471, endPoint y: 225, distance: 273.2
click at [471, 225] on textarea at bounding box center [445, 243] width 520 height 129
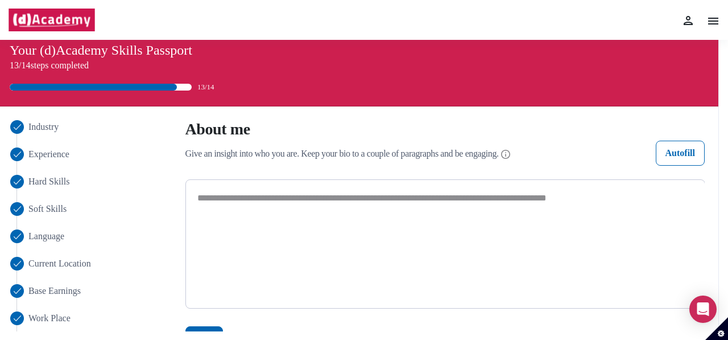
type textarea "**********"
click at [87, 128] on li "Industry" at bounding box center [90, 127] width 166 height 14
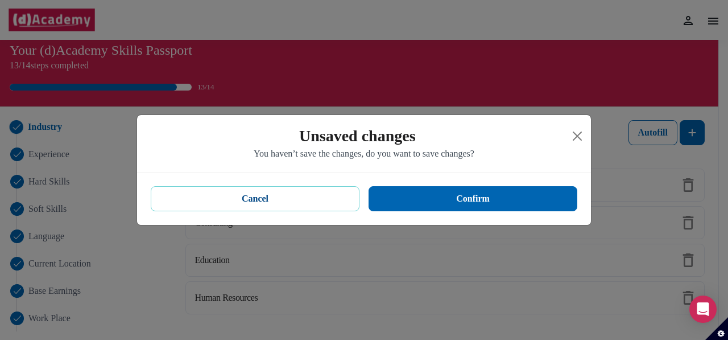
click at [259, 205] on button "Cancel" at bounding box center [255, 198] width 209 height 25
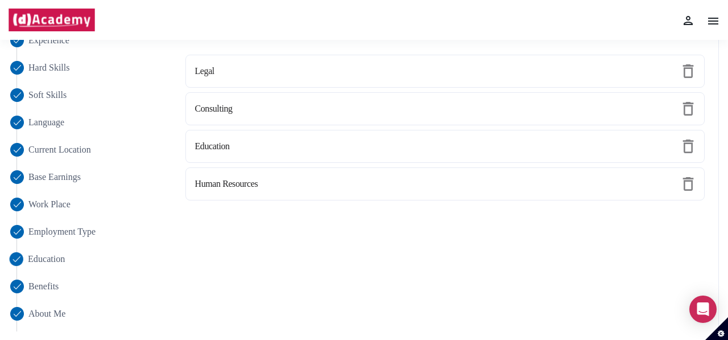
scroll to position [183, 0]
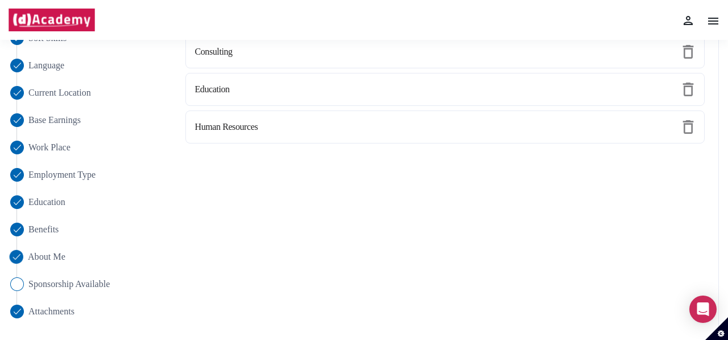
click at [55, 255] on span "About Me" at bounding box center [47, 257] width 38 height 14
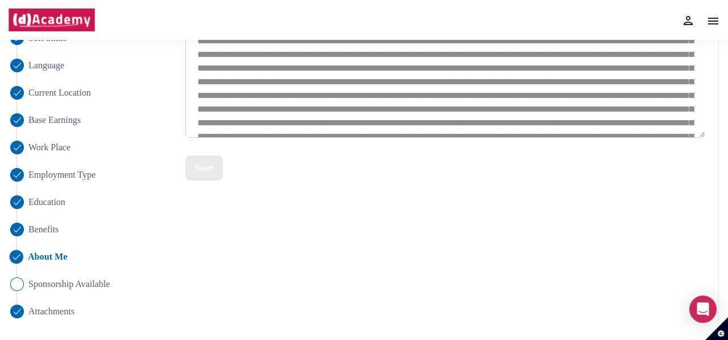
click at [260, 101] on textarea at bounding box center [445, 73] width 520 height 129
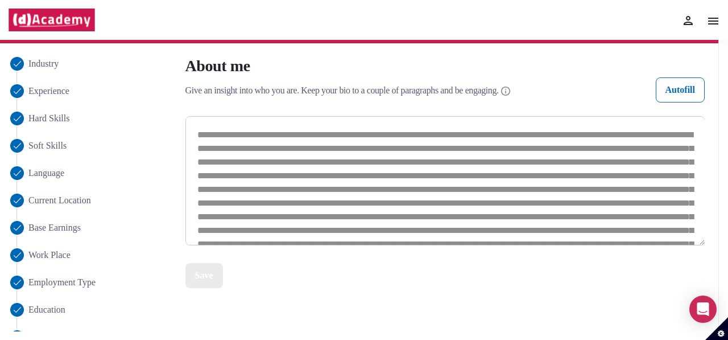
scroll to position [0, 0]
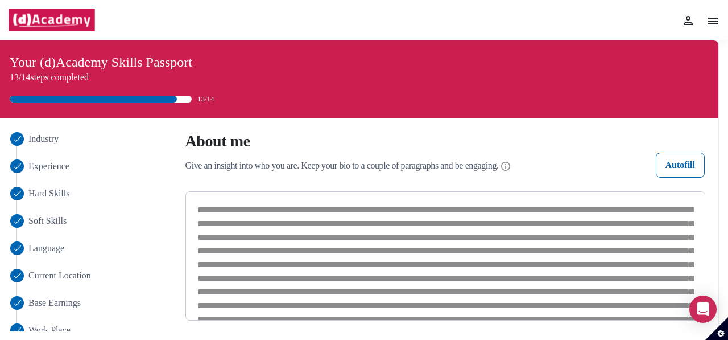
click at [304, 218] on textarea at bounding box center [445, 255] width 520 height 129
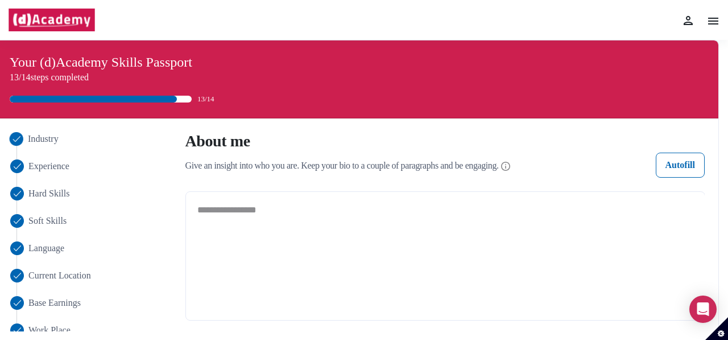
click at [47, 139] on span "Industry" at bounding box center [43, 139] width 31 height 14
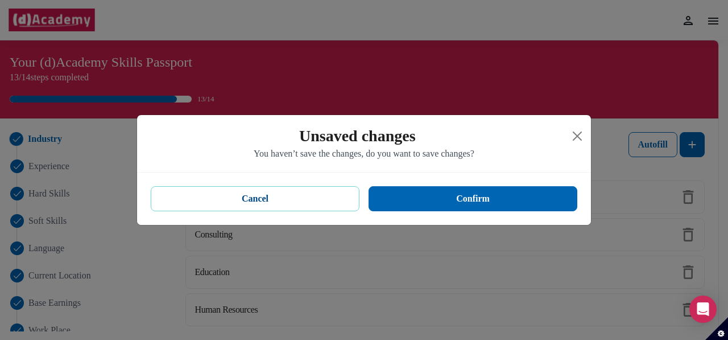
click at [313, 191] on button "Cancel" at bounding box center [255, 198] width 209 height 25
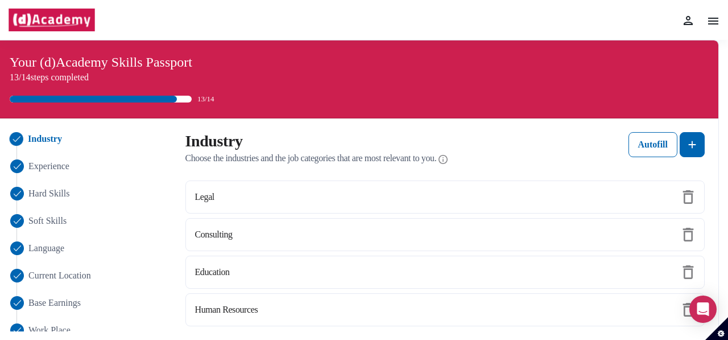
scroll to position [183, 0]
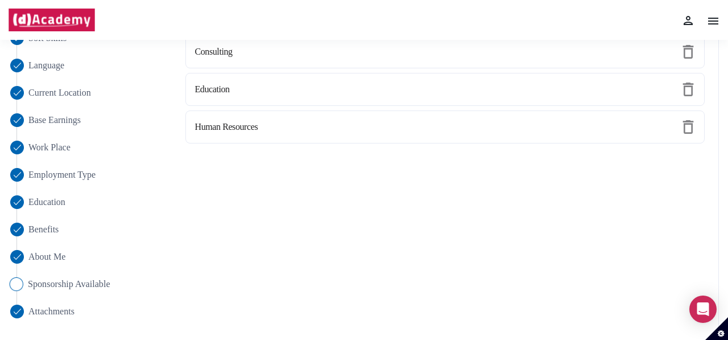
click at [64, 284] on span "Sponsorship Available" at bounding box center [69, 284] width 82 height 14
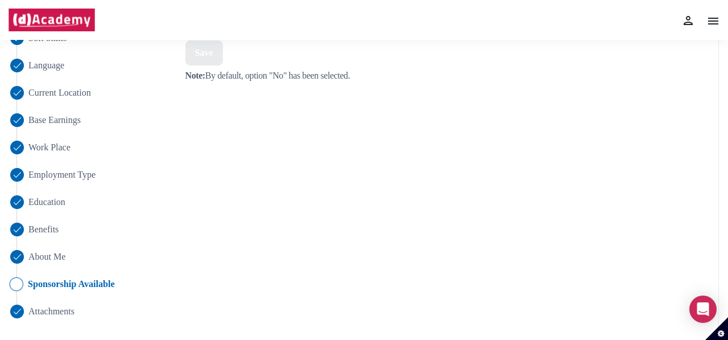
scroll to position [12, 0]
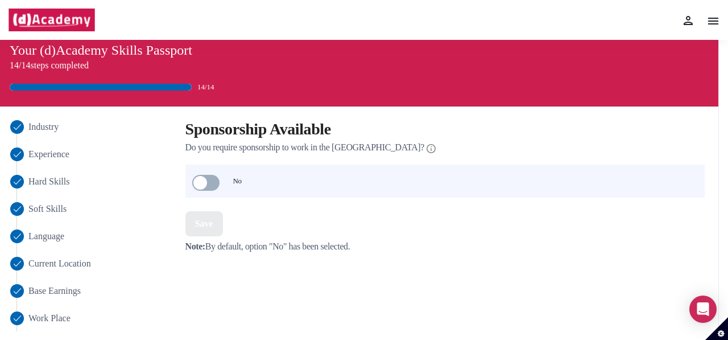
click at [222, 181] on label at bounding box center [209, 180] width 34 height 19
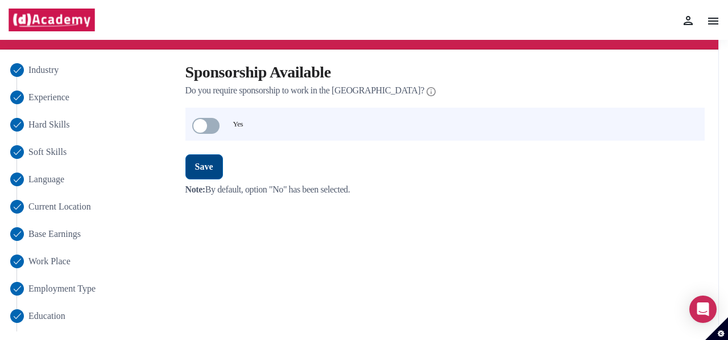
click at [205, 164] on div "Save" at bounding box center [204, 167] width 18 height 14
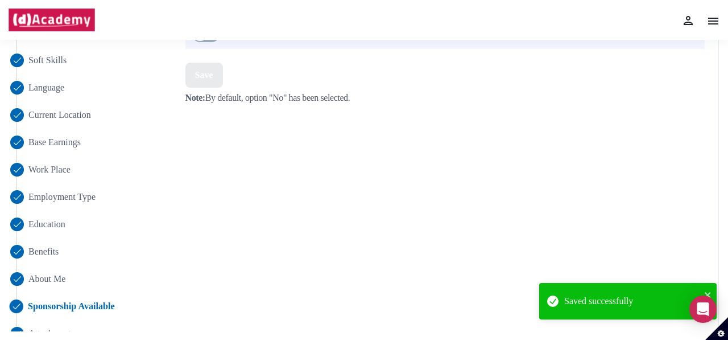
scroll to position [183, 0]
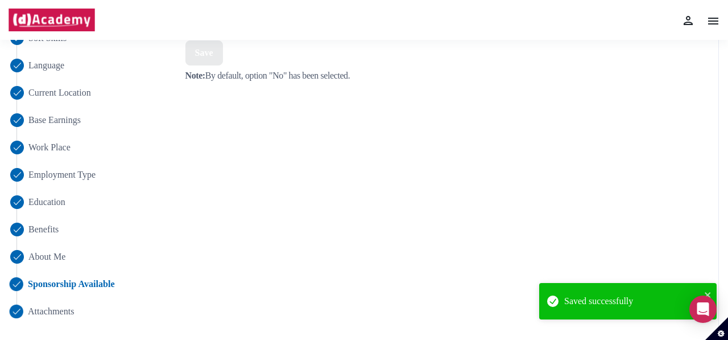
click at [68, 310] on span "Attachments" at bounding box center [51, 311] width 47 height 14
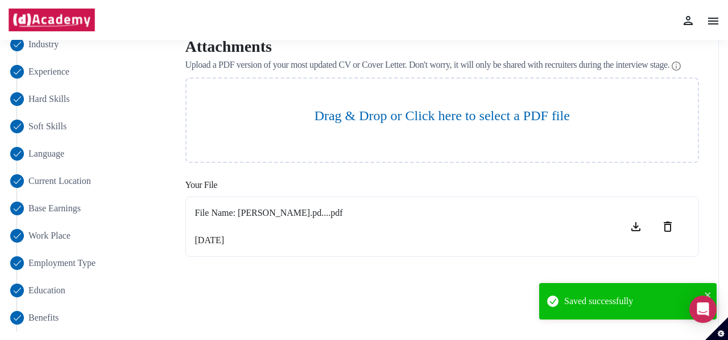
scroll to position [69, 0]
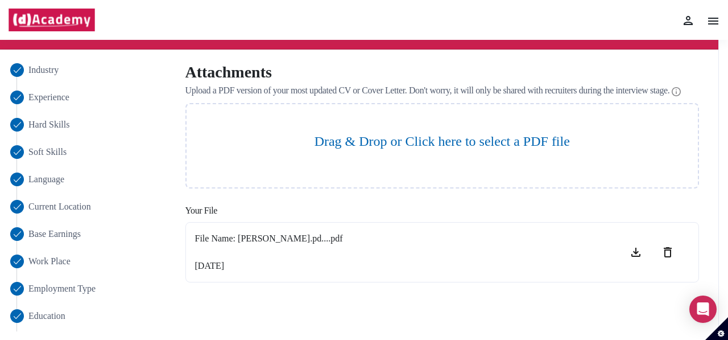
click at [670, 259] on img at bounding box center [668, 252] width 14 height 14
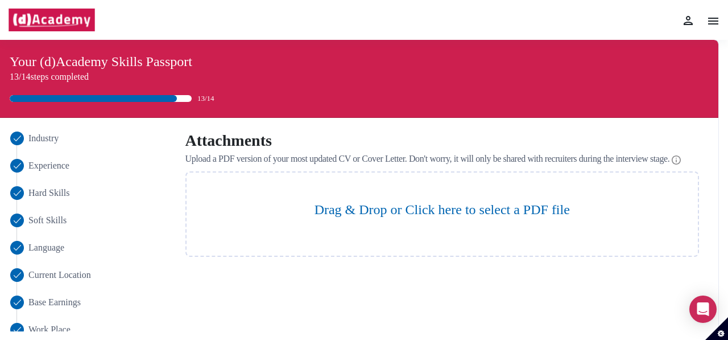
scroll to position [0, 0]
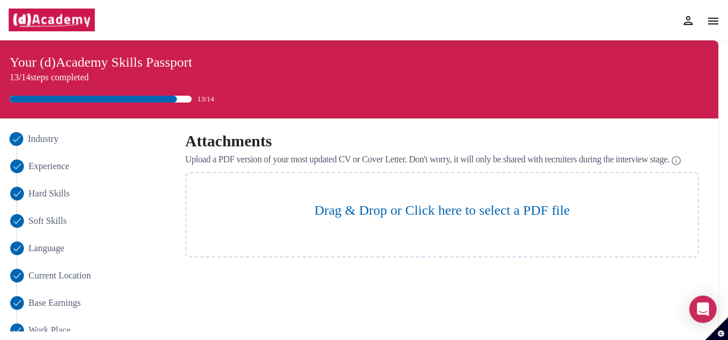
click at [48, 139] on span "Industry" at bounding box center [43, 139] width 31 height 14
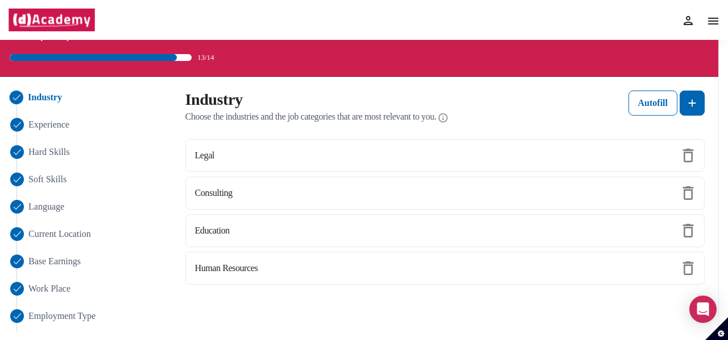
scroll to position [57, 0]
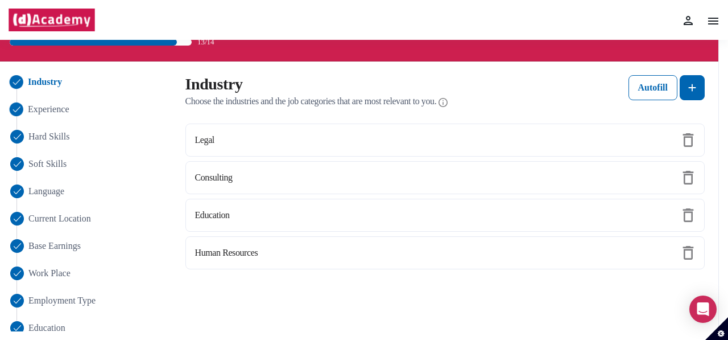
click at [65, 113] on span "Experience" at bounding box center [49, 109] width 42 height 14
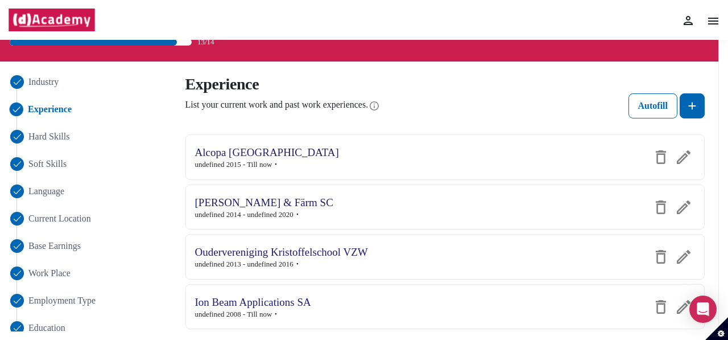
click at [688, 24] on img at bounding box center [688, 21] width 14 height 14
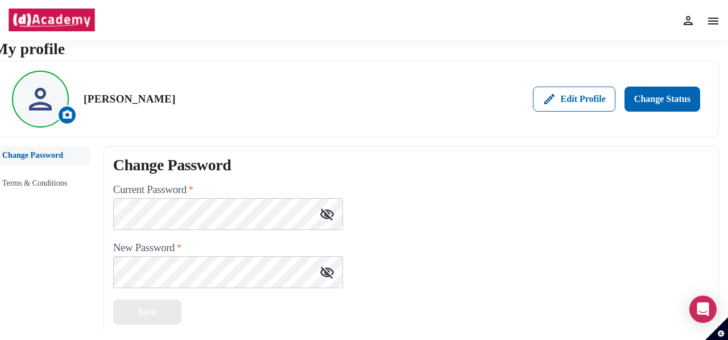
click at [686, 23] on img at bounding box center [688, 21] width 14 height 14
click at [715, 23] on img at bounding box center [713, 21] width 14 height 14
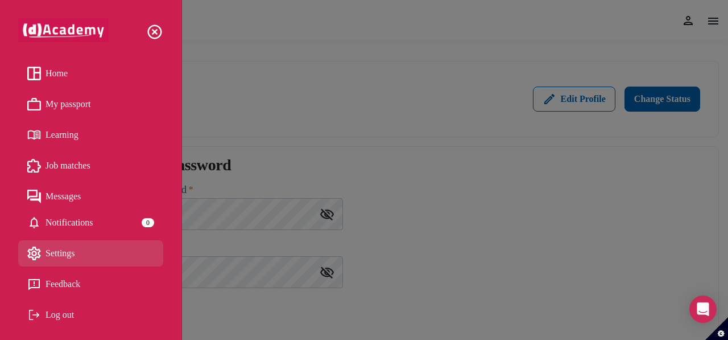
click at [73, 105] on span "My passport" at bounding box center [67, 104] width 45 height 17
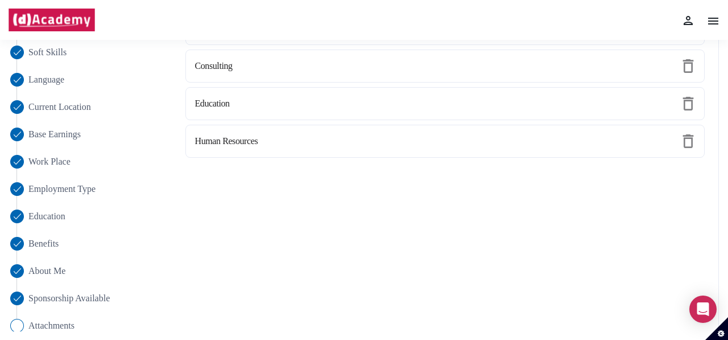
scroll to position [183, 0]
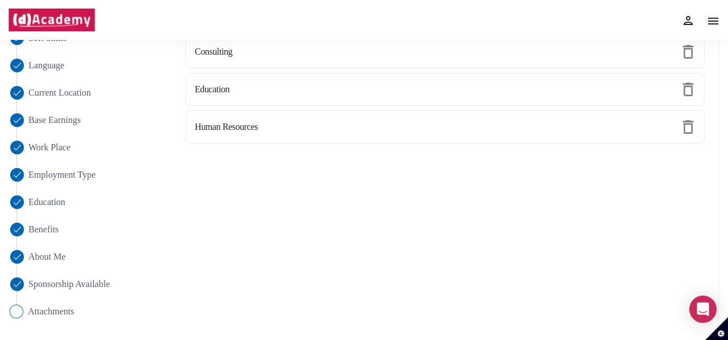
click at [59, 304] on span "Attachments" at bounding box center [51, 311] width 47 height 14
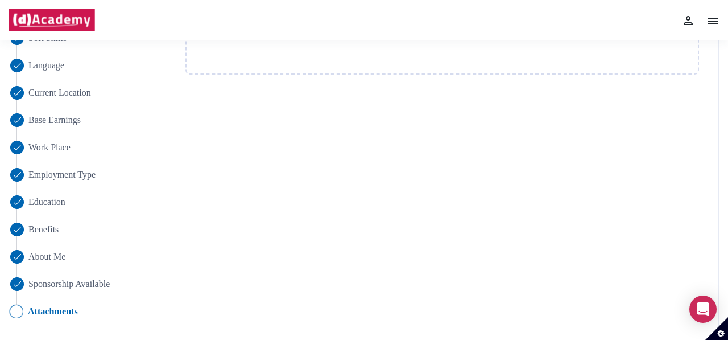
scroll to position [0, 0]
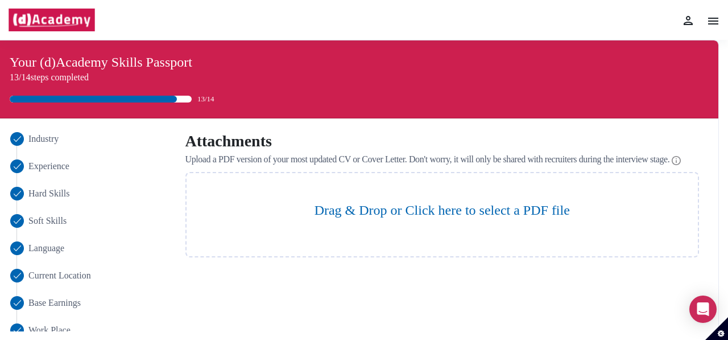
click at [705, 24] on div at bounding box center [700, 20] width 39 height 20
click at [709, 23] on img at bounding box center [713, 21] width 14 height 14
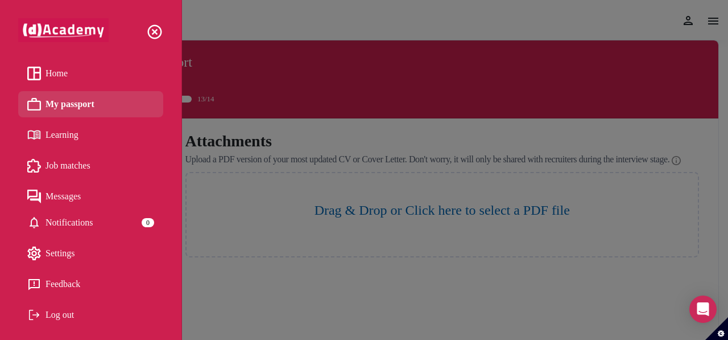
click at [57, 134] on span "Learning" at bounding box center [61, 134] width 33 height 17
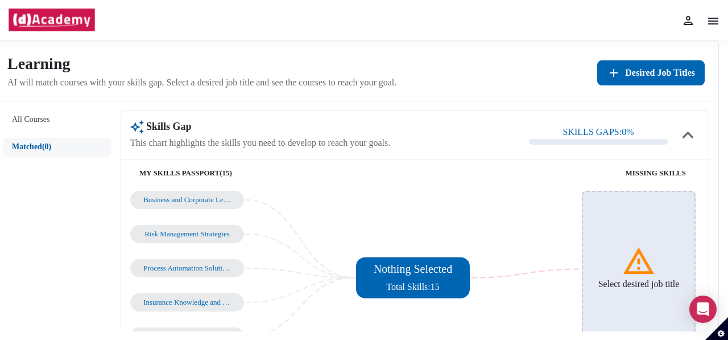
click at [690, 19] on img at bounding box center [688, 21] width 14 height 14
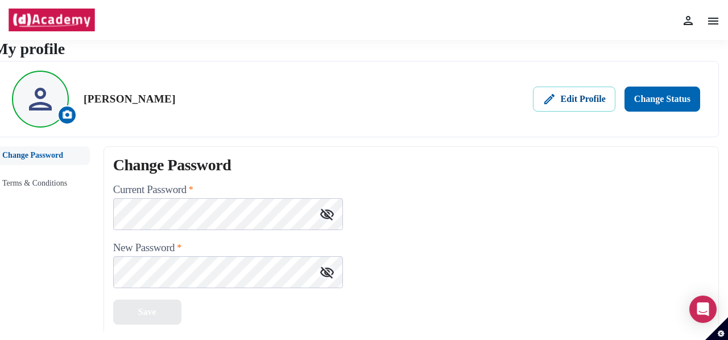
click at [580, 105] on div "Edit Profile" at bounding box center [574, 99] width 63 height 14
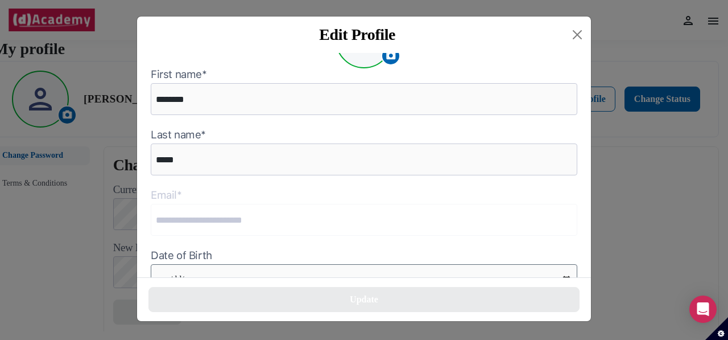
scroll to position [148, 0]
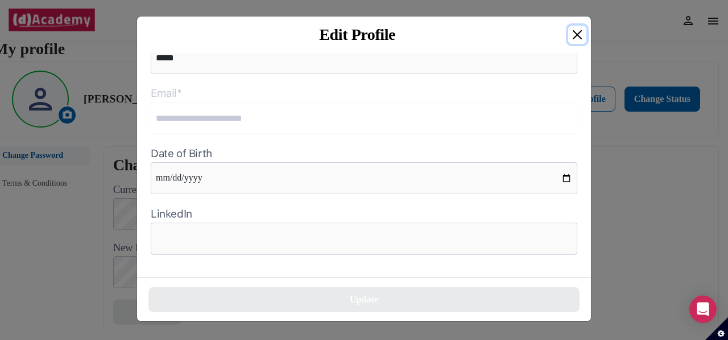
click at [572, 37] on button "Close" at bounding box center [577, 35] width 18 height 18
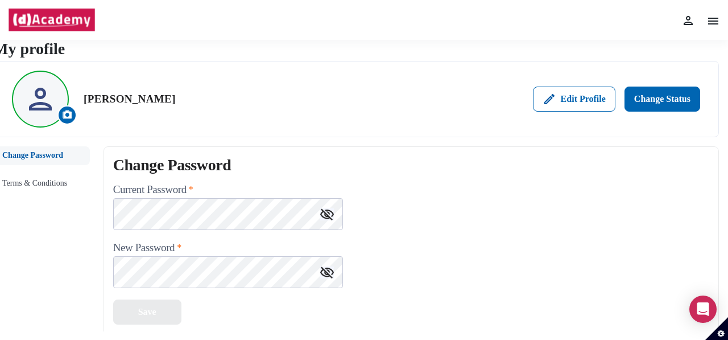
click at [653, 85] on div "[PERSON_NAME] Edit Profile Change Status" at bounding box center [356, 99] width 726 height 76
click at [656, 93] on div "Change Status" at bounding box center [662, 99] width 56 height 14
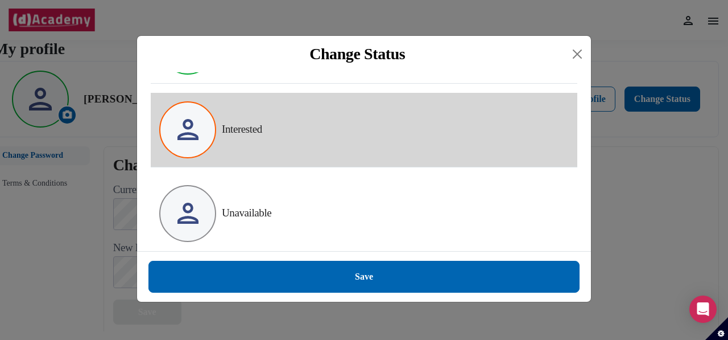
scroll to position [71, 0]
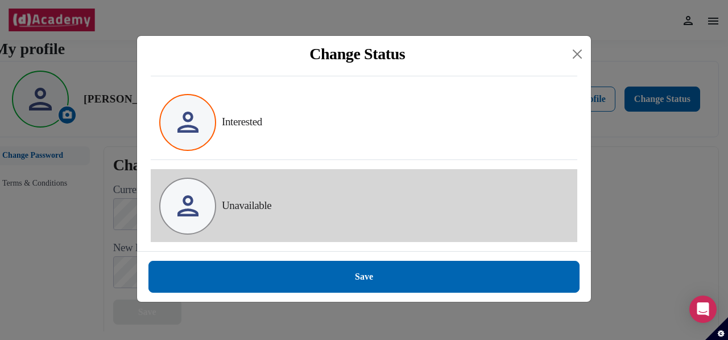
click at [294, 204] on div "Unavailable" at bounding box center [364, 206] width 427 height 74
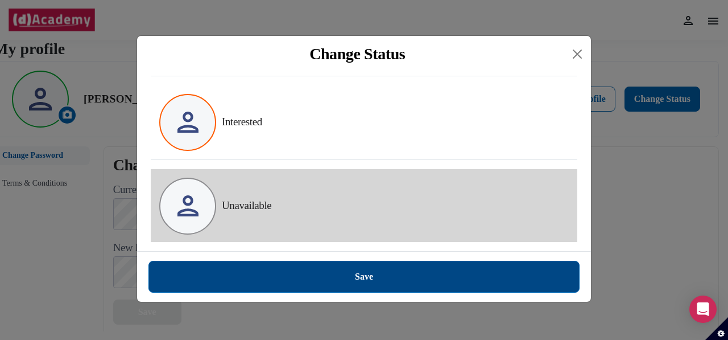
click at [359, 279] on div "Save" at bounding box center [364, 277] width 18 height 14
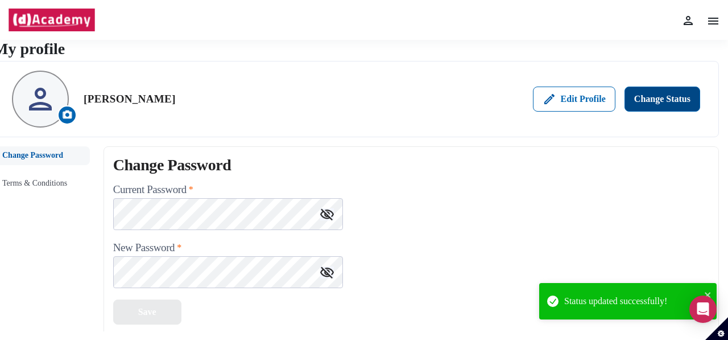
click at [681, 98] on div "Change Status" at bounding box center [662, 99] width 56 height 14
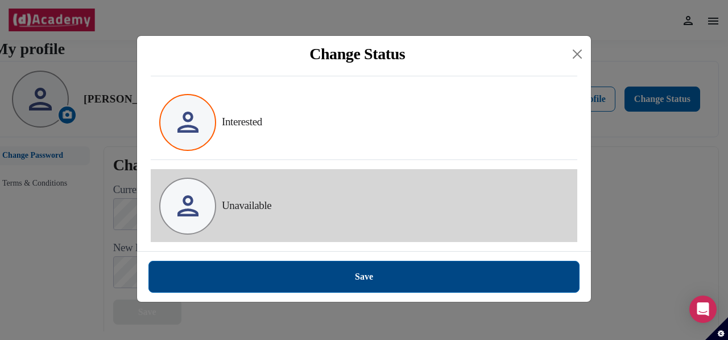
click at [419, 287] on button "Save" at bounding box center [363, 276] width 431 height 32
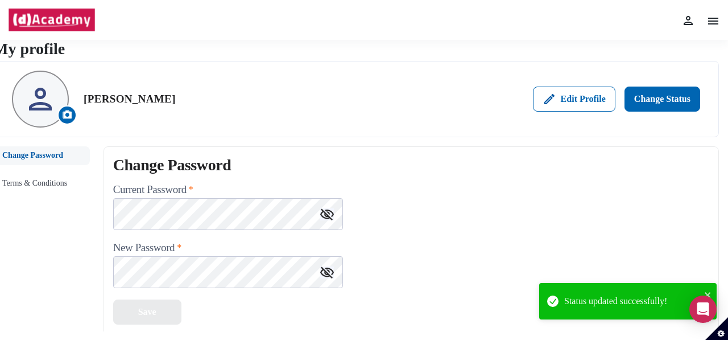
click at [712, 19] on img at bounding box center [713, 21] width 14 height 14
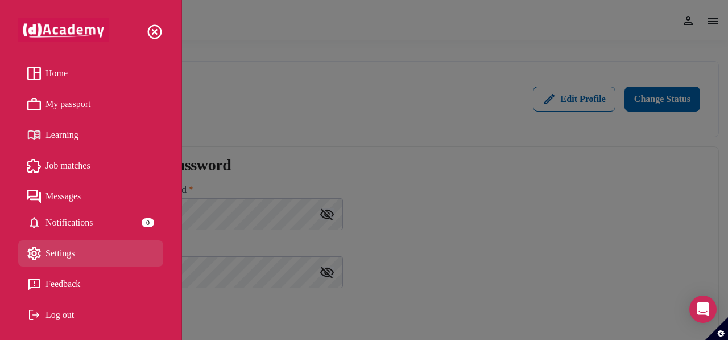
click at [76, 105] on span "My passport" at bounding box center [67, 104] width 45 height 17
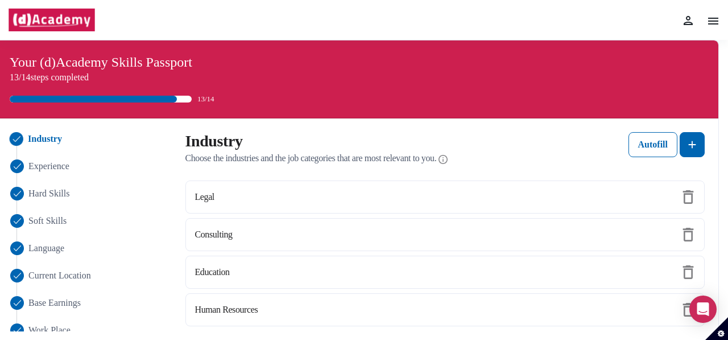
click at [720, 18] on div "Home My passport Learning Job matches Messages Notifications 0 Settings Feedbac…" at bounding box center [364, 20] width 728 height 40
click at [715, 20] on img at bounding box center [713, 21] width 14 height 14
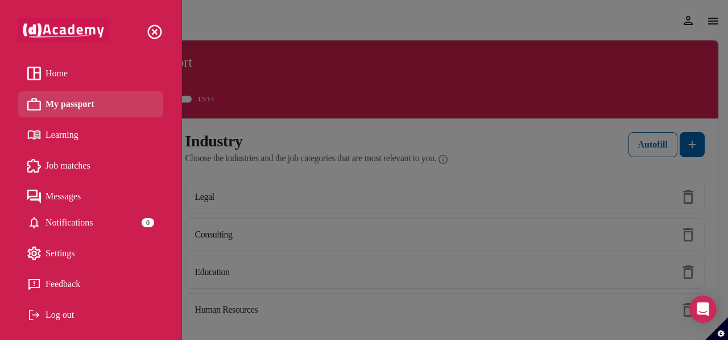
click at [53, 137] on span "Learning" at bounding box center [61, 134] width 33 height 17
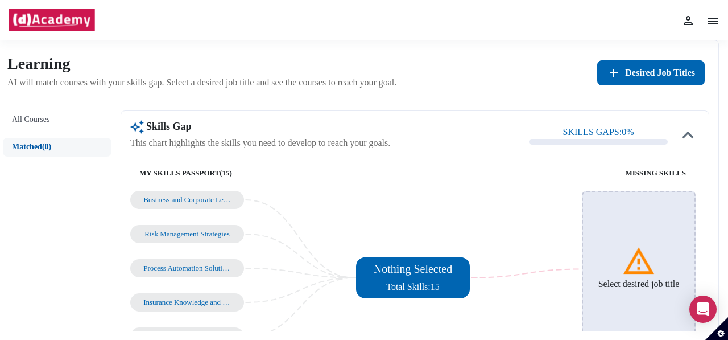
click at [626, 262] on img at bounding box center [639, 261] width 34 height 34
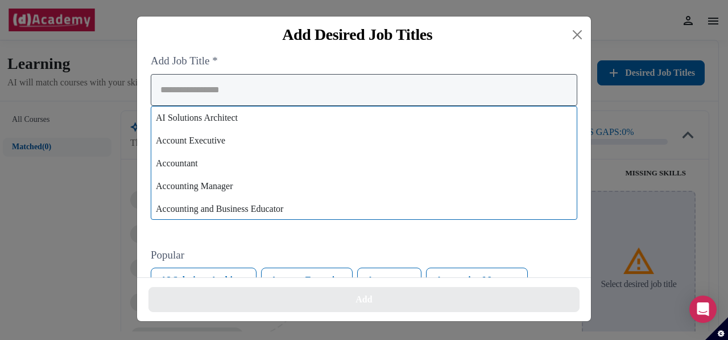
click at [301, 97] on input "search" at bounding box center [364, 90] width 427 height 32
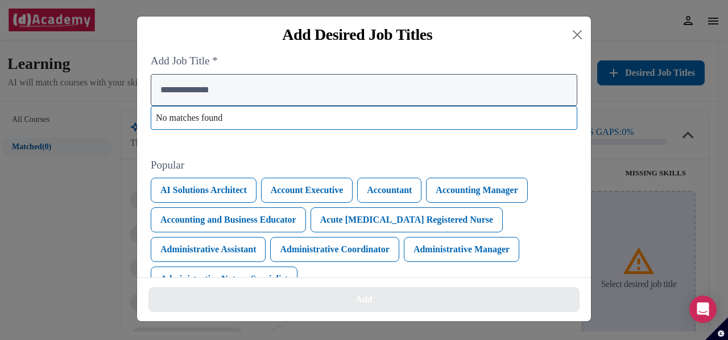
click at [199, 88] on input "**********" at bounding box center [364, 90] width 427 height 32
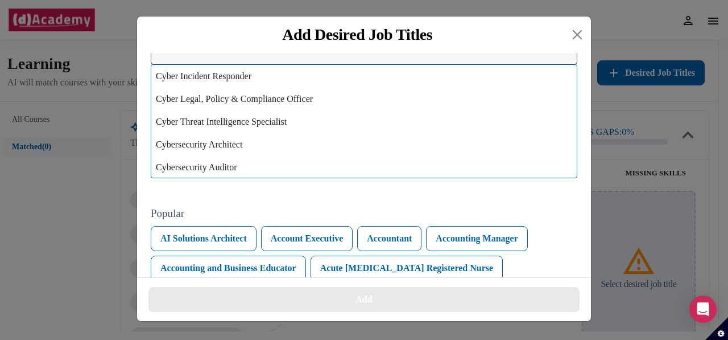
scroll to position [57, 0]
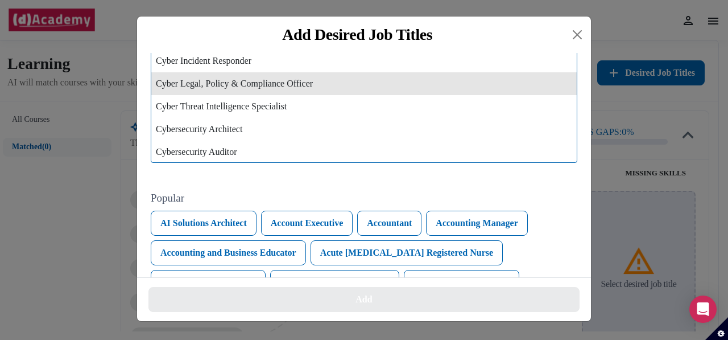
type input "*****"
click at [274, 84] on div "Cyber Legal, Policy & Compliance Officer" at bounding box center [363, 83] width 425 height 23
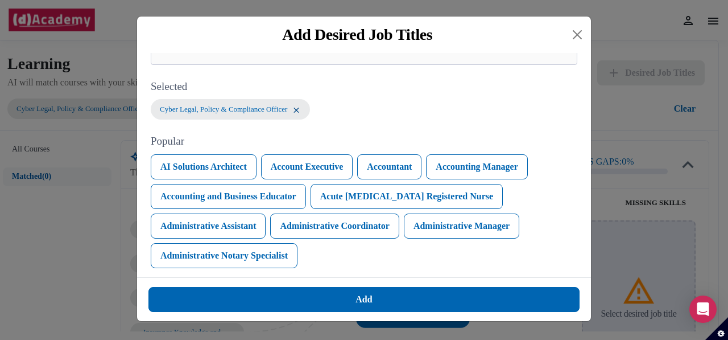
scroll to position [43, 0]
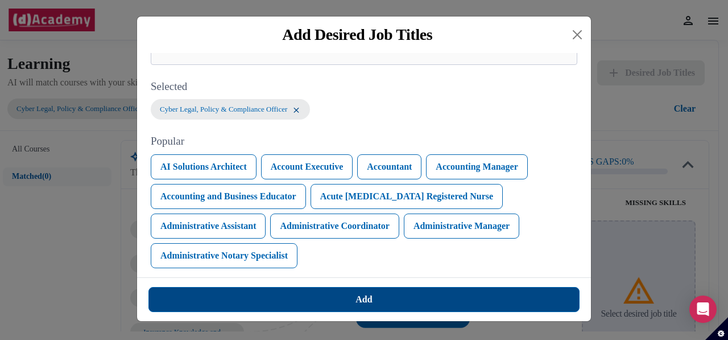
click at [366, 297] on div "Add" at bounding box center [363, 299] width 16 height 14
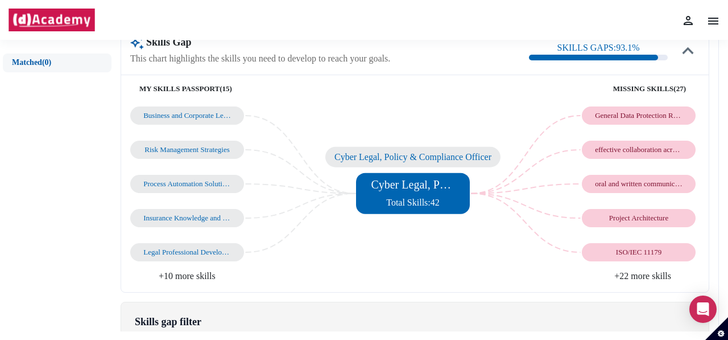
scroll to position [57, 0]
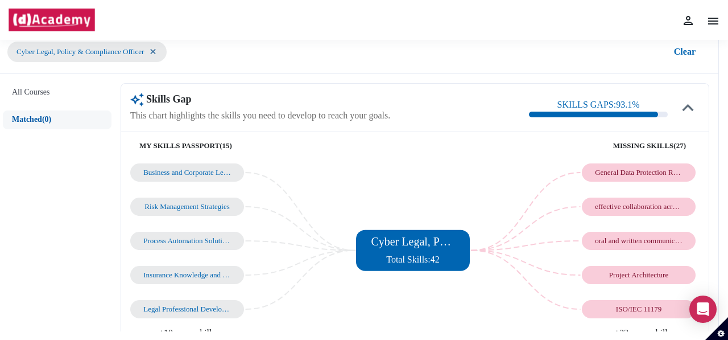
click at [657, 109] on div "SKILLS GAPS: 93.1 %" at bounding box center [598, 107] width 139 height 19
click at [634, 110] on div "SKILLS GAPS: 93.1 %" at bounding box center [598, 105] width 82 height 14
click at [688, 105] on img at bounding box center [688, 107] width 23 height 23
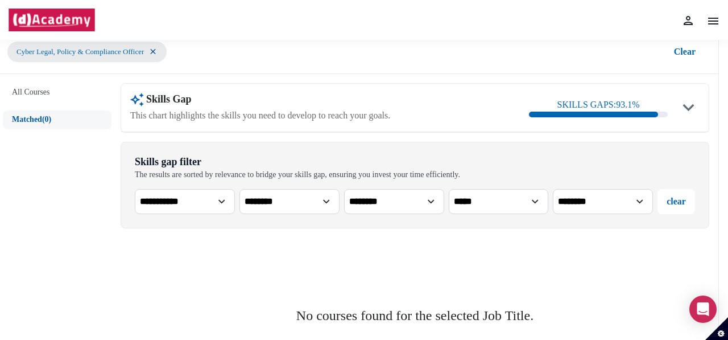
click at [688, 105] on img at bounding box center [688, 107] width 23 height 23
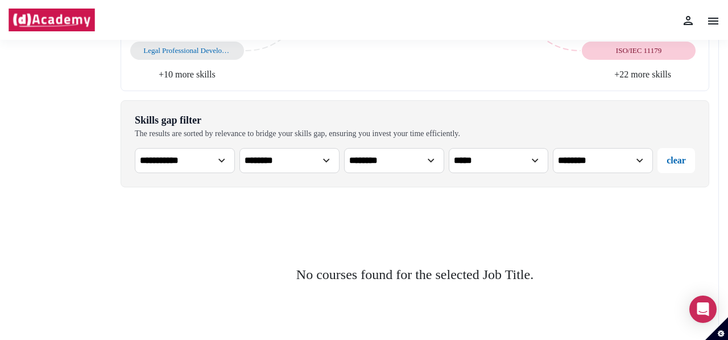
scroll to position [357, 0]
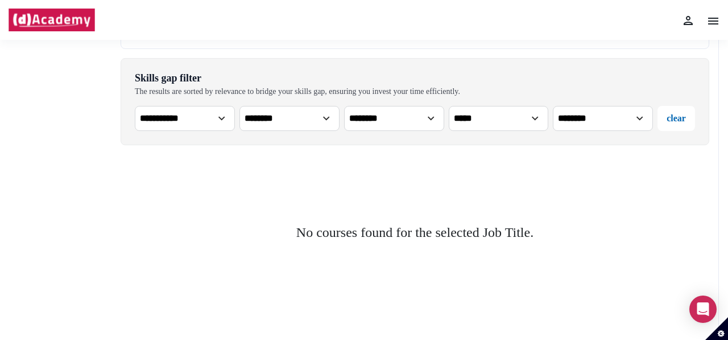
click at [226, 121] on select "**********" at bounding box center [185, 118] width 100 height 25
click at [259, 97] on div "**********" at bounding box center [415, 101] width 589 height 86
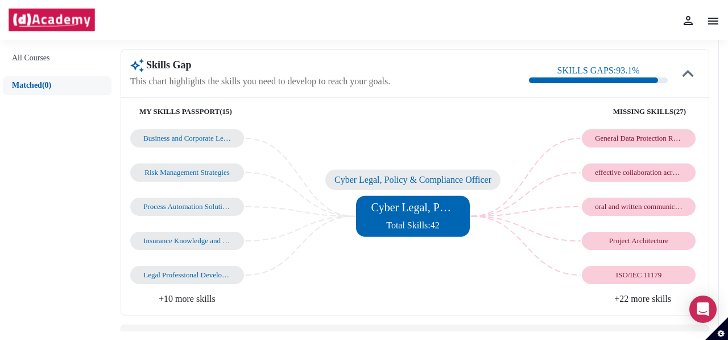
scroll to position [73, 0]
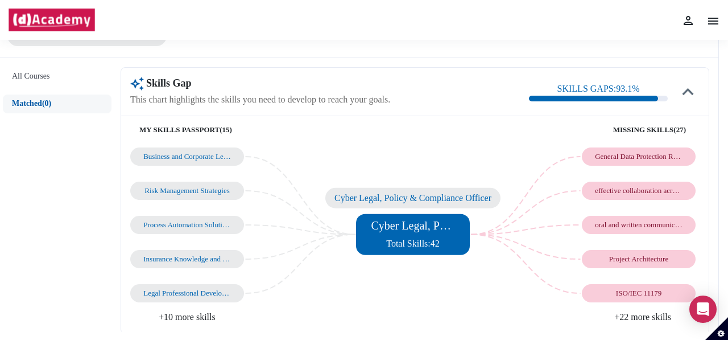
click at [426, 234] on div "Cyber Legal, Policy & Compliance Officer Total Skills: 42" at bounding box center [413, 234] width 84 height 32
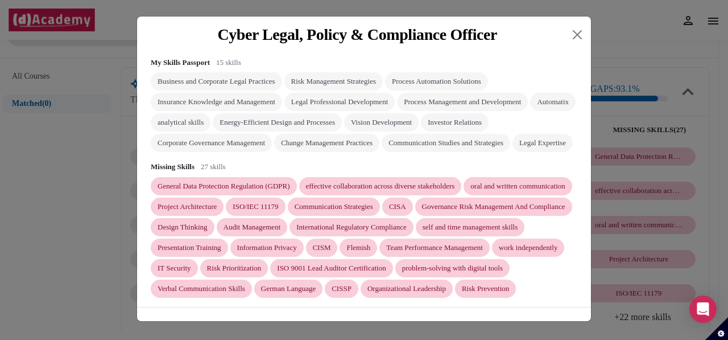
scroll to position [103, 0]
drag, startPoint x: 447, startPoint y: 287, endPoint x: 435, endPoint y: 268, distance: 22.2
click at [435, 268] on div "General Data Protection Regulation (GDPR) effective collaboration across divers…" at bounding box center [364, 237] width 427 height 121
drag, startPoint x: 435, startPoint y: 268, endPoint x: 441, endPoint y: 287, distance: 19.8
click at [441, 287] on div "General Data Protection Regulation (GDPR) effective collaboration across divers…" at bounding box center [364, 237] width 427 height 121
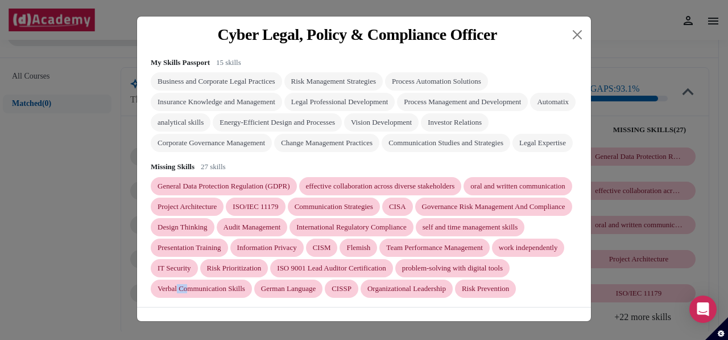
click at [441, 286] on div "General Data Protection Regulation (GDPR) effective collaboration across divers…" at bounding box center [364, 237] width 427 height 121
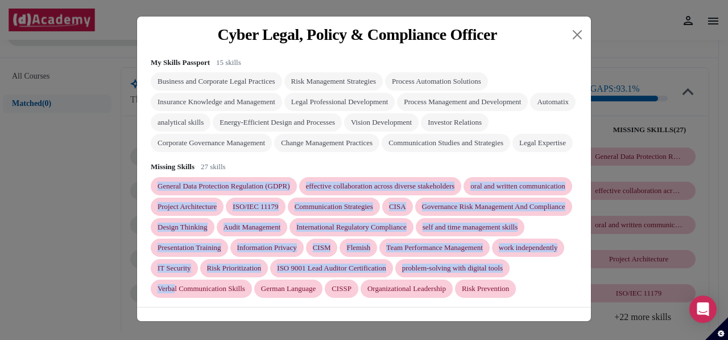
drag, startPoint x: 431, startPoint y: 268, endPoint x: 453, endPoint y: 142, distance: 128.1
click at [453, 161] on div "Missing Skills 27 skills General Data Protection Regulation (GDPR) effective co…" at bounding box center [364, 229] width 427 height 136
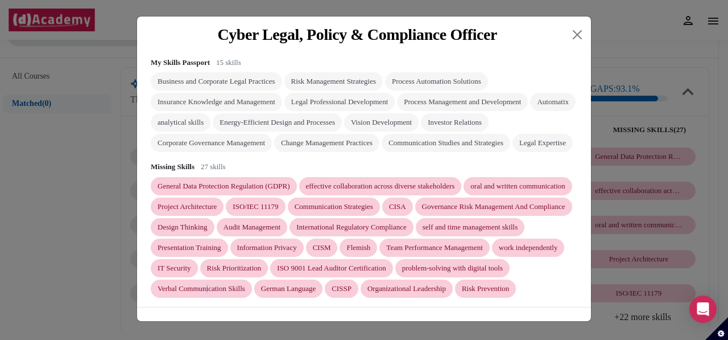
click at [465, 291] on div "General Data Protection Regulation (GDPR) effective collaboration across divers…" at bounding box center [364, 237] width 427 height 121
click at [580, 32] on button "Close" at bounding box center [577, 35] width 18 height 18
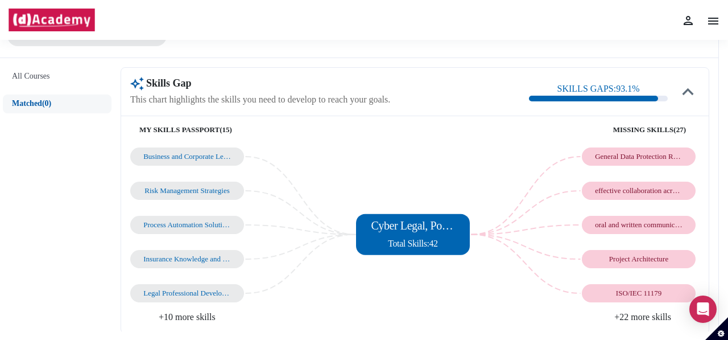
scroll to position [0, 0]
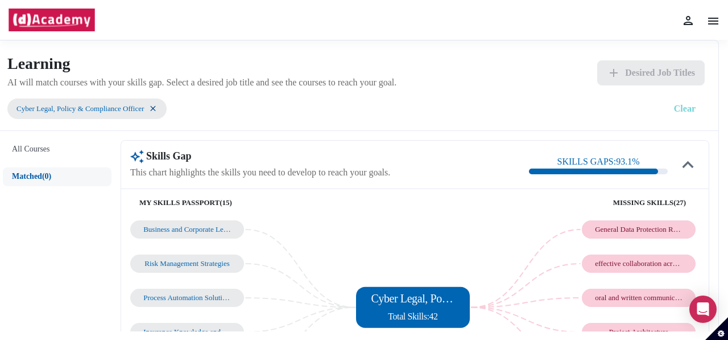
click at [679, 109] on button "Clear" at bounding box center [685, 108] width 40 height 25
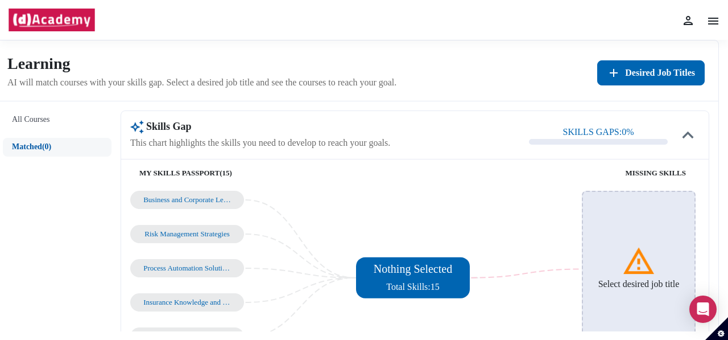
click at [632, 278] on h6 "Select desired job title" at bounding box center [638, 283] width 81 height 11
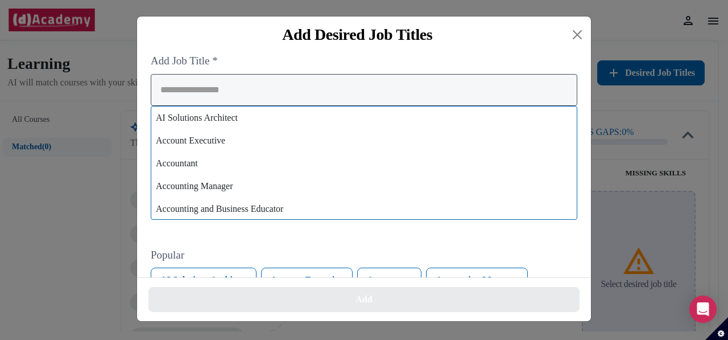
click at [229, 89] on input "search" at bounding box center [364, 90] width 427 height 32
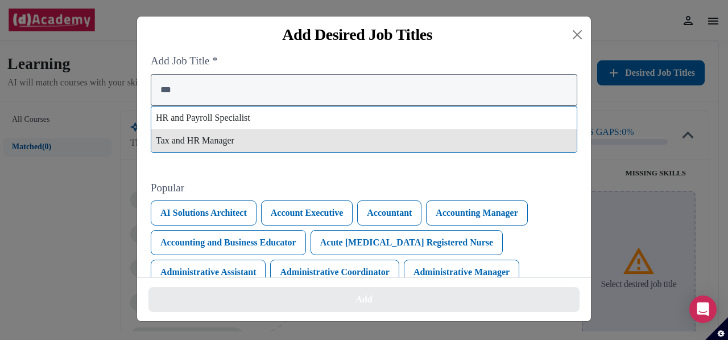
type input "**"
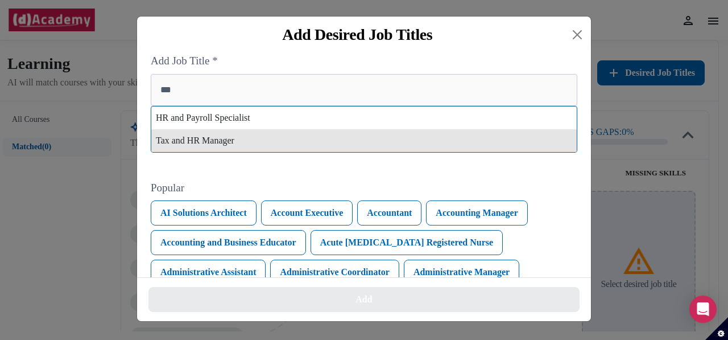
click at [217, 143] on div "Tax and HR Manager" at bounding box center [363, 140] width 425 height 23
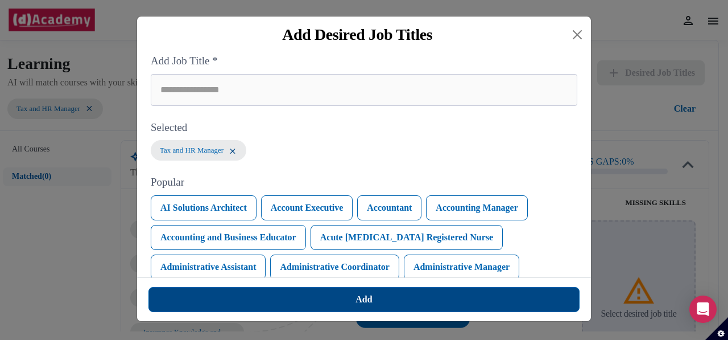
click at [333, 295] on button "Add" at bounding box center [363, 299] width 431 height 25
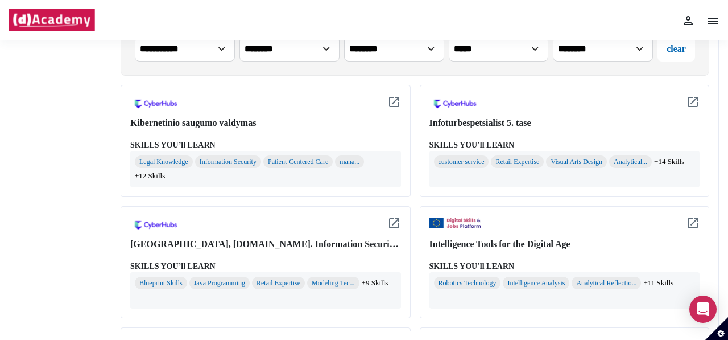
scroll to position [284, 0]
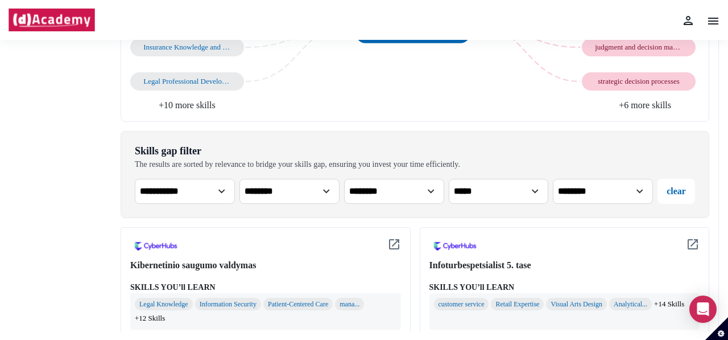
click at [529, 192] on select "**********" at bounding box center [499, 191] width 100 height 25
select select "****"
click at [449, 179] on select "**********" at bounding box center [499, 191] width 100 height 25
select select "****"
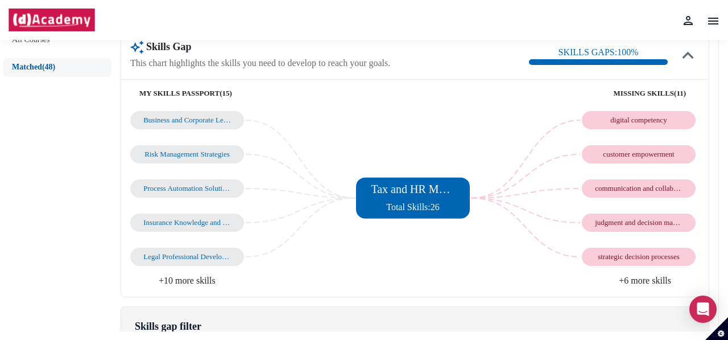
scroll to position [171, 0]
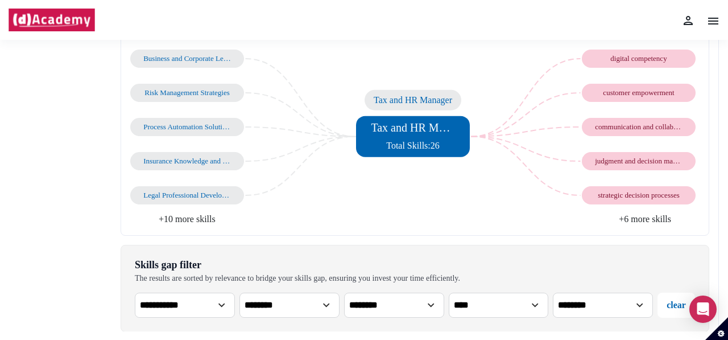
click at [433, 140] on span "Total Skills: 26" at bounding box center [412, 145] width 53 height 10
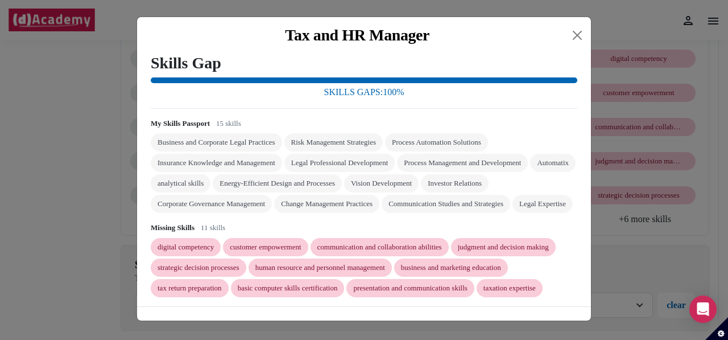
scroll to position [42, 0]
